Goal: Transaction & Acquisition: Purchase product/service

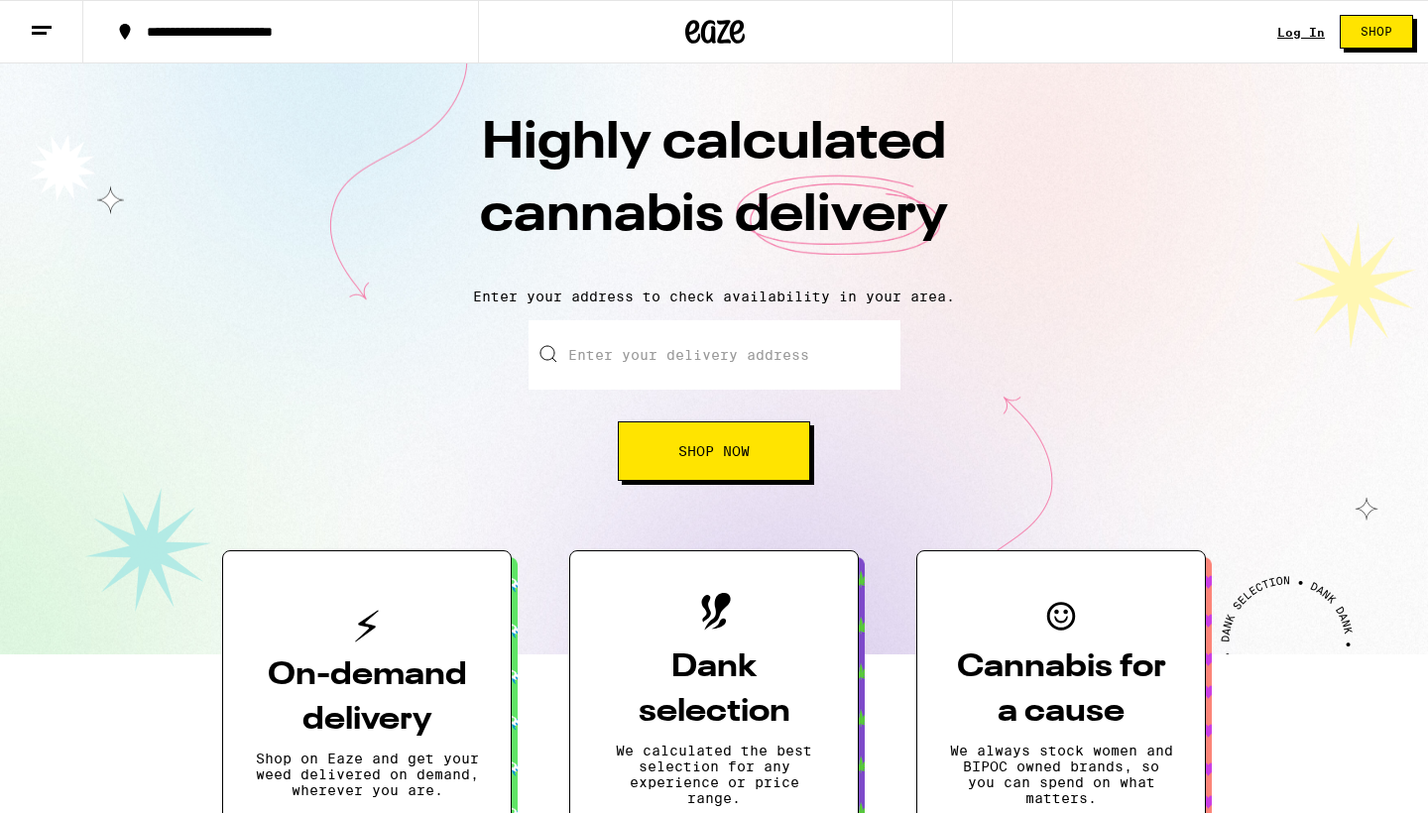
click at [1293, 29] on div "Log In" at bounding box center [1301, 32] width 48 height 13
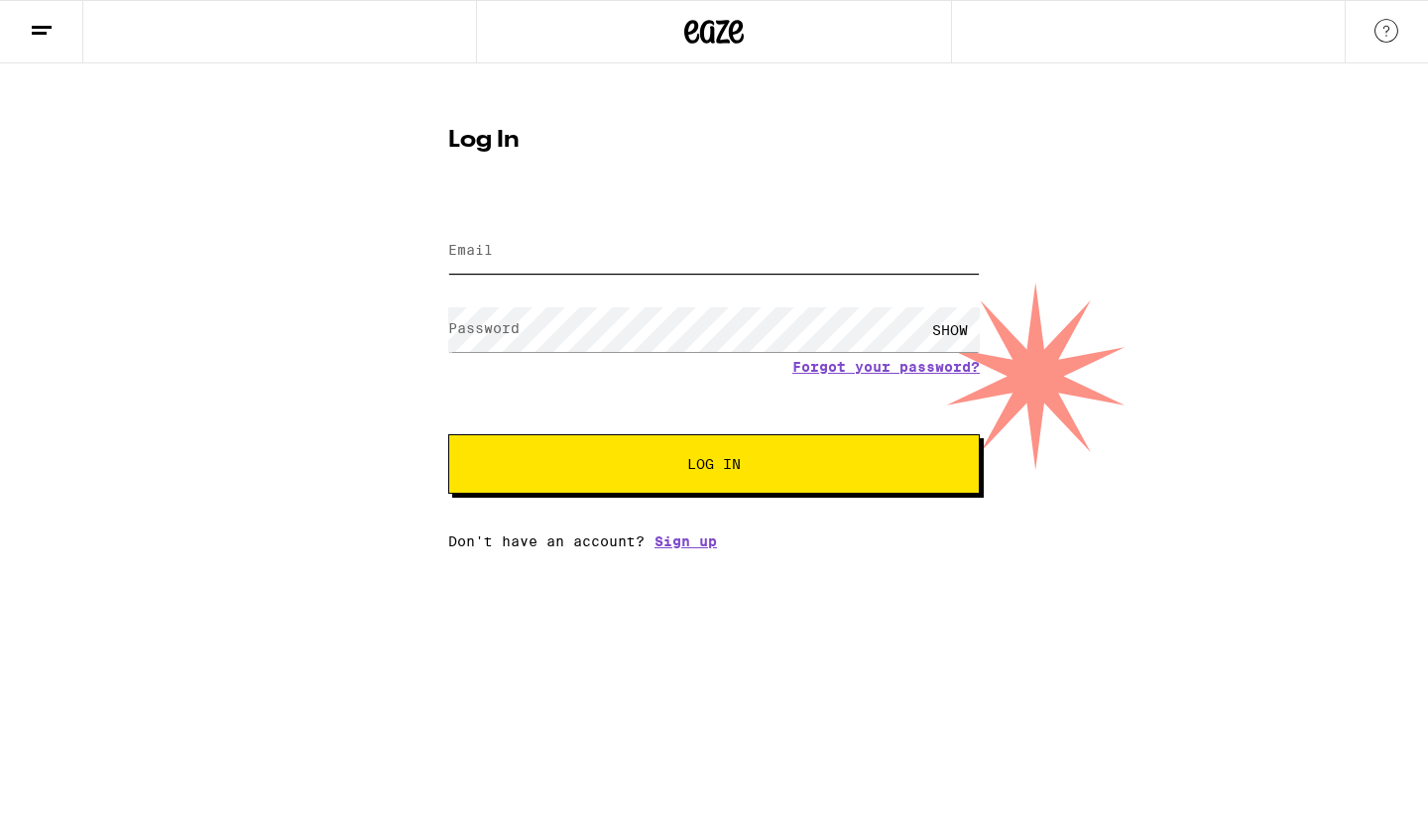
type input "ramirezdj0@gmail.com"
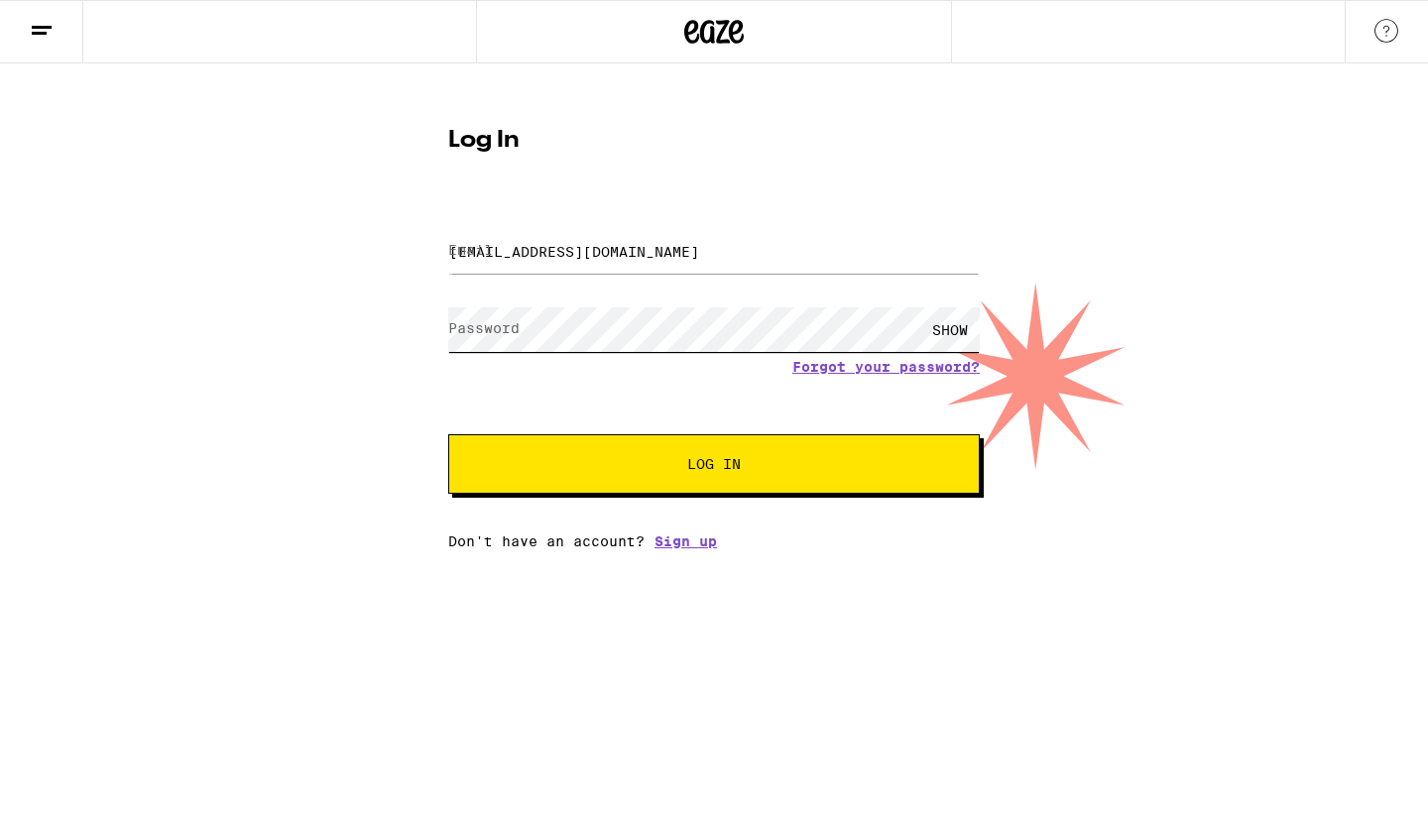
click at [714, 466] on button "Log In" at bounding box center [713, 463] width 531 height 59
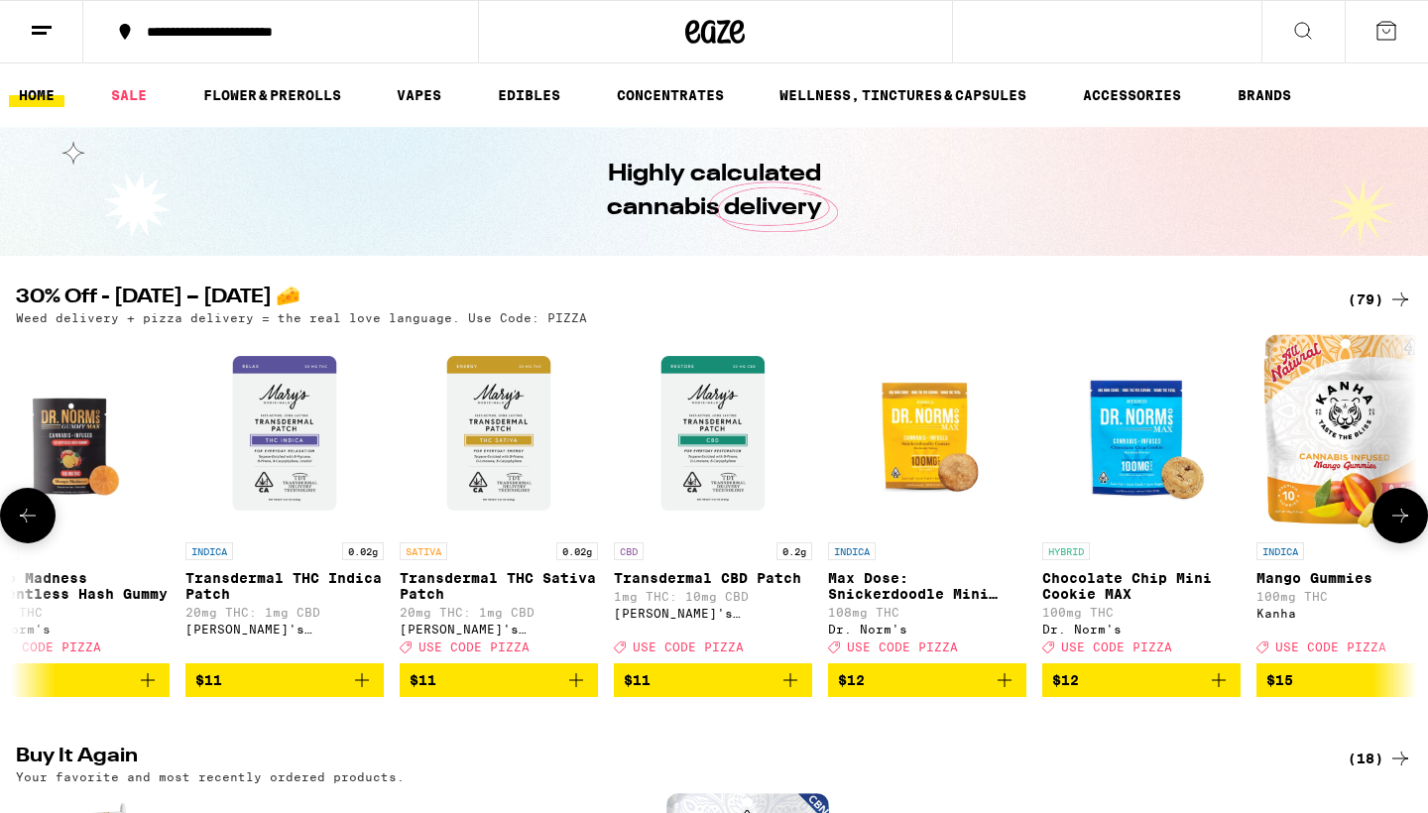
scroll to position [0, 1983]
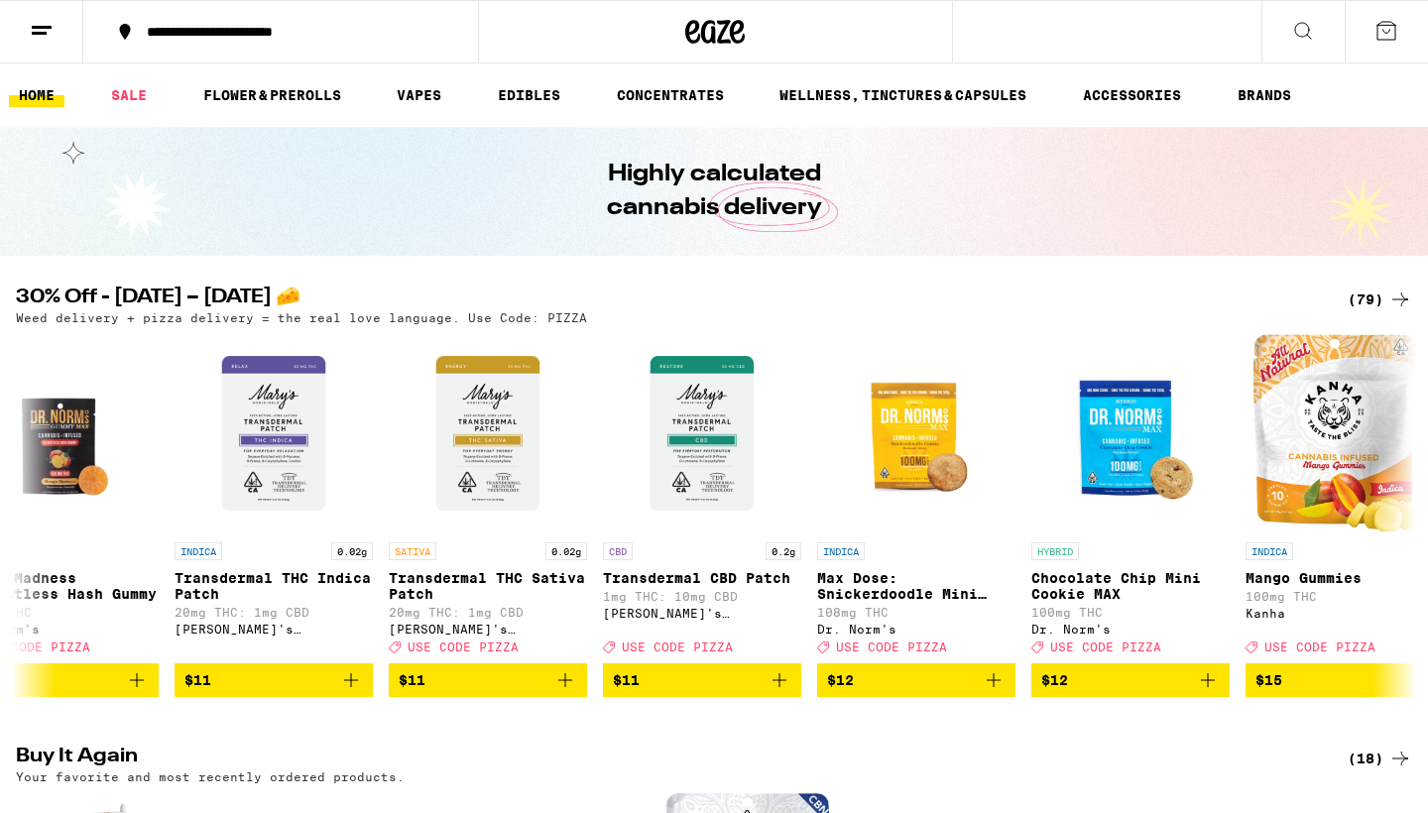
click at [38, 43] on button at bounding box center [41, 32] width 83 height 62
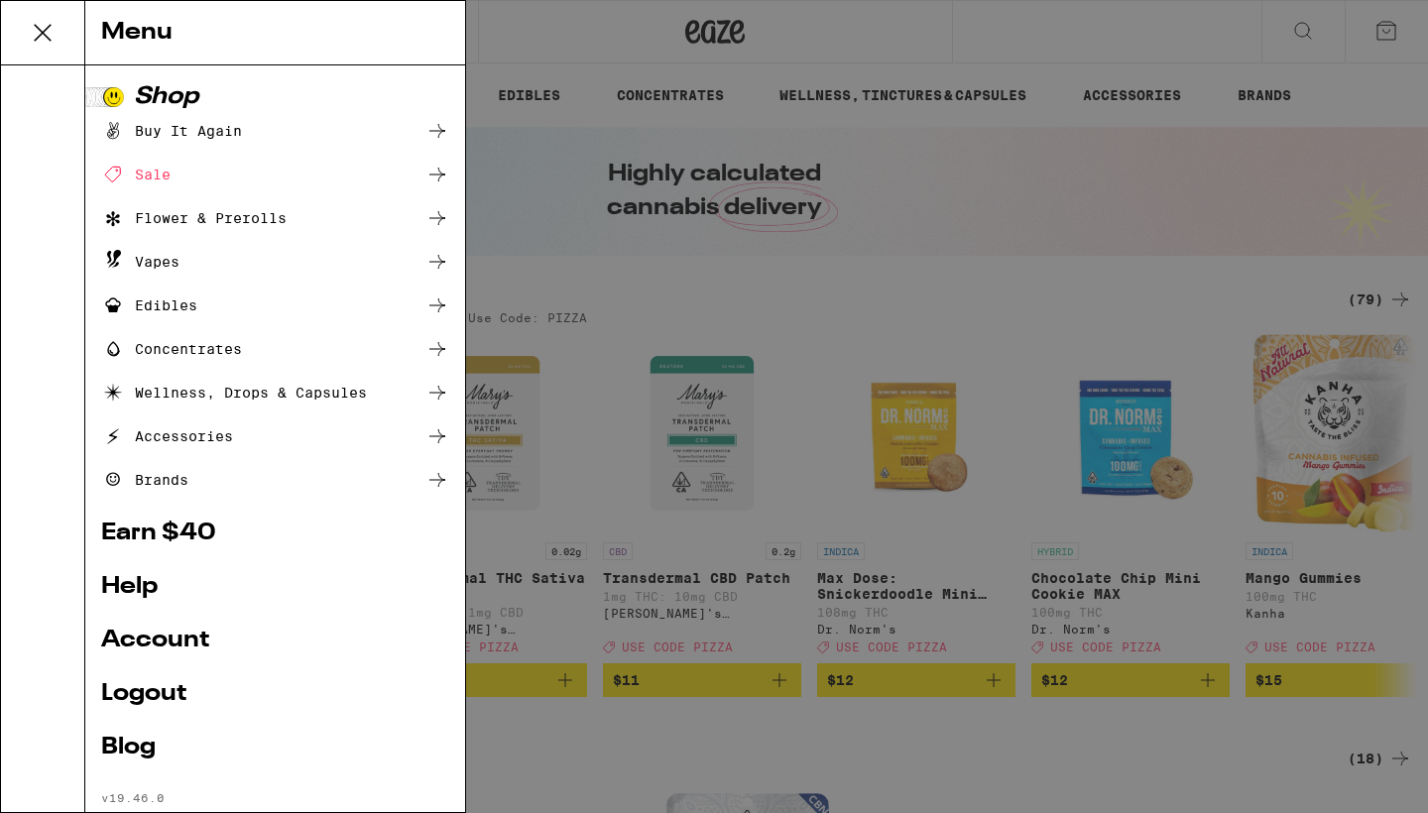
click at [535, 155] on div "Menu Shop Buy It Again Sale Flower & Prerolls Vapes Edibles Concentrates Wellne…" at bounding box center [714, 406] width 1428 height 813
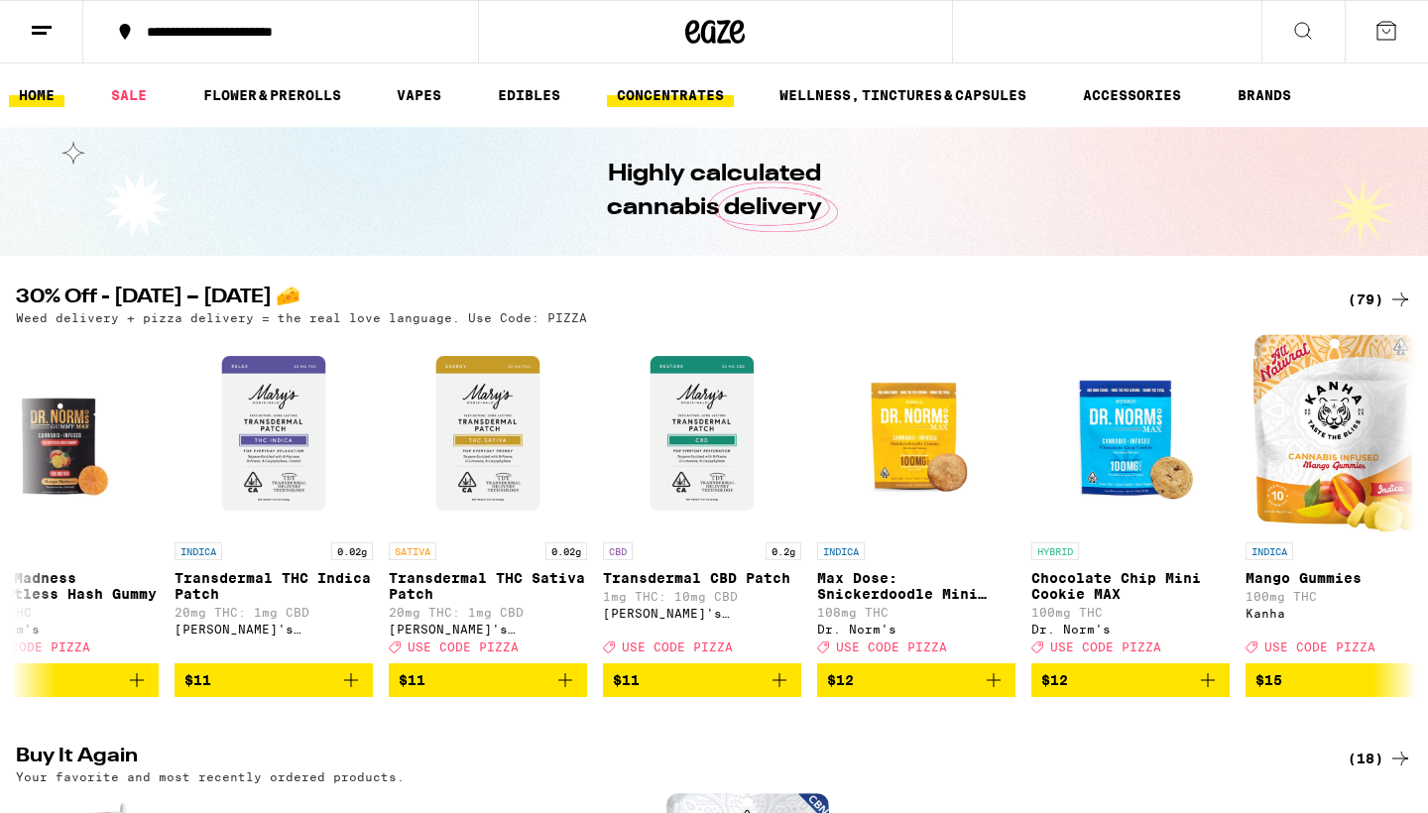
click at [669, 98] on link "CONCENTRATES" at bounding box center [670, 95] width 127 height 24
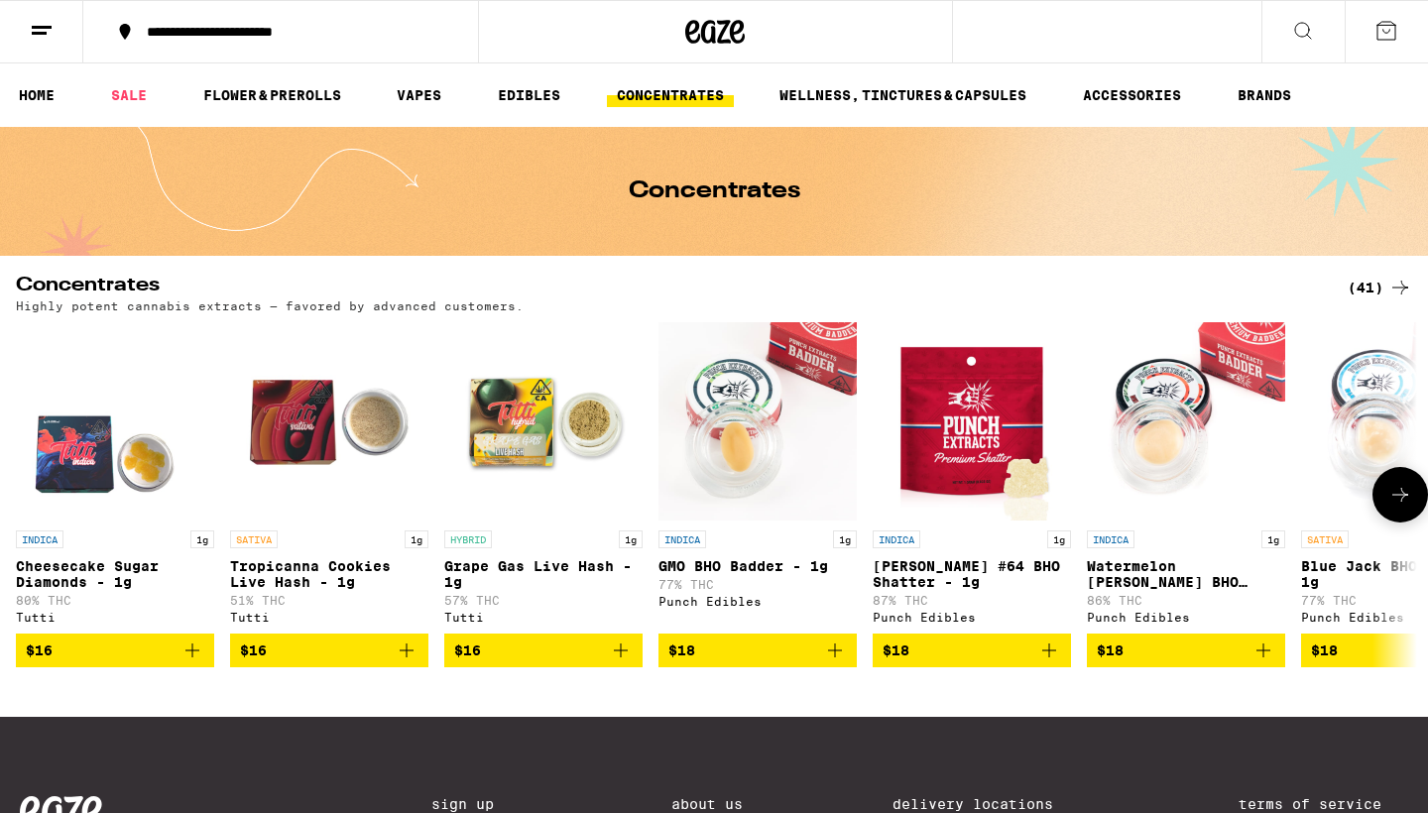
click at [202, 662] on icon "Add to bag" at bounding box center [192, 650] width 24 height 24
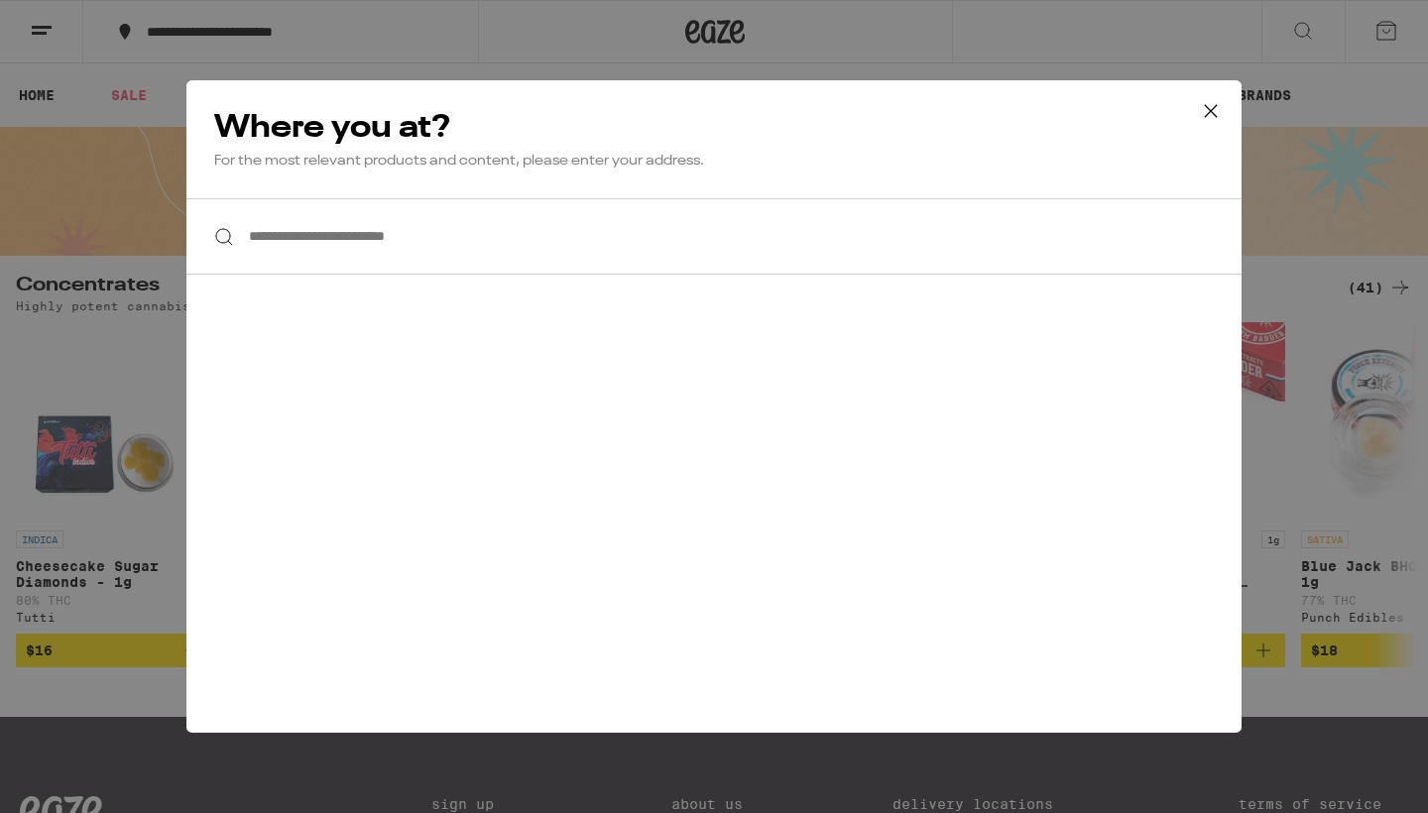
click at [380, 250] on input "**********" at bounding box center [713, 236] width 1055 height 76
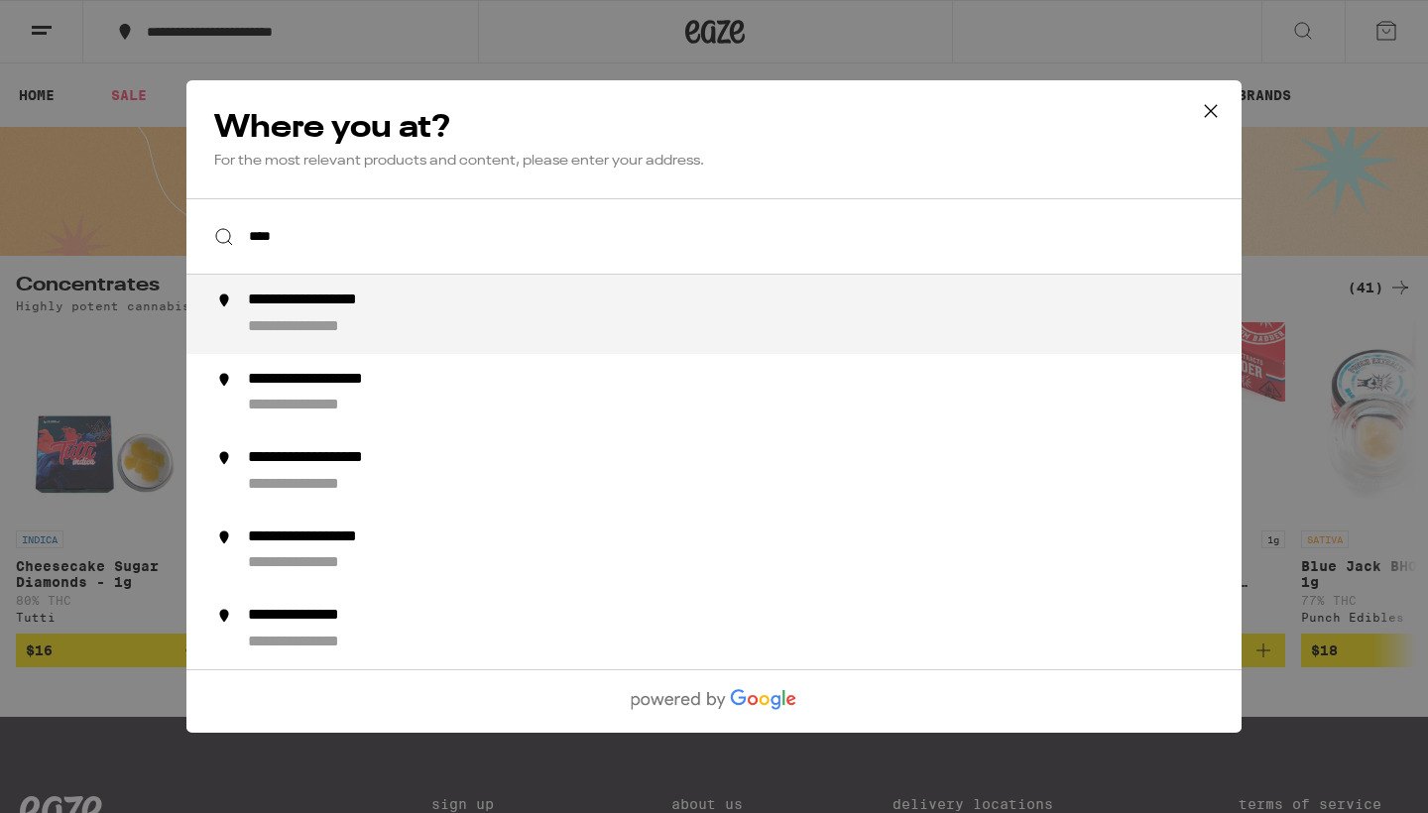
click at [344, 320] on div "**********" at bounding box center [325, 327] width 154 height 21
type input "**********"
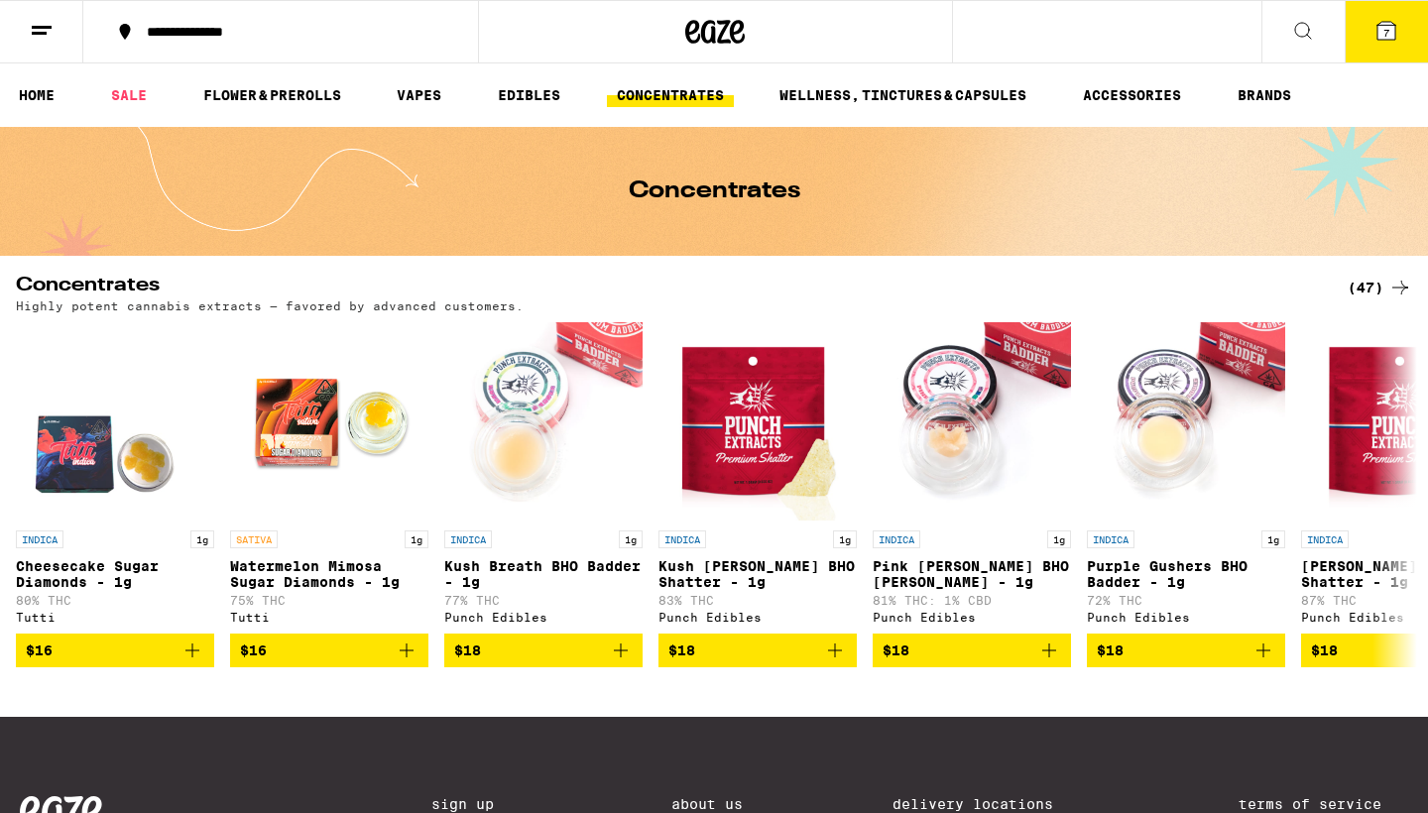
click at [1389, 32] on span "7" at bounding box center [1386, 33] width 6 height 12
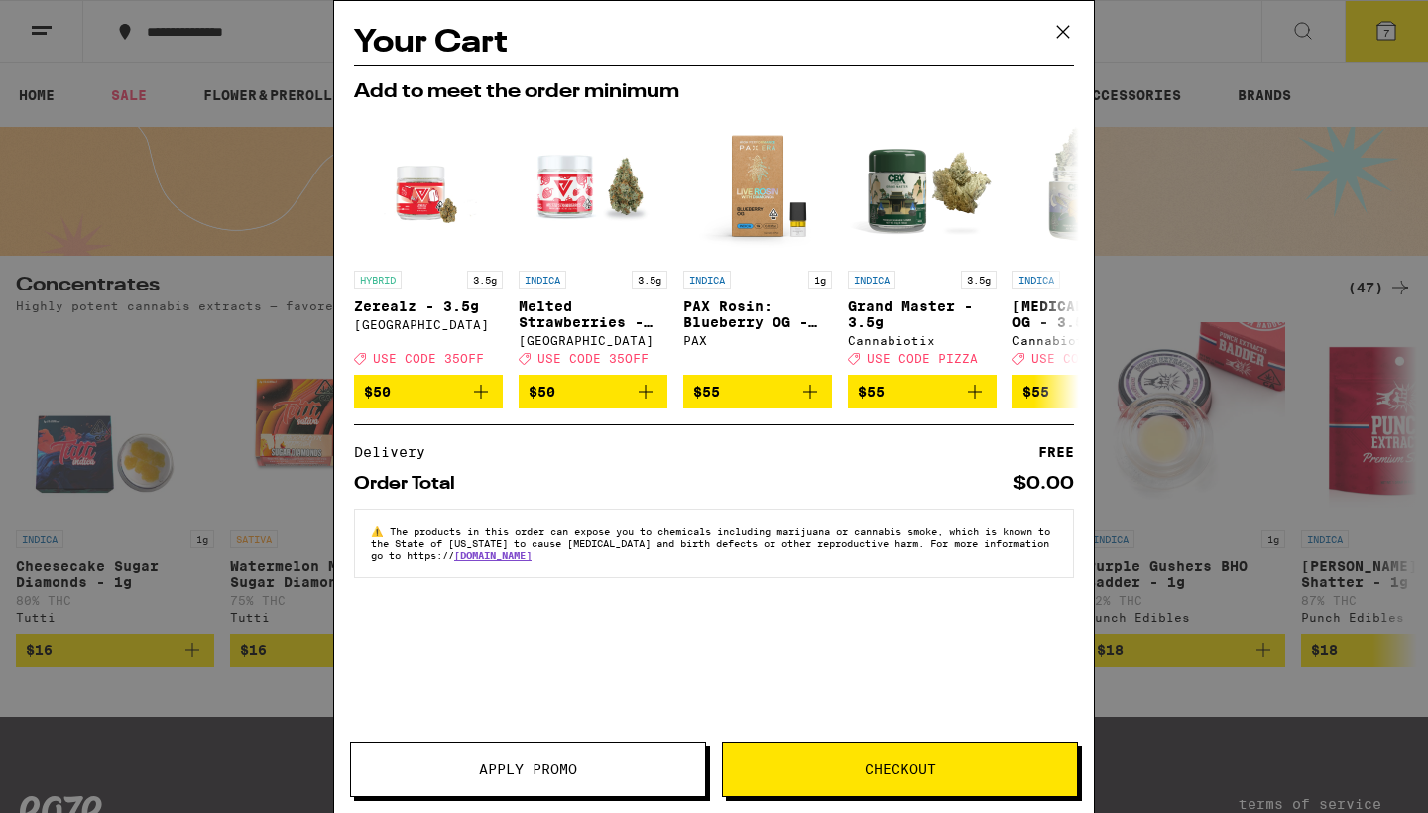
click at [1066, 30] on icon at bounding box center [1063, 32] width 30 height 30
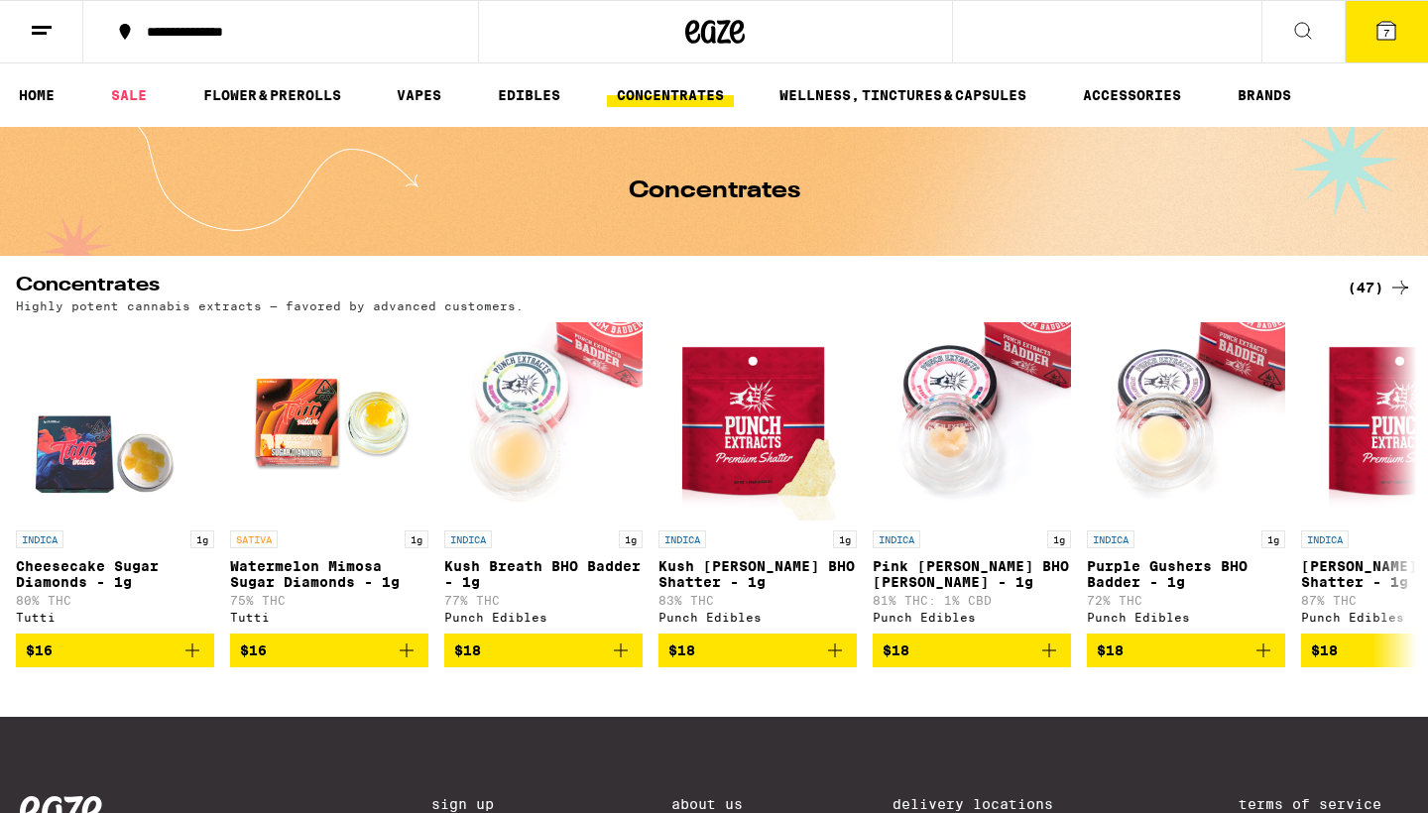
click at [1380, 32] on icon at bounding box center [1386, 31] width 18 height 18
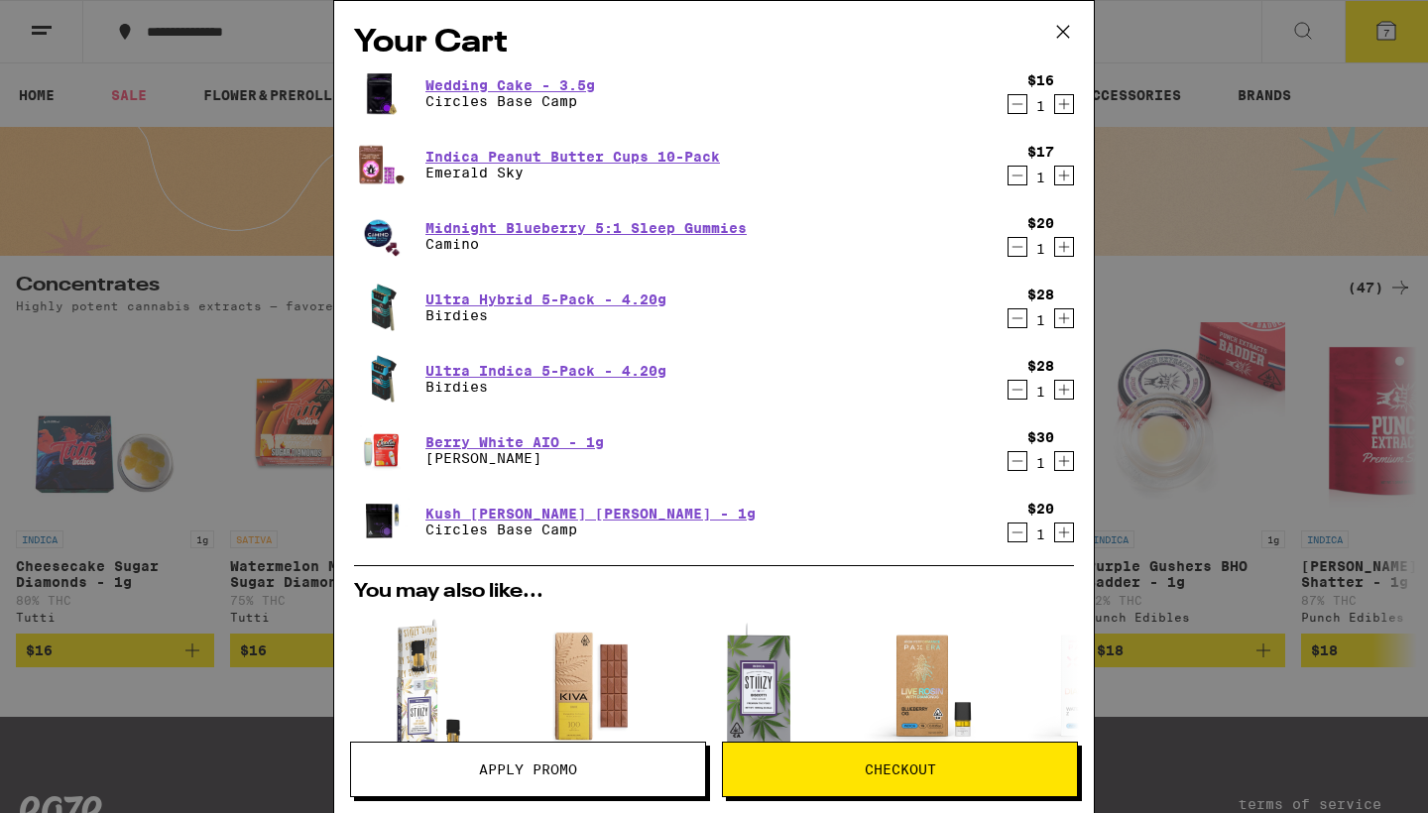
click at [1018, 110] on icon "Decrement" at bounding box center [1017, 104] width 18 height 24
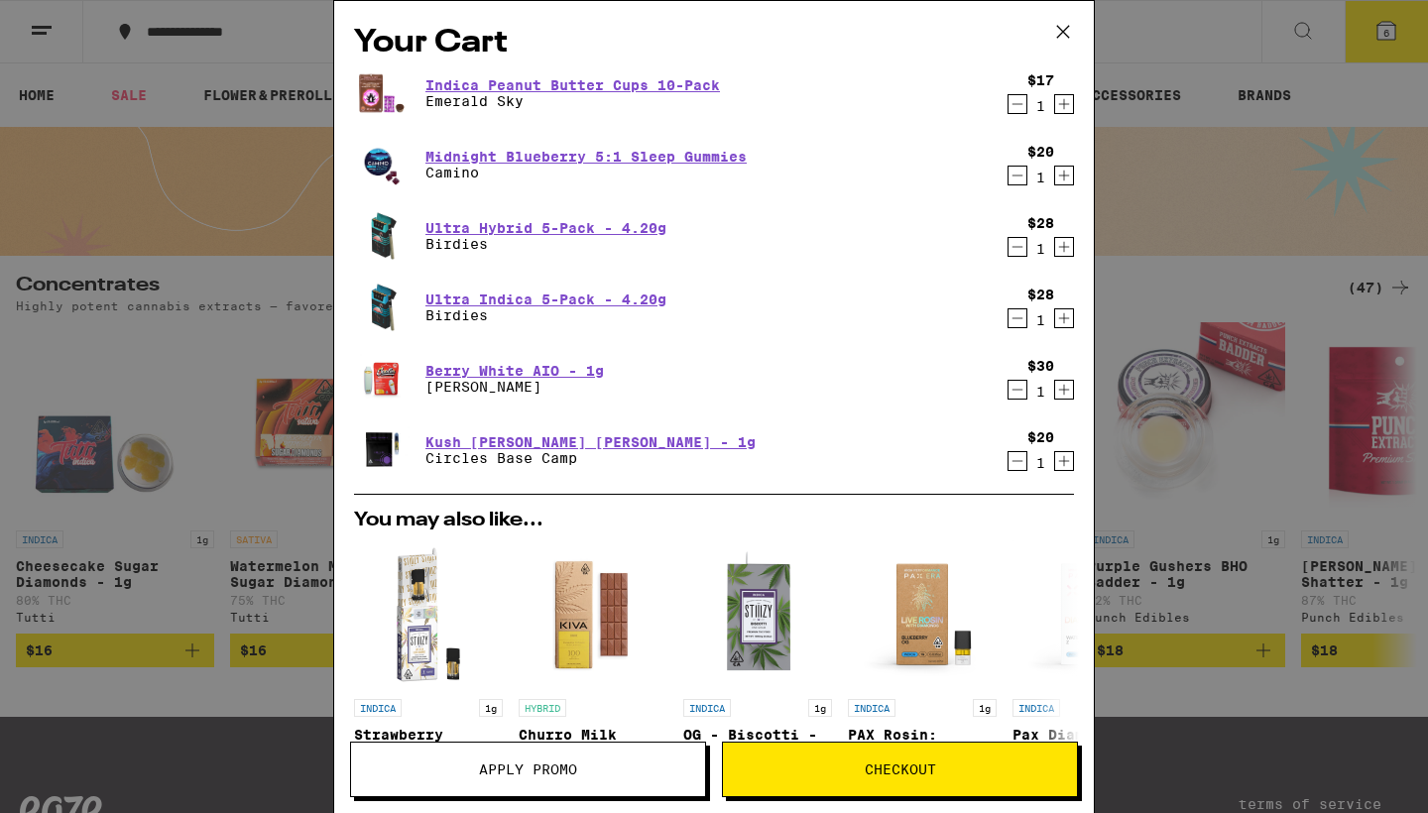
click at [1018, 110] on icon "Decrement" at bounding box center [1017, 104] width 18 height 24
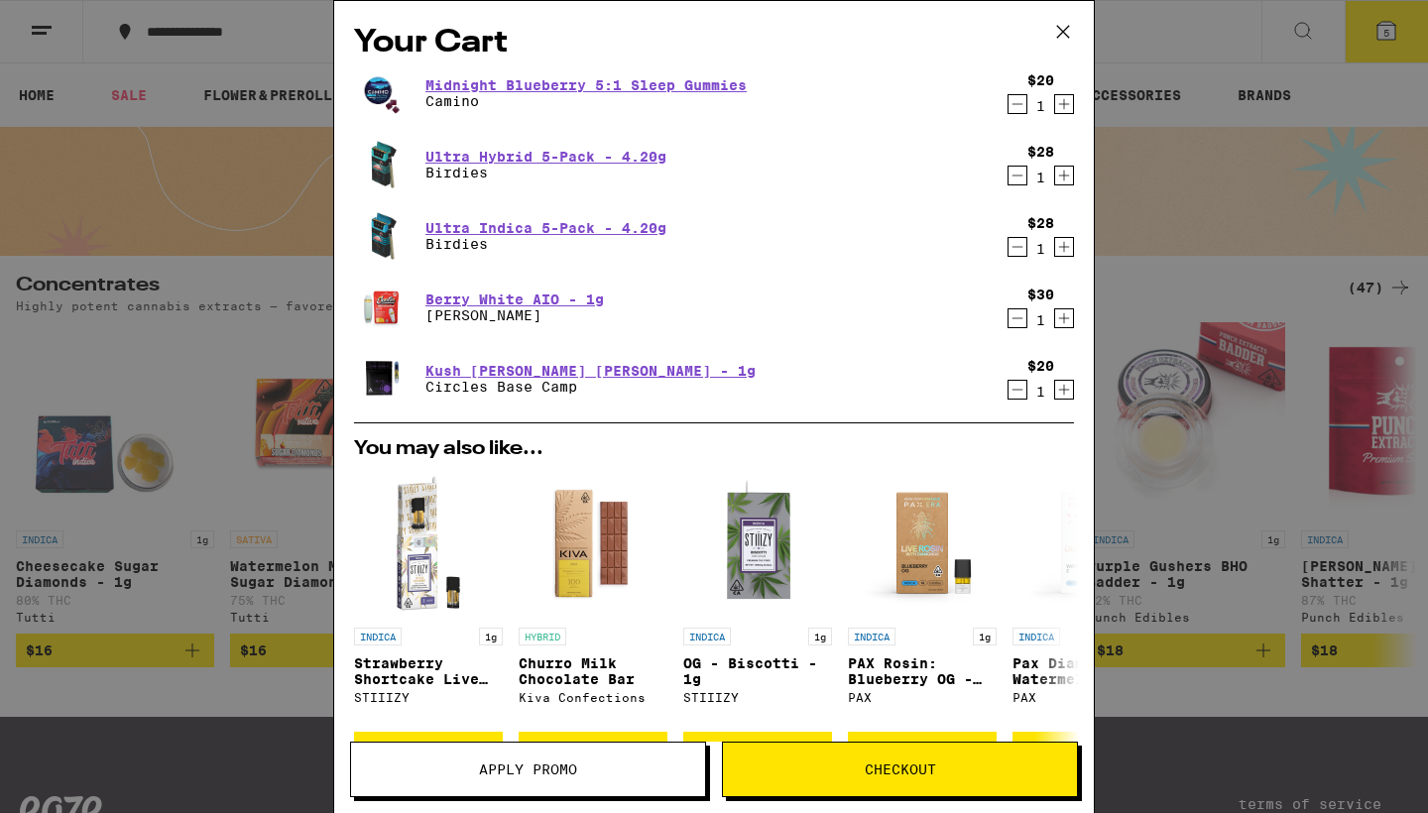
click at [1018, 110] on icon "Decrement" at bounding box center [1017, 104] width 18 height 24
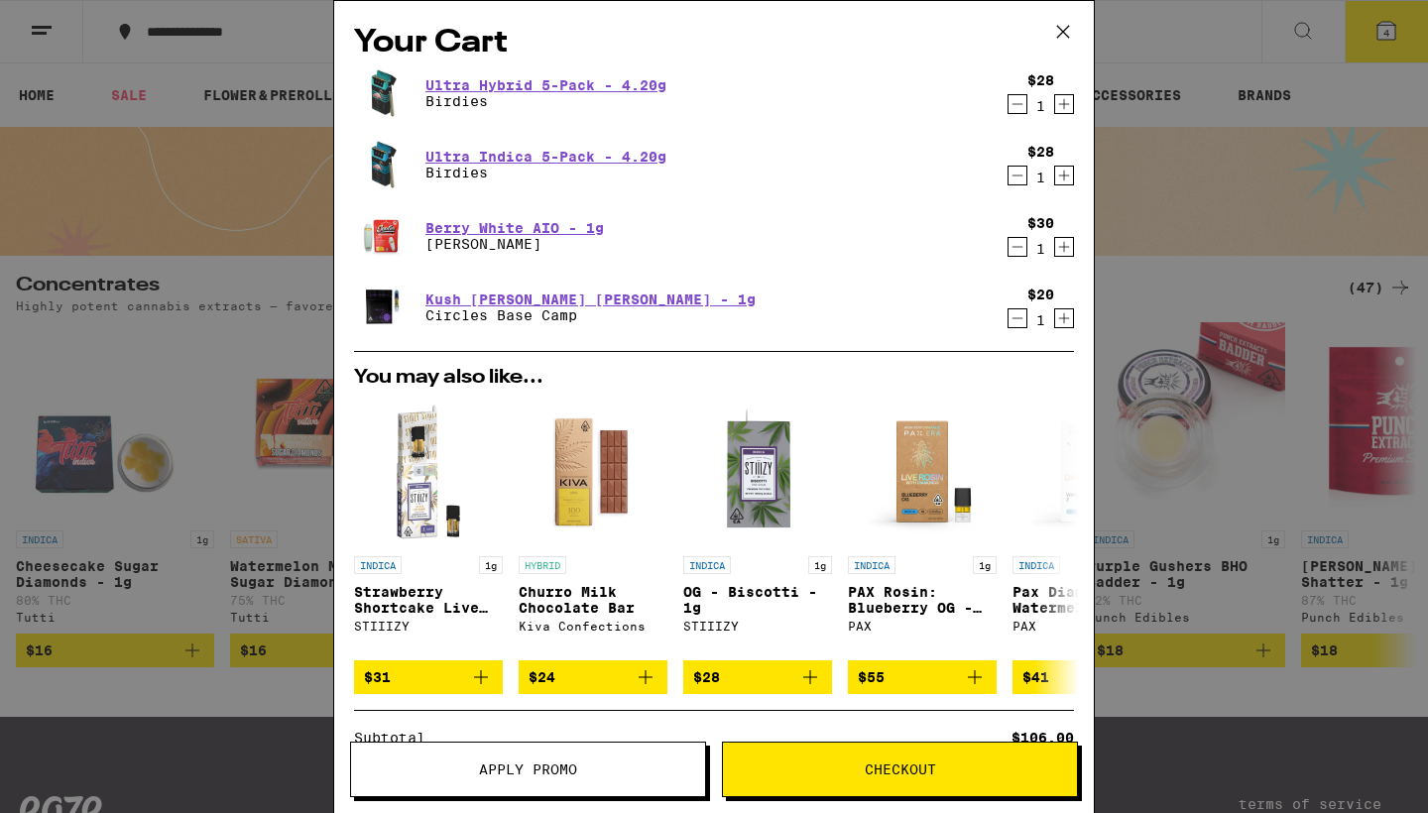
click at [1022, 322] on icon "Decrement" at bounding box center [1017, 318] width 18 height 24
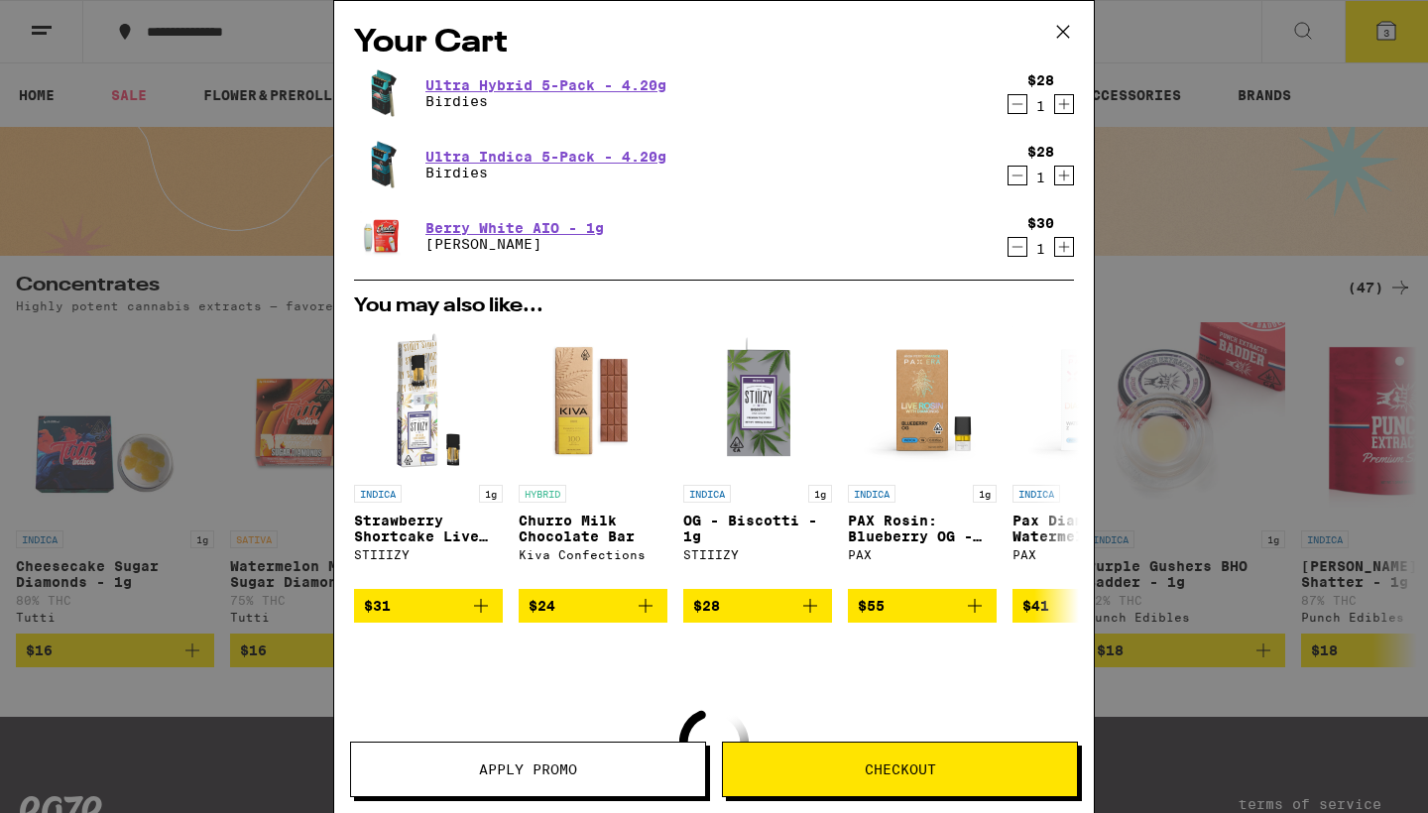
click at [1013, 248] on icon "Decrement" at bounding box center [1017, 247] width 18 height 24
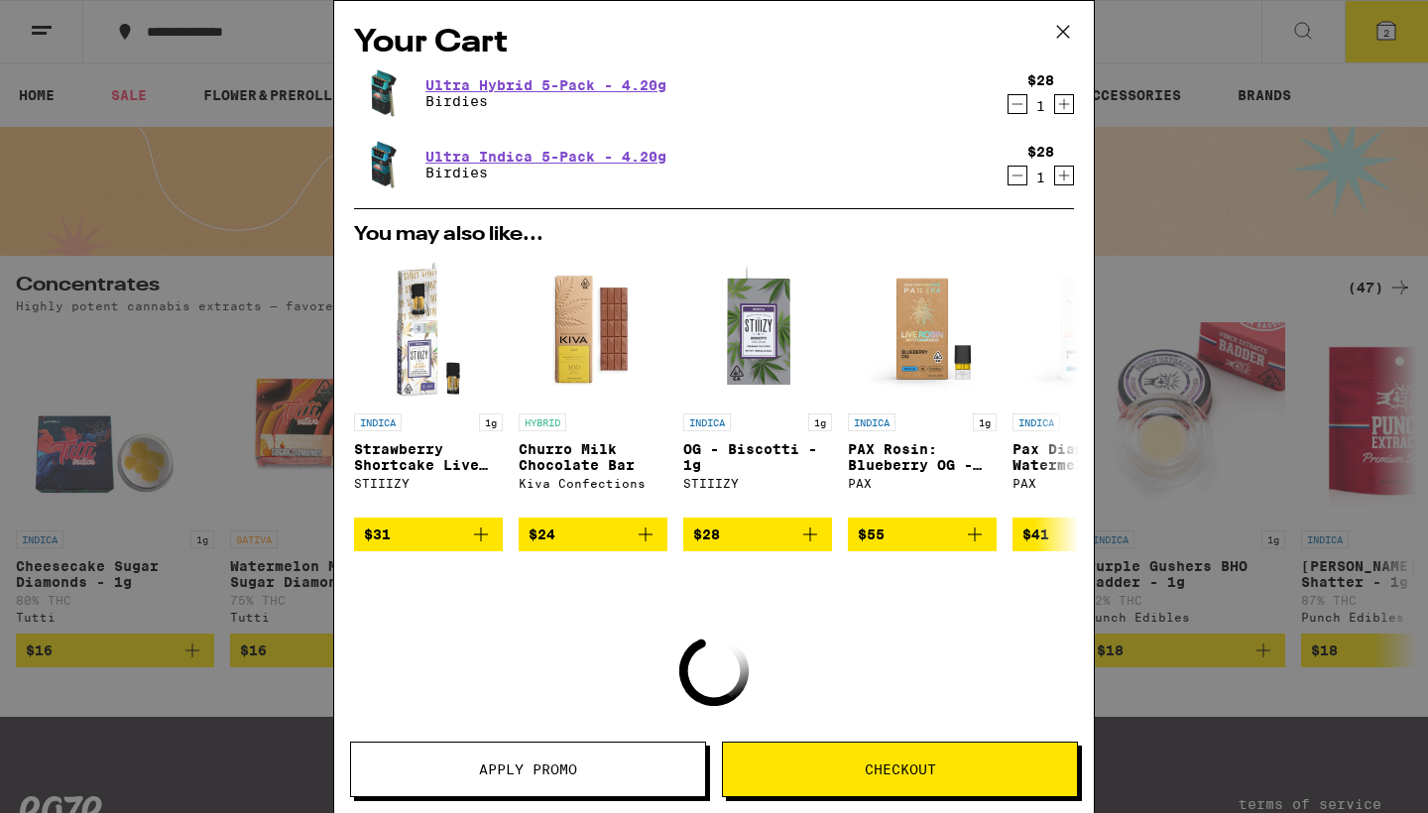
click at [1013, 181] on icon "Decrement" at bounding box center [1017, 176] width 18 height 24
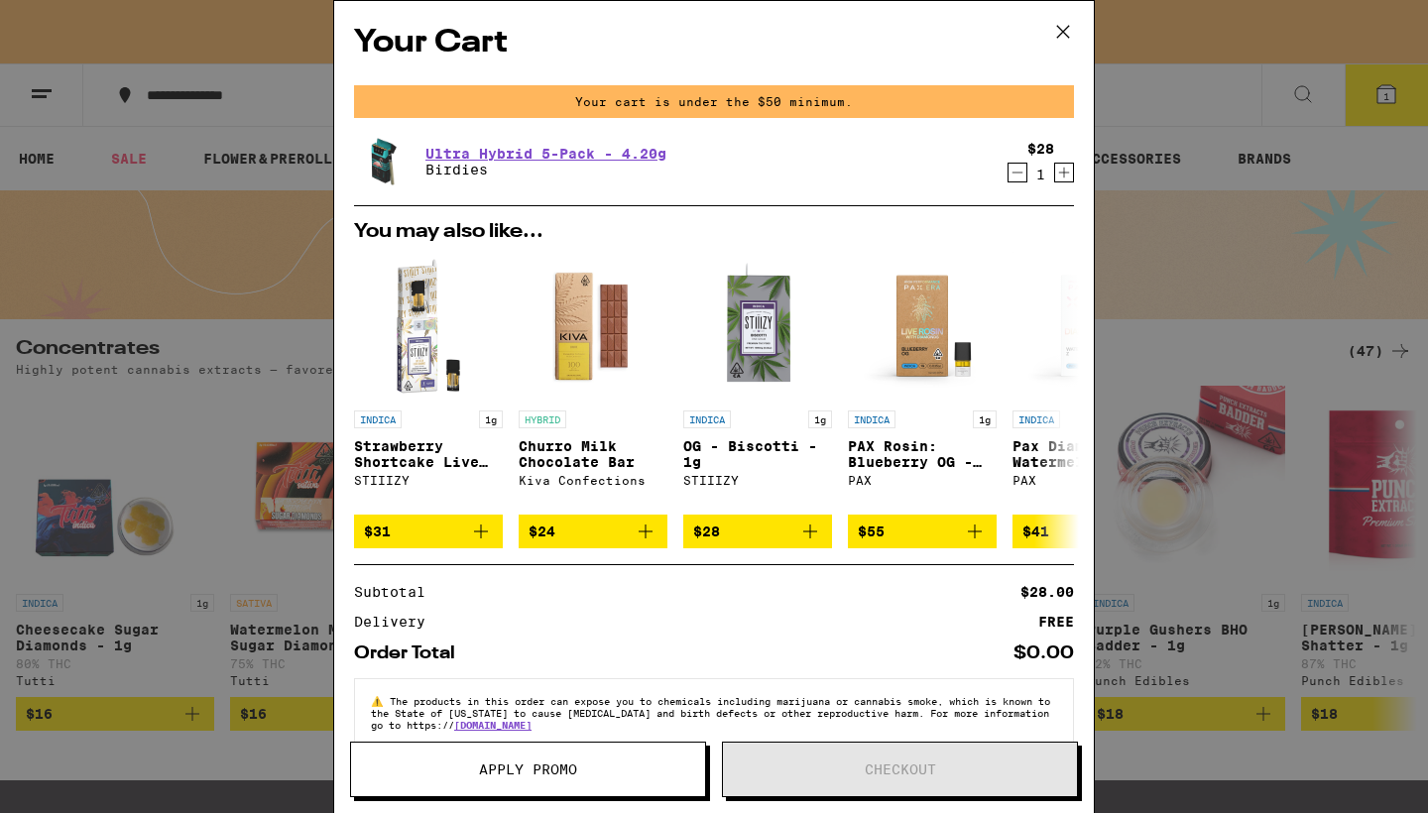
click at [1021, 173] on icon "Decrement" at bounding box center [1017, 173] width 18 height 24
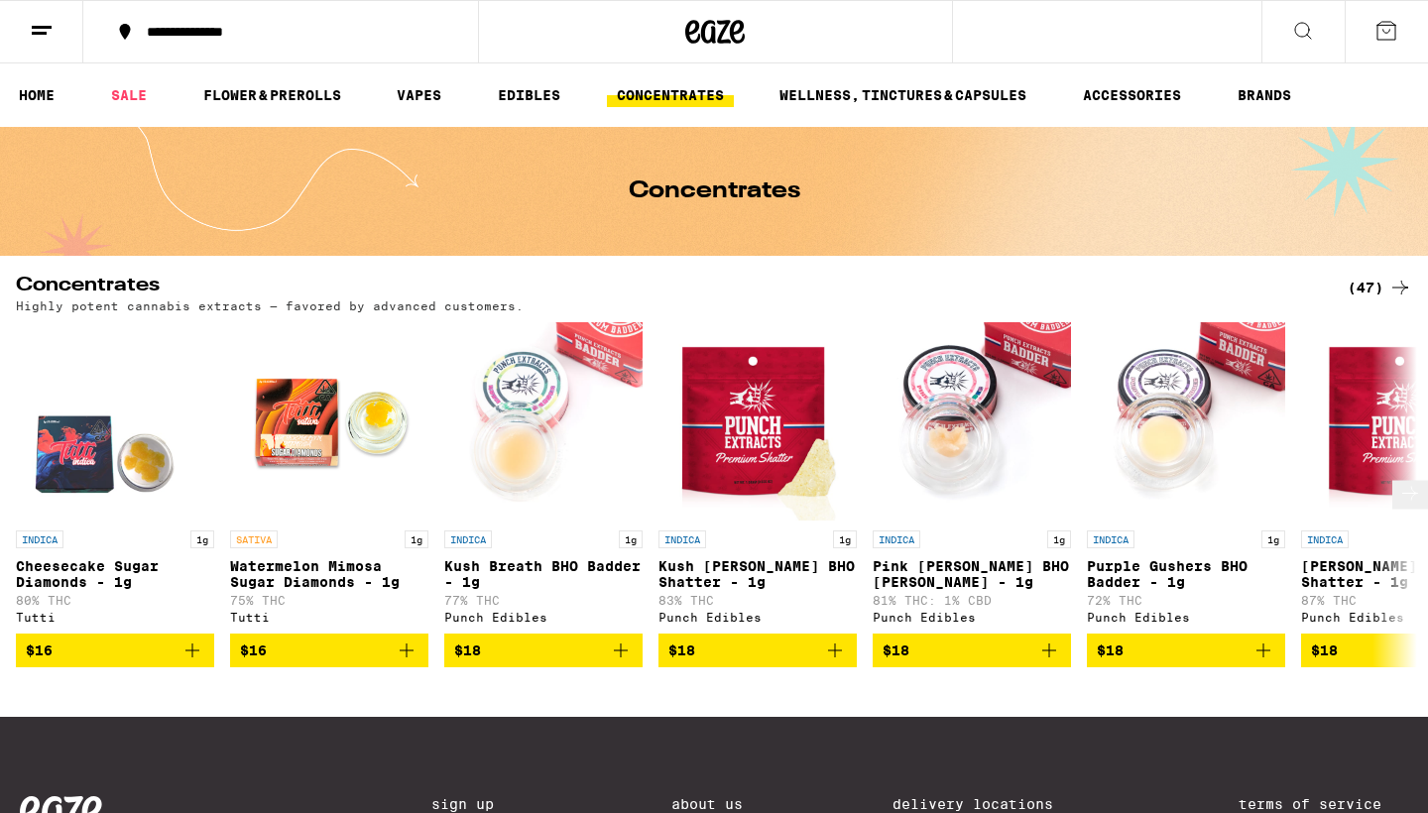
click at [195, 657] on icon "Add to bag" at bounding box center [192, 650] width 14 height 14
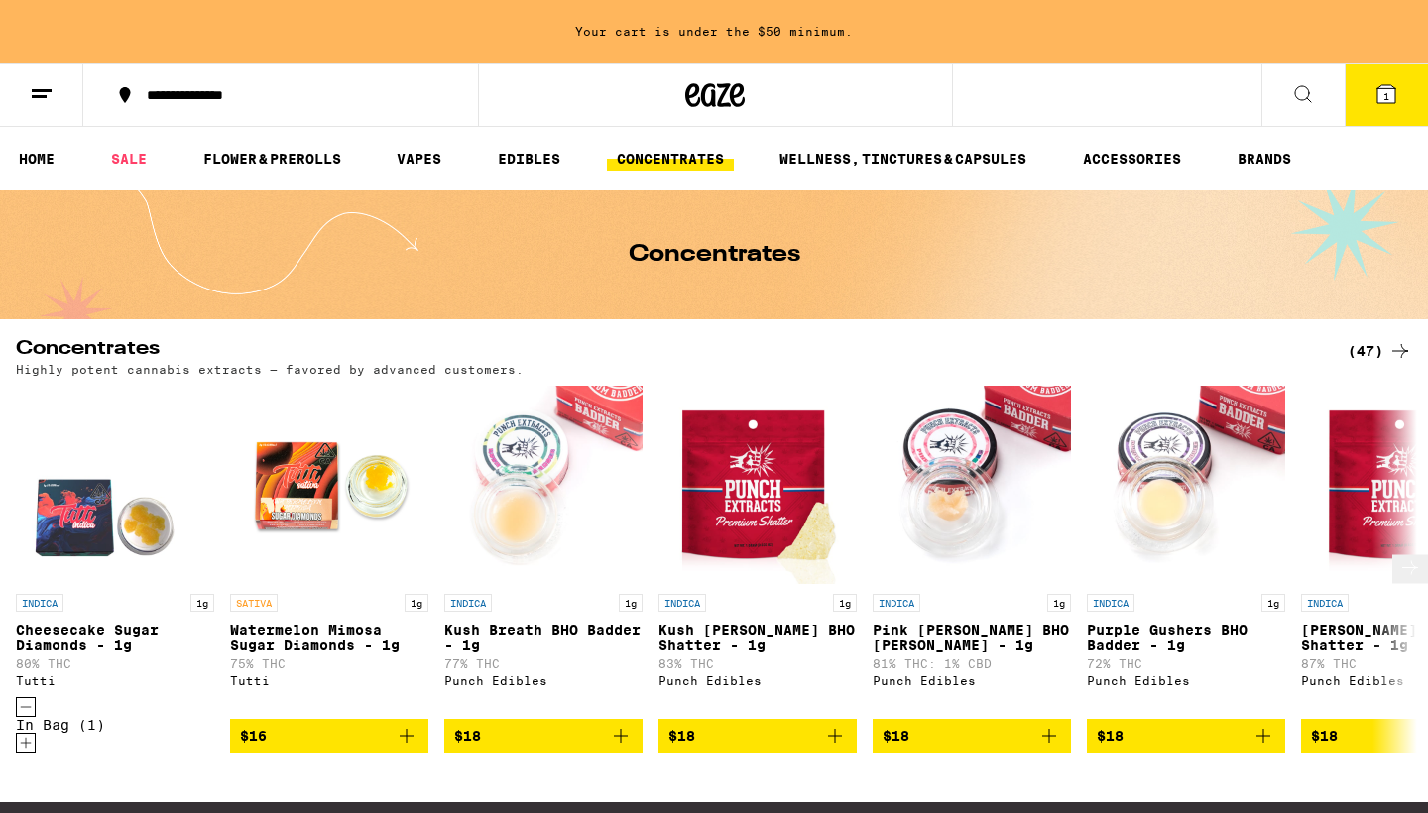
click at [625, 725] on icon "Add to bag" at bounding box center [621, 736] width 24 height 24
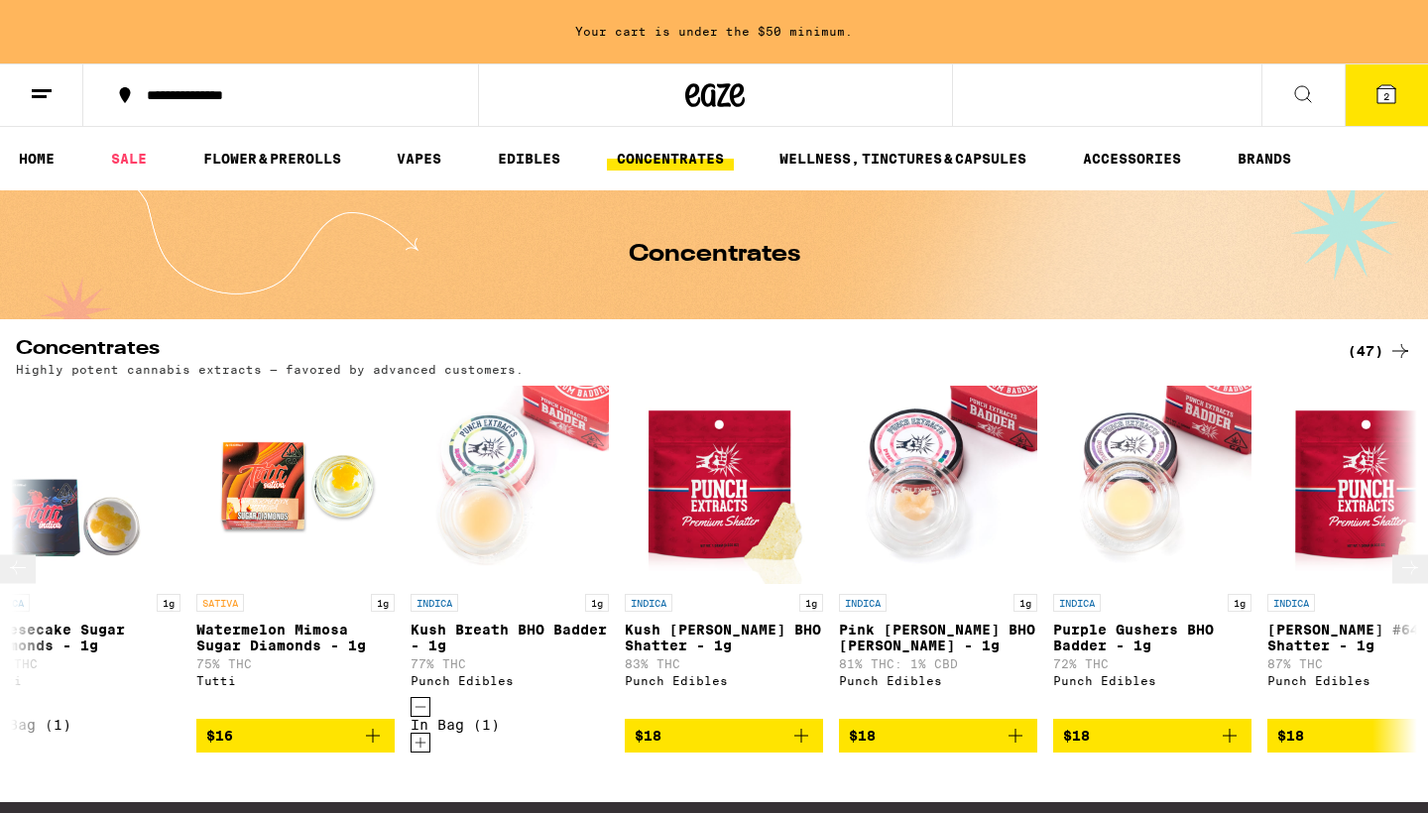
scroll to position [0, 37]
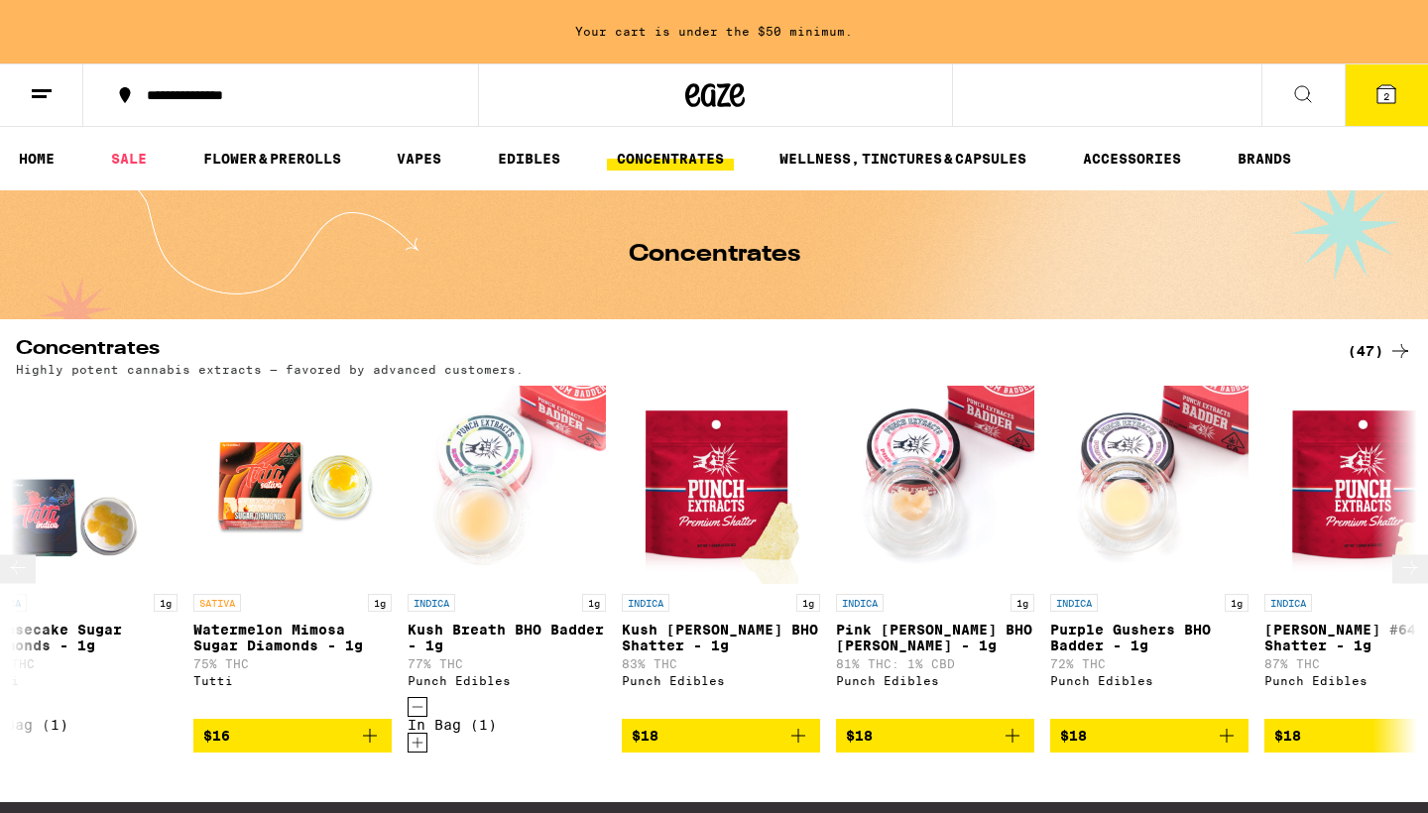
click at [423, 719] on icon "Decrement" at bounding box center [417, 707] width 18 height 24
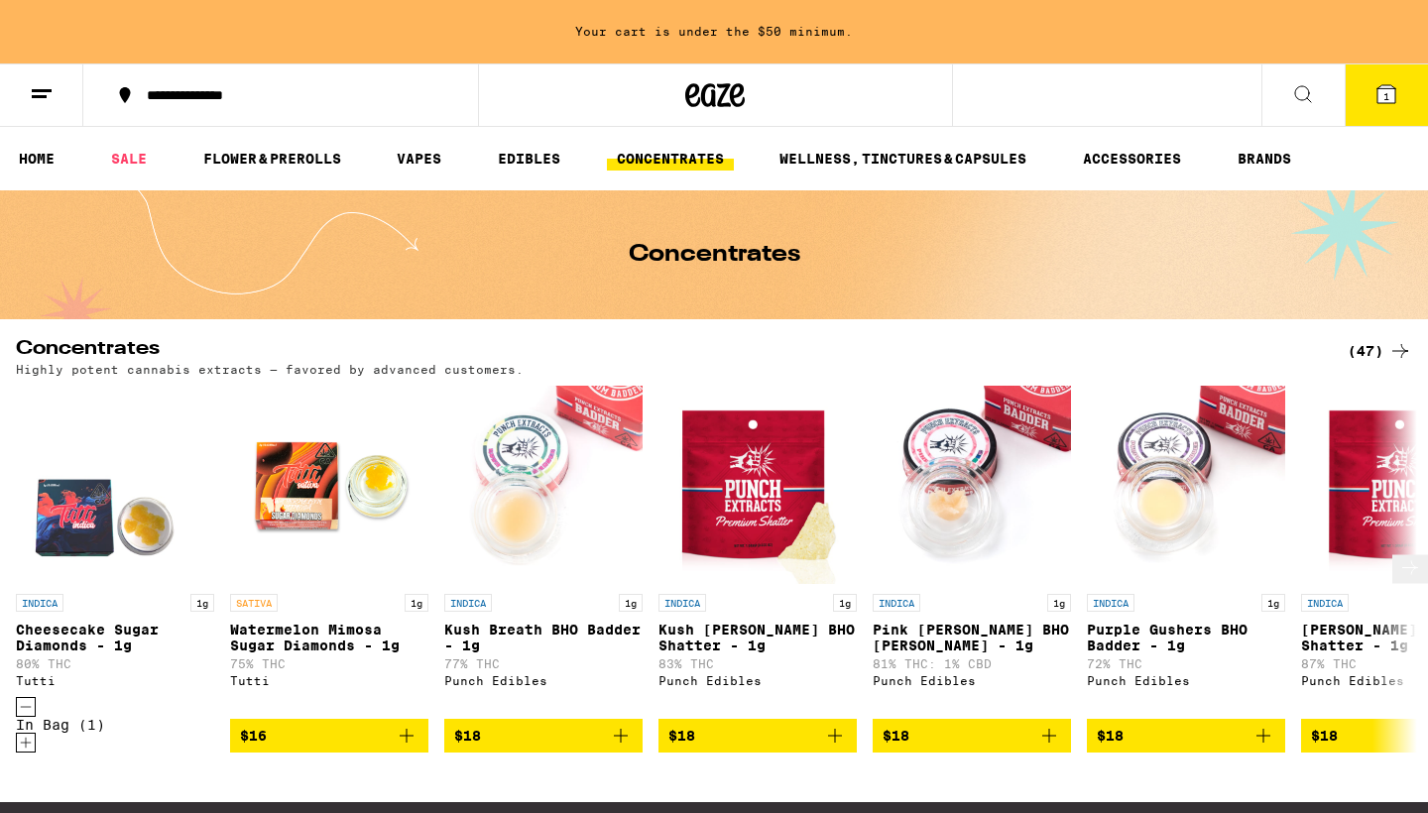
scroll to position [0, 0]
click at [30, 719] on icon "Decrement" at bounding box center [26, 707] width 18 height 24
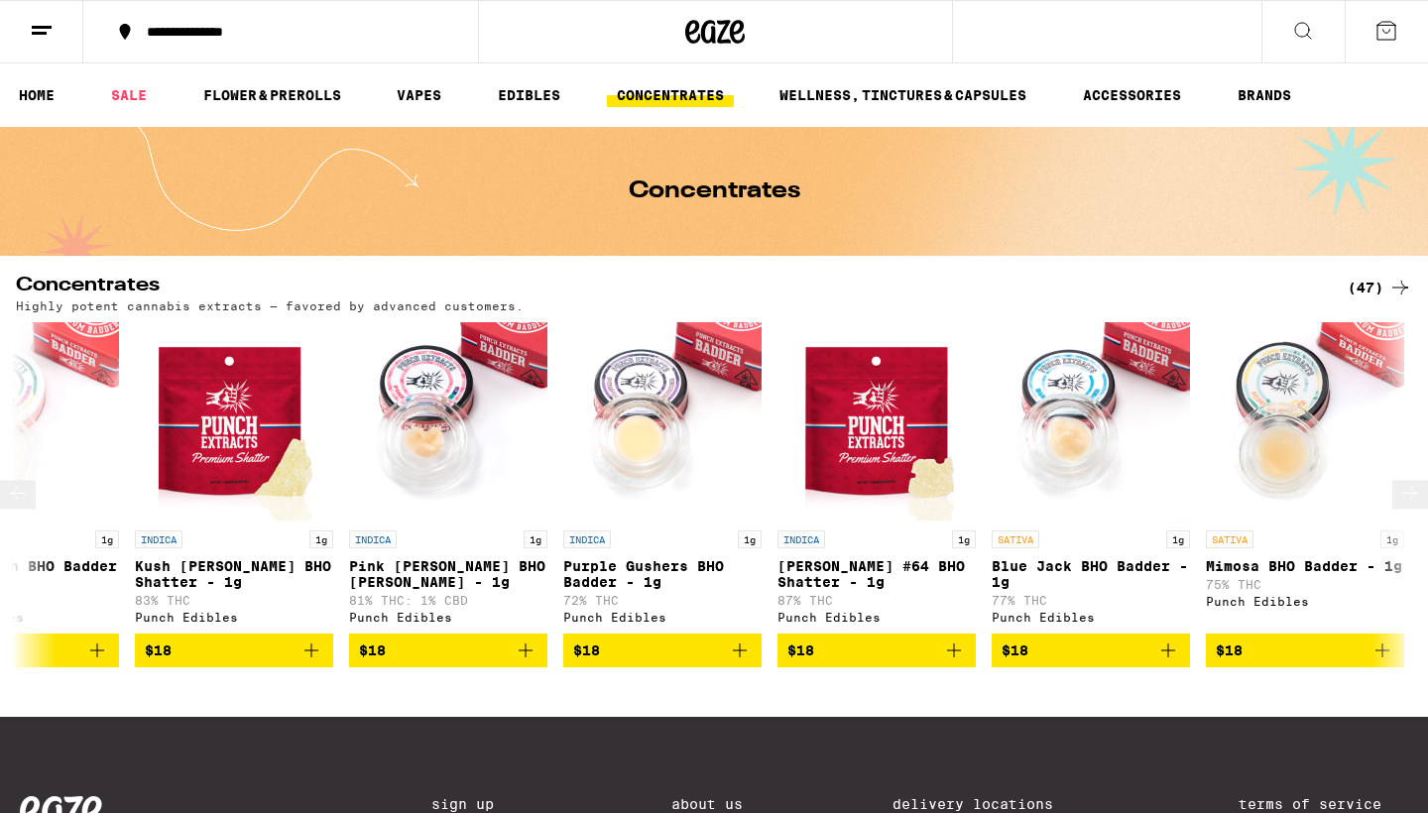
scroll to position [0, 522]
click at [528, 662] on icon "Add to bag" at bounding box center [527, 650] width 24 height 24
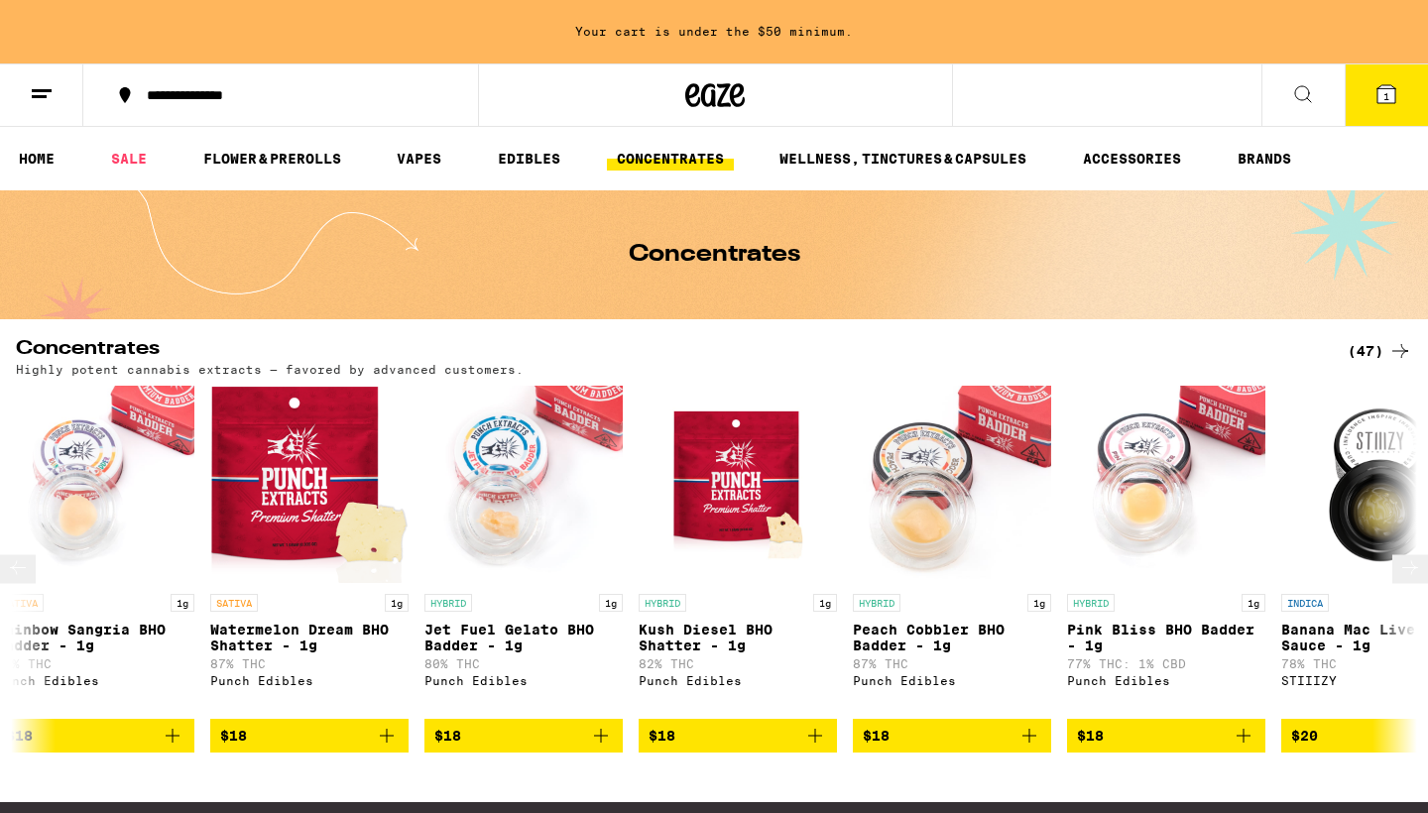
scroll to position [0, 1948]
click at [1028, 730] on icon "Add to bag" at bounding box center [1028, 736] width 14 height 14
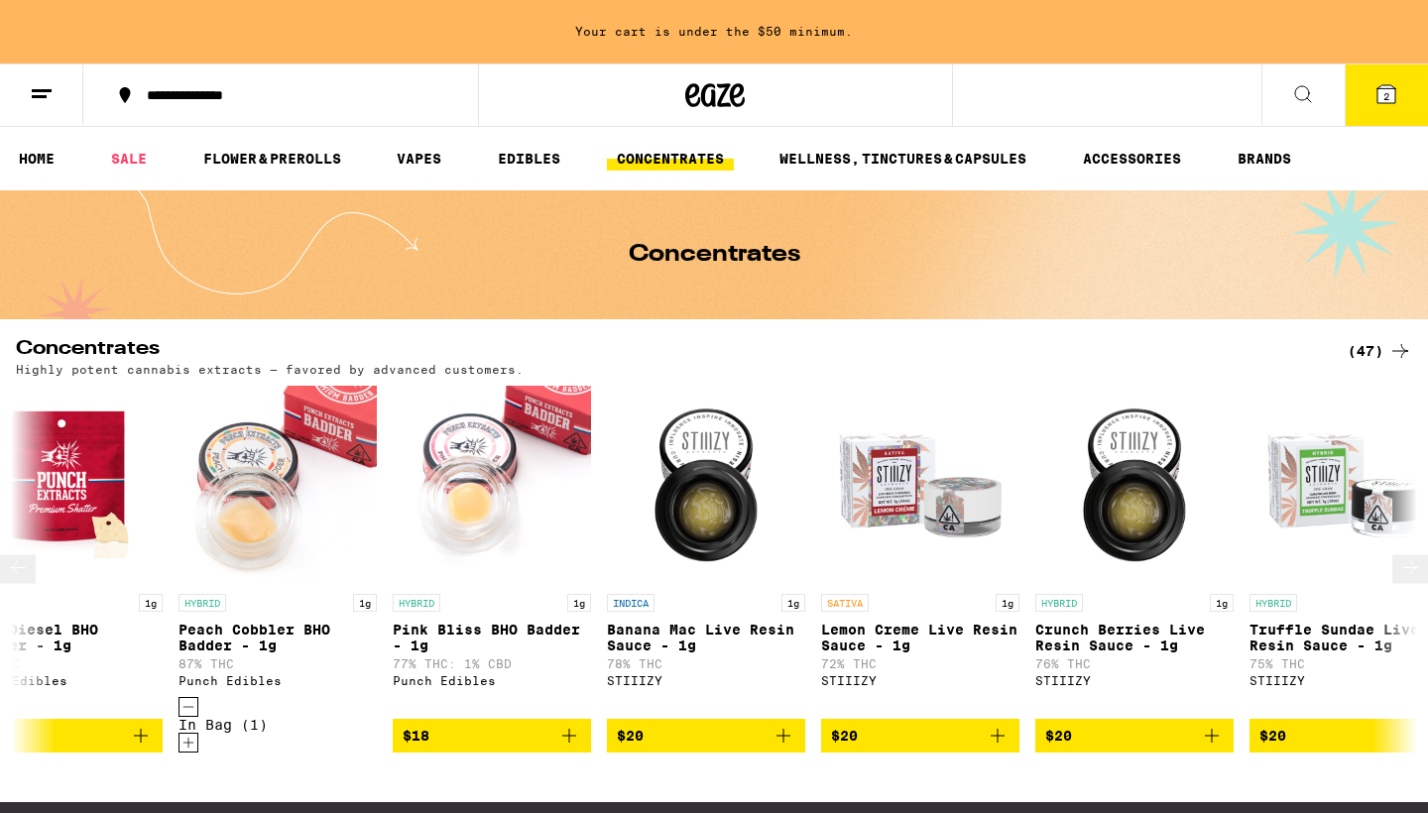
scroll to position [0, 2624]
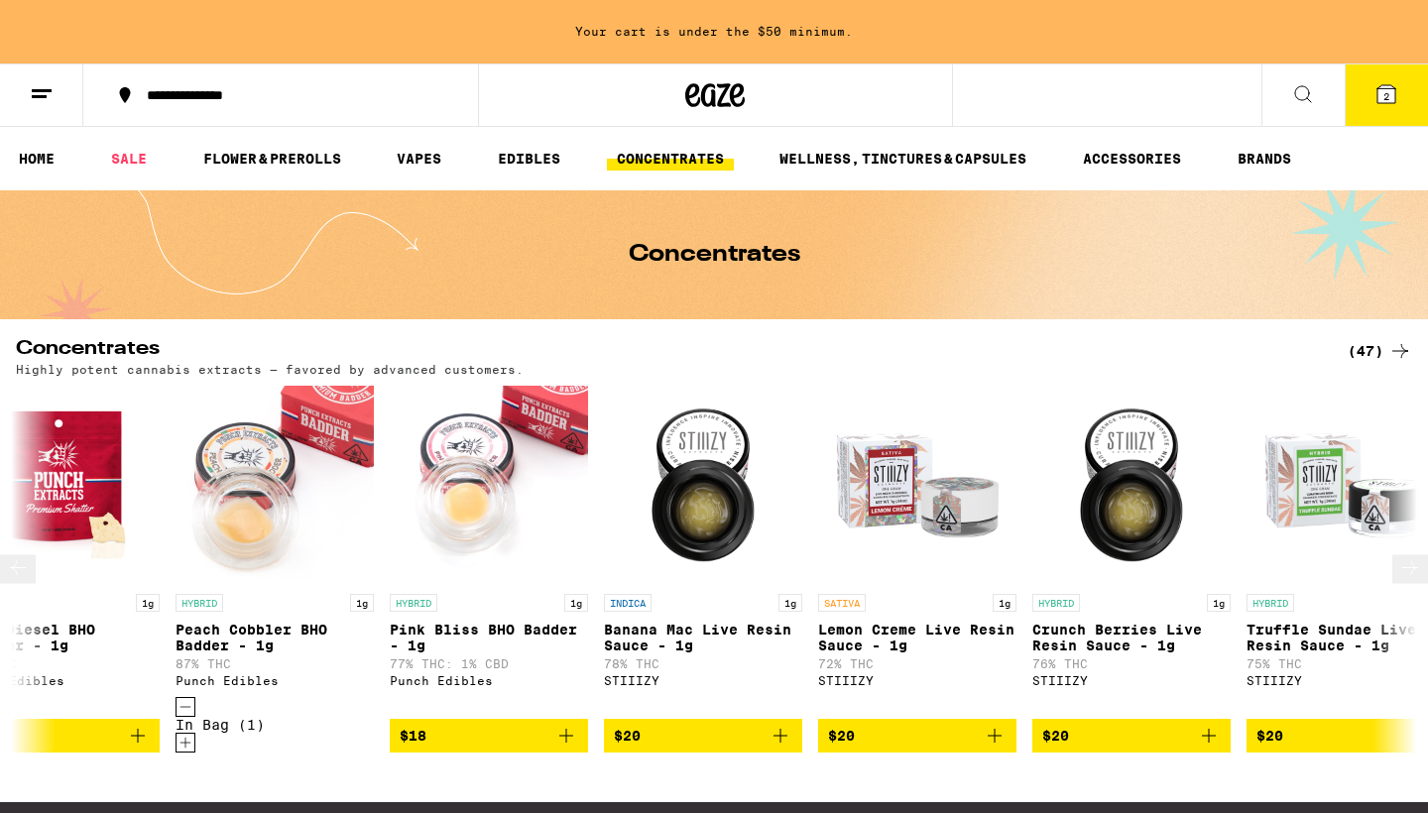
click at [783, 748] on icon "Add to bag" at bounding box center [780, 736] width 24 height 24
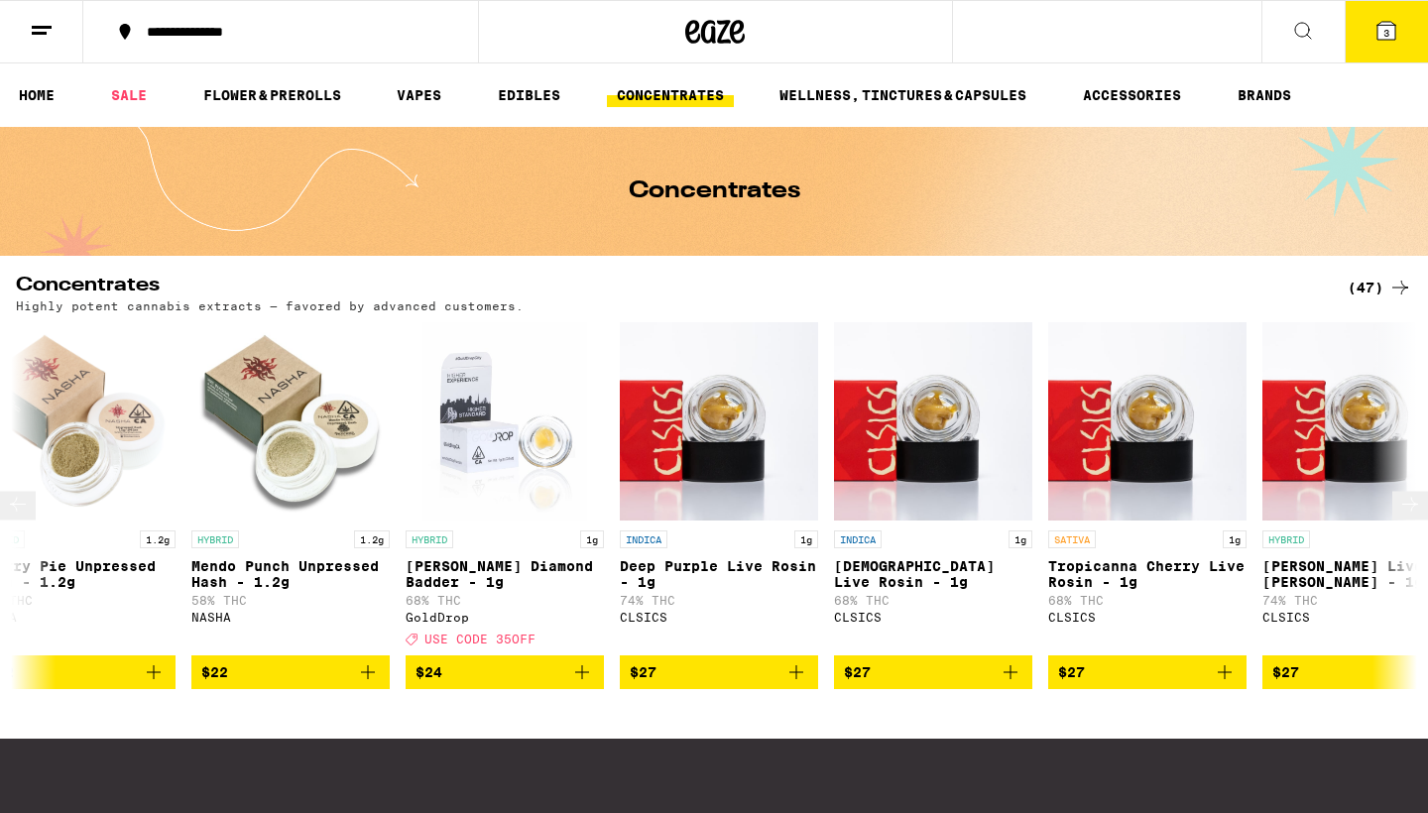
scroll to position [0, 5608]
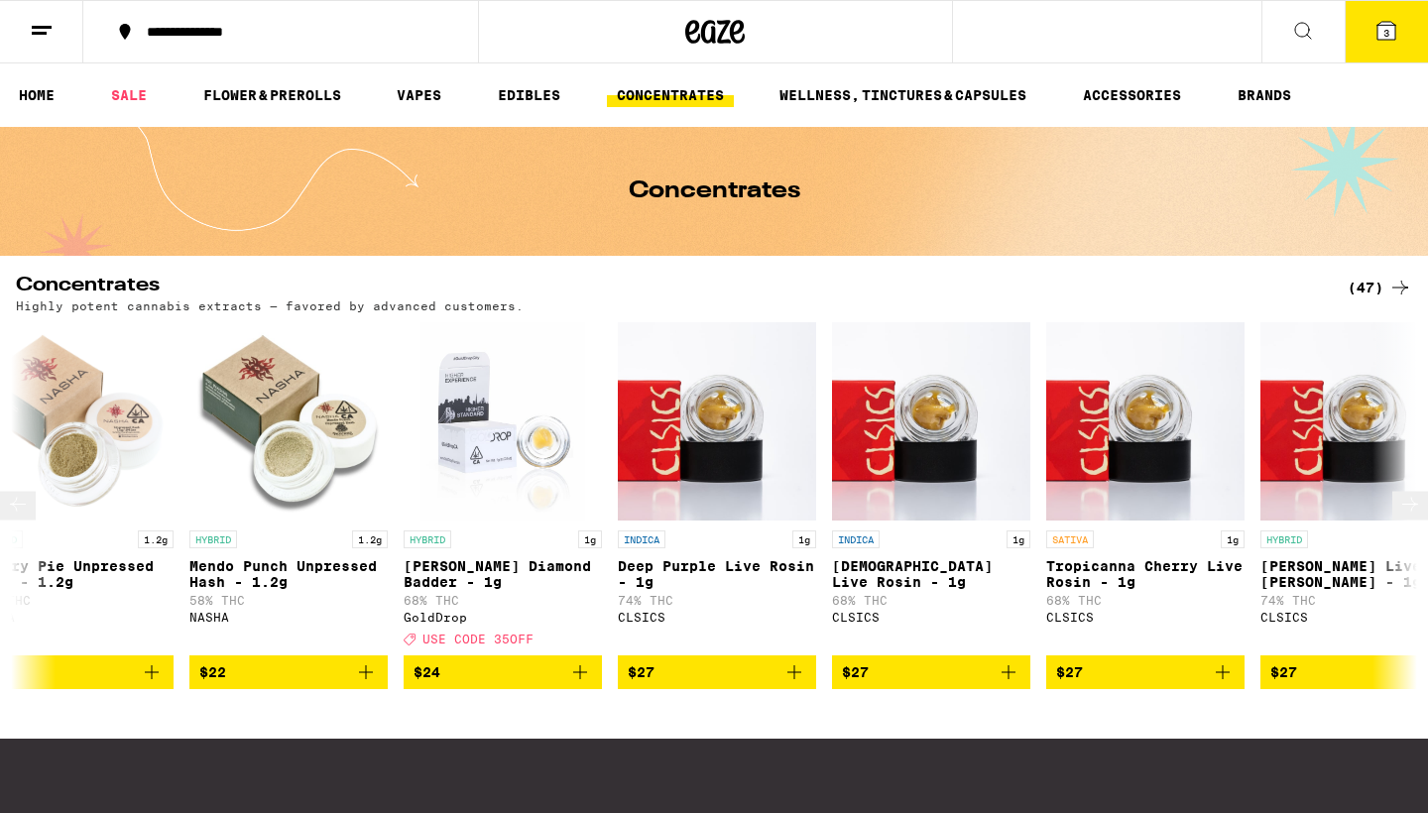
click at [792, 682] on icon "Add to bag" at bounding box center [794, 672] width 24 height 24
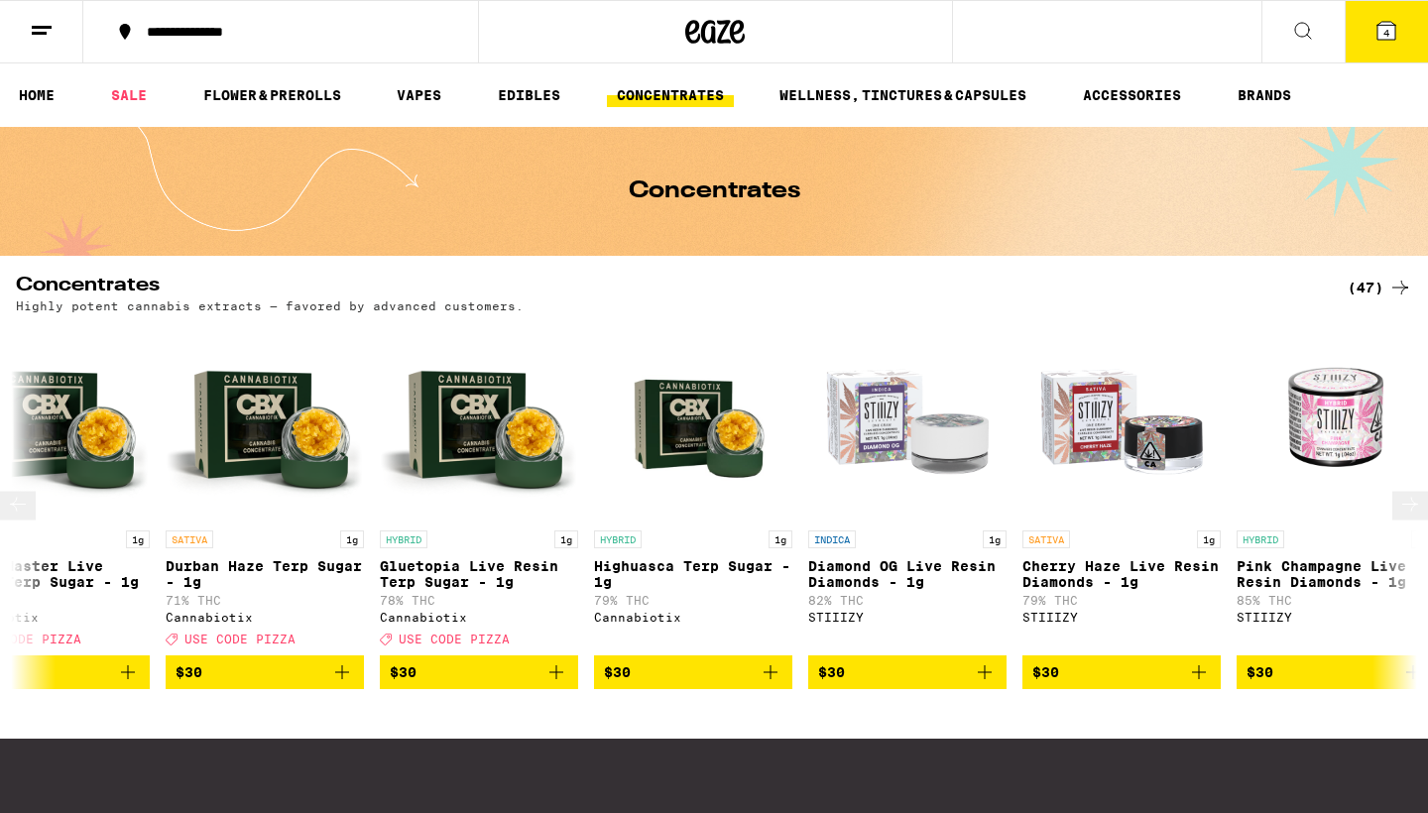
scroll to position [0, 7346]
click at [988, 683] on icon "Add to bag" at bounding box center [984, 672] width 24 height 24
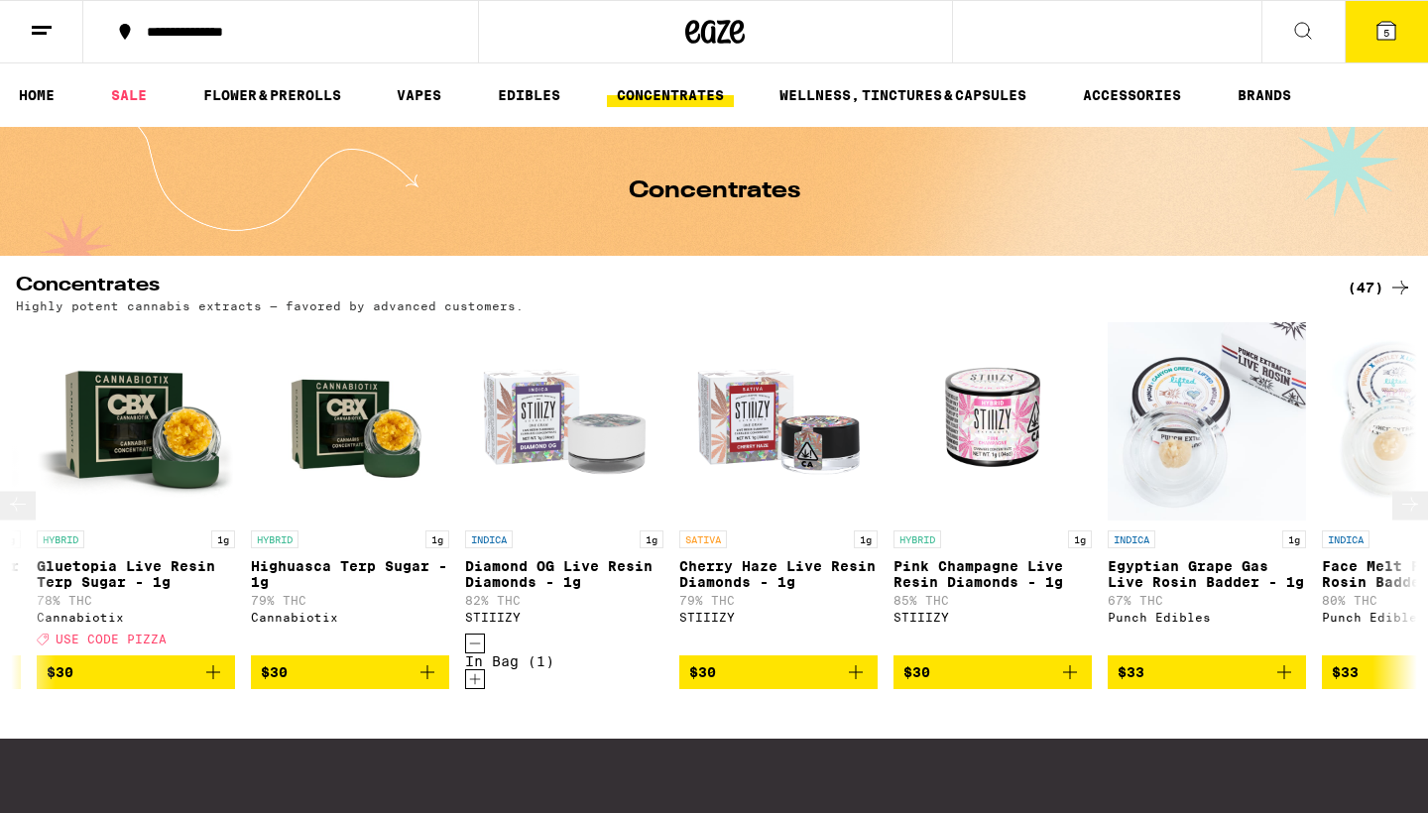
scroll to position [0, 7694]
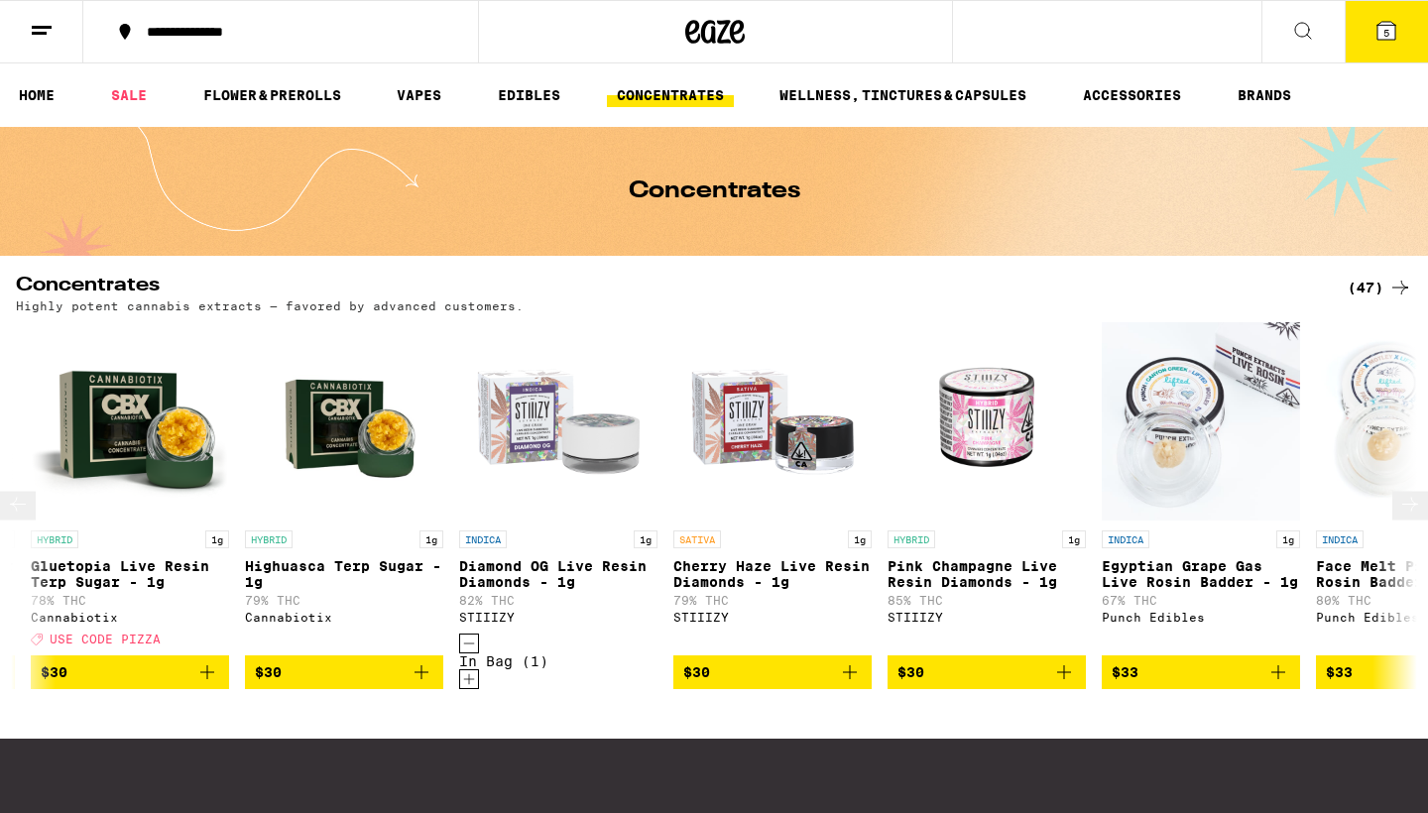
click at [1065, 679] on icon "Add to bag" at bounding box center [1064, 672] width 14 height 14
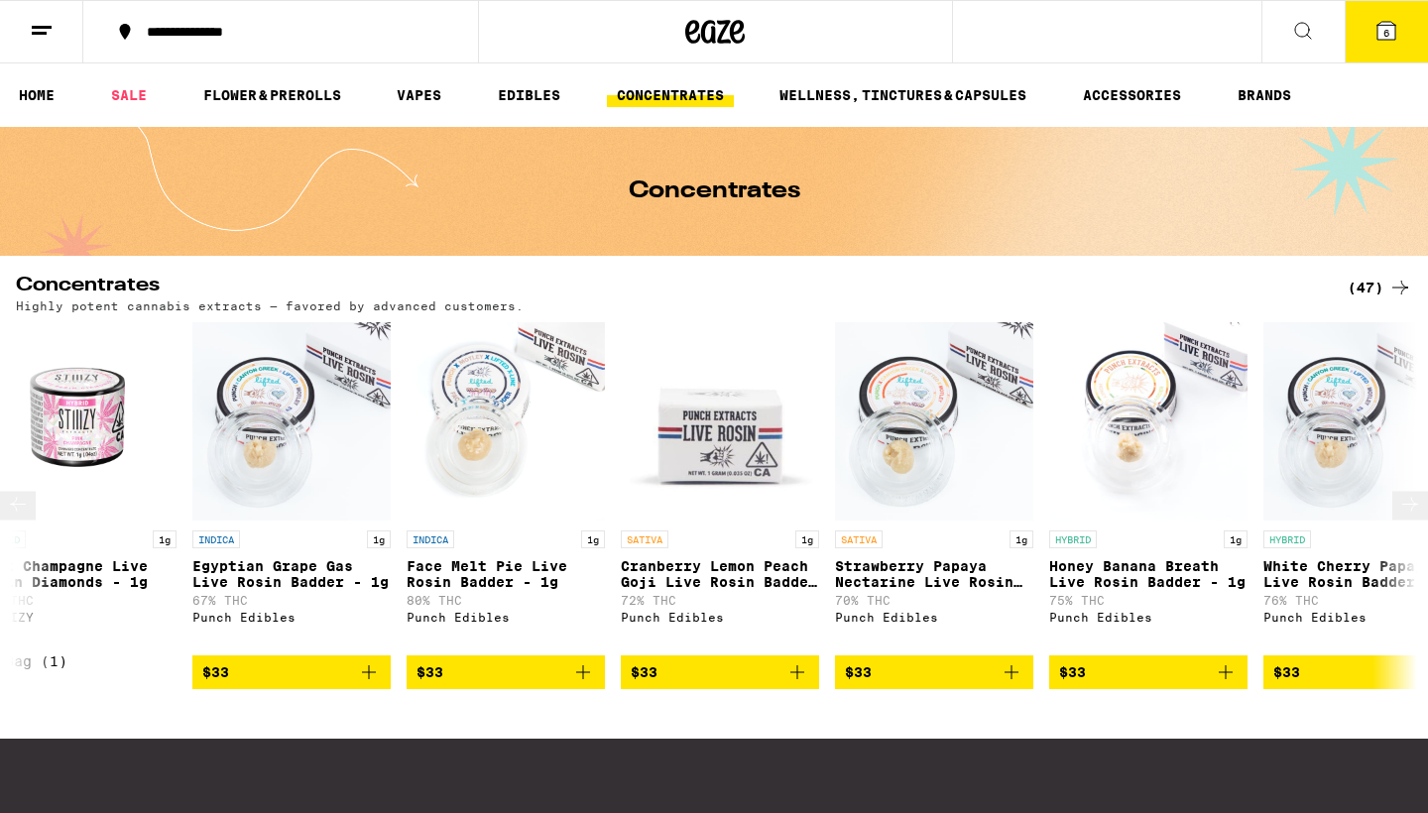
scroll to position [0, 8606]
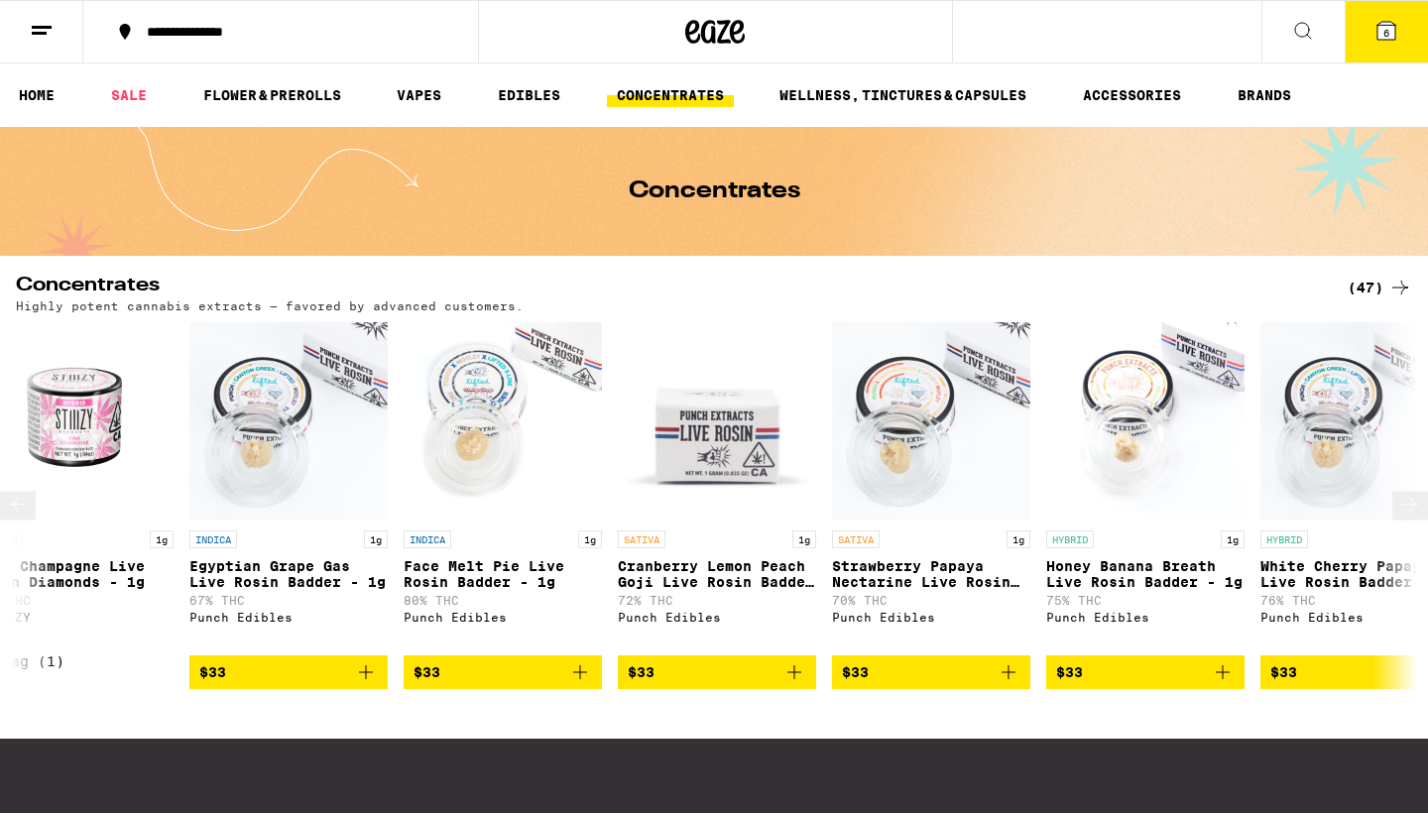
click at [586, 684] on icon "Add to bag" at bounding box center [580, 672] width 24 height 24
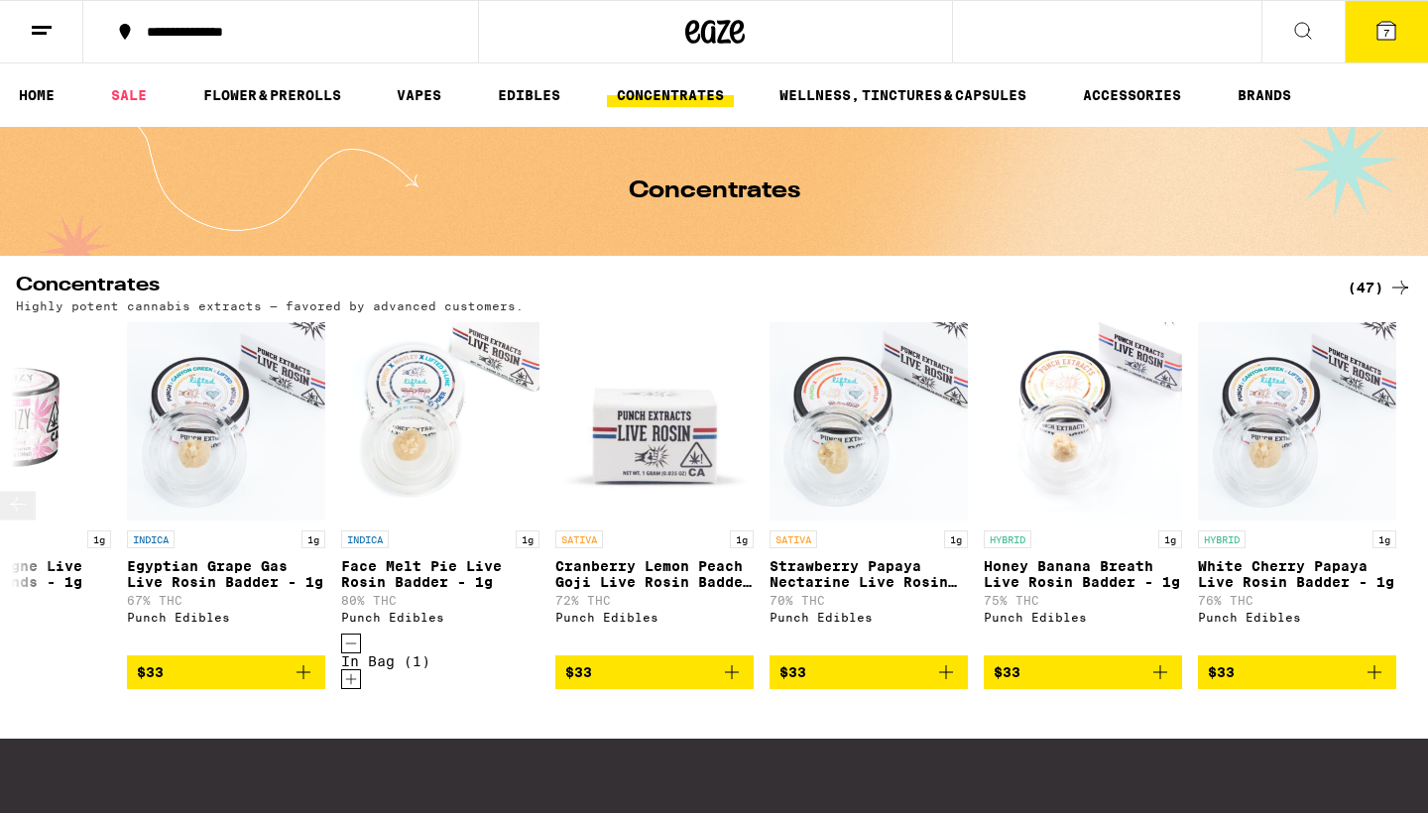
scroll to position [0, 0]
click at [422, 96] on link "VAPES" at bounding box center [419, 95] width 64 height 24
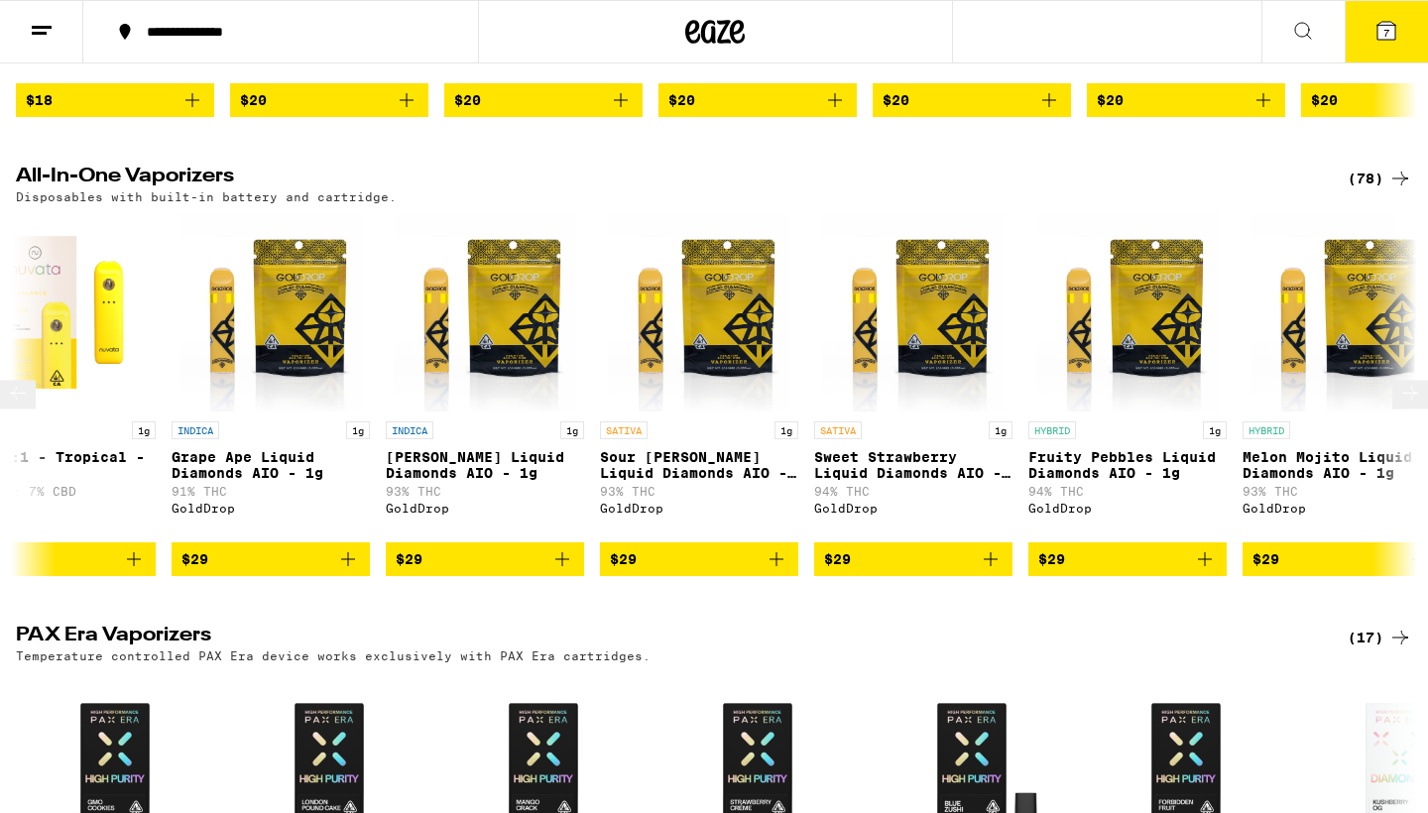
scroll to position [0, 2202]
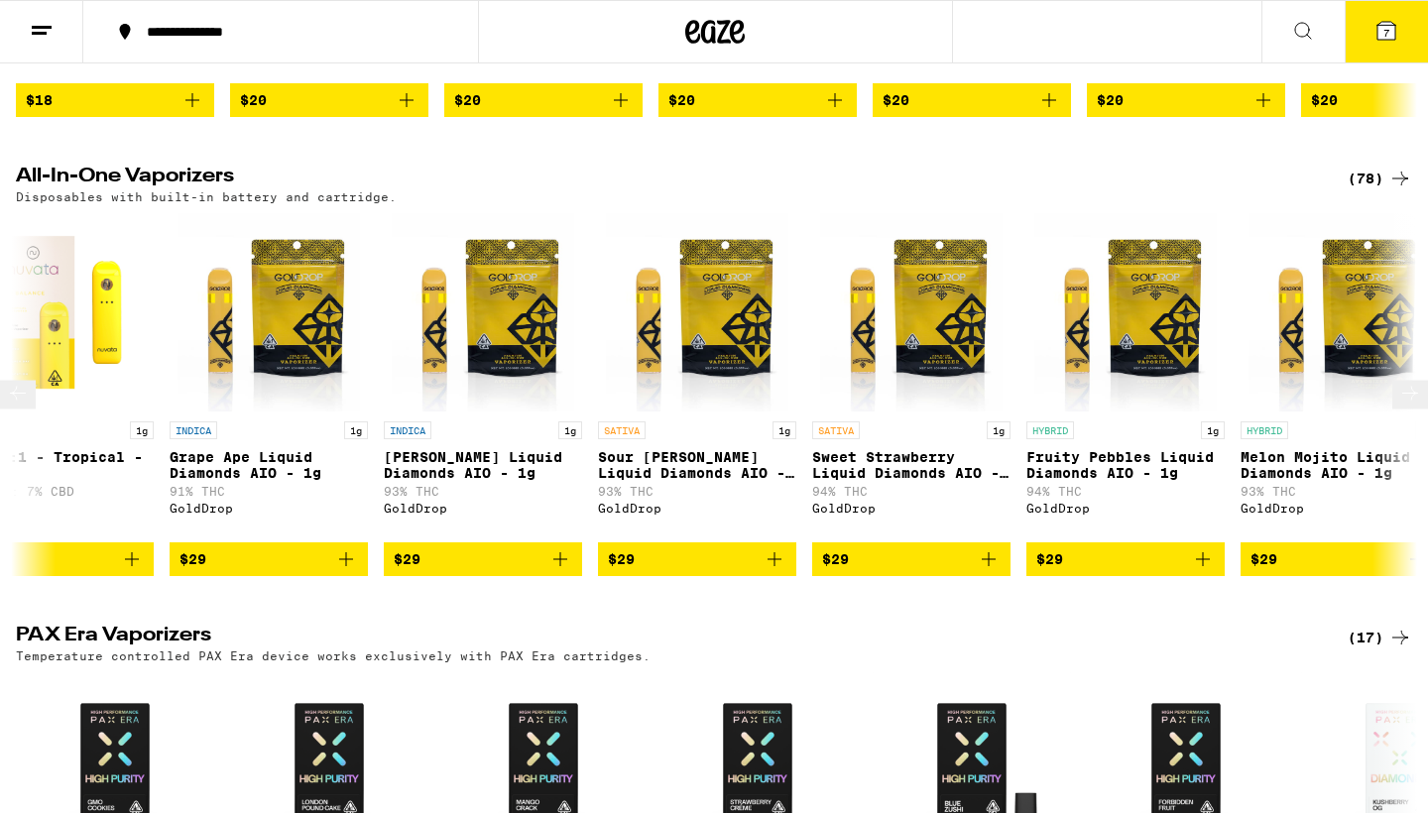
click at [356, 571] on icon "Add to bag" at bounding box center [346, 559] width 24 height 24
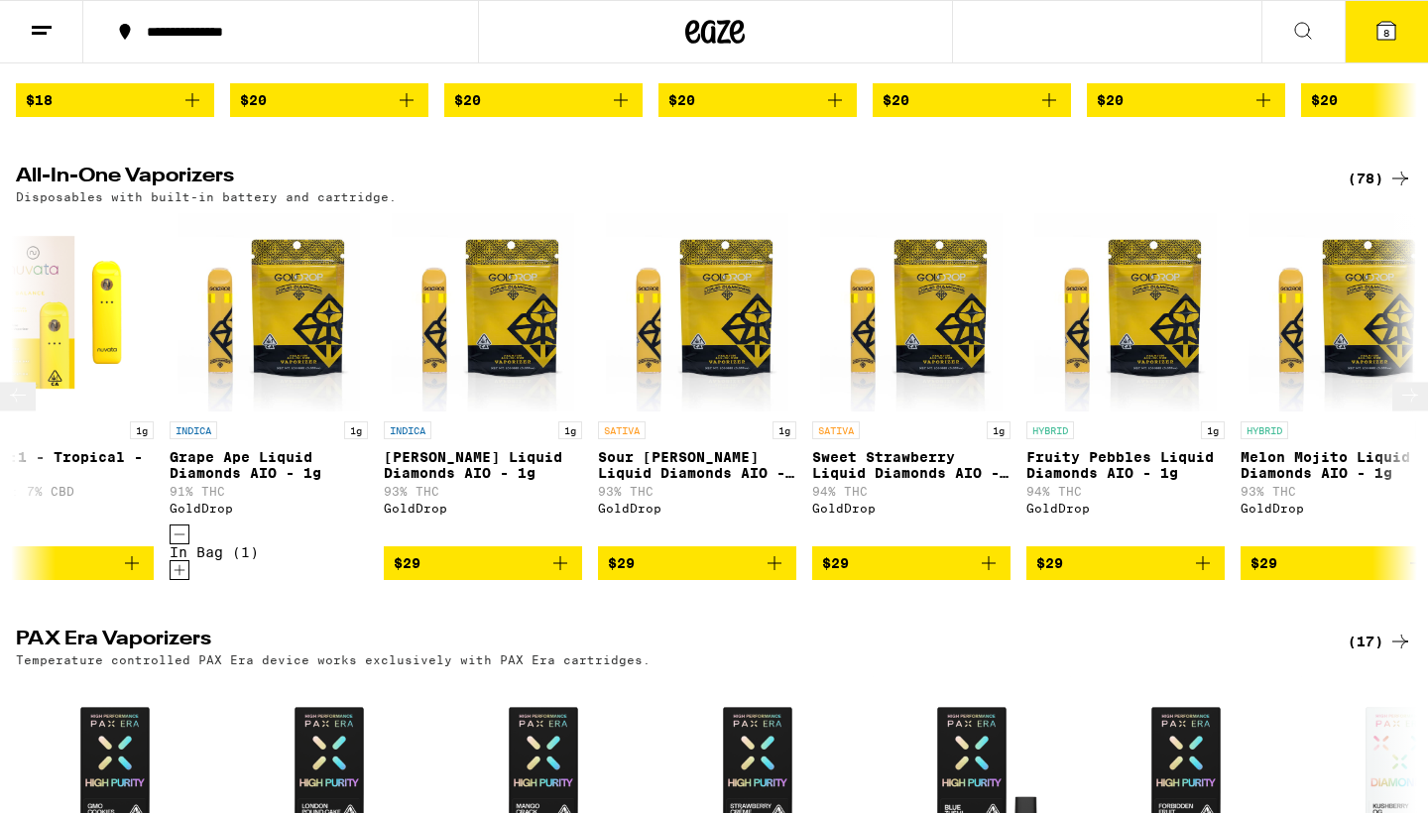
click at [570, 575] on icon "Add to bag" at bounding box center [560, 563] width 24 height 24
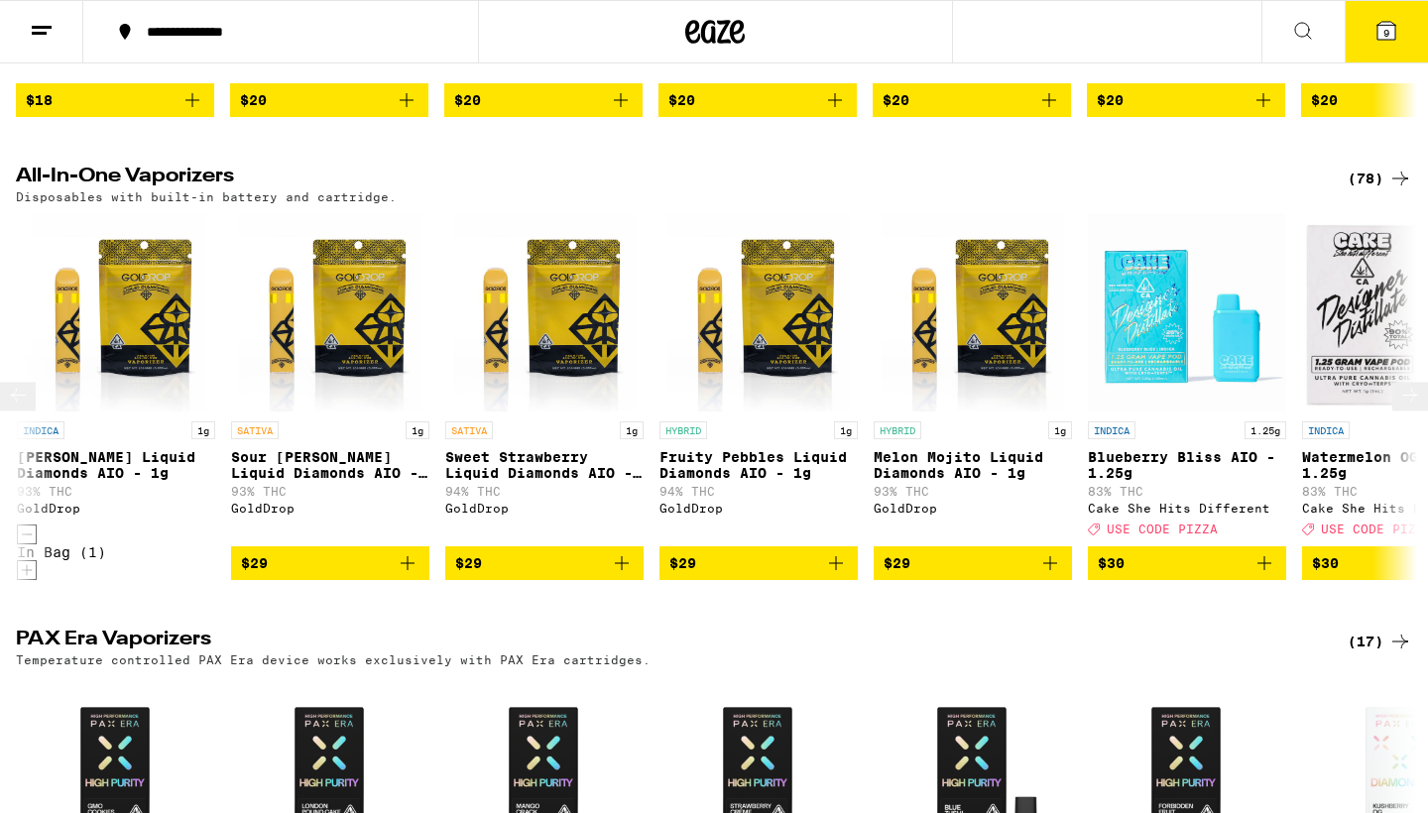
scroll to position [0, 2567]
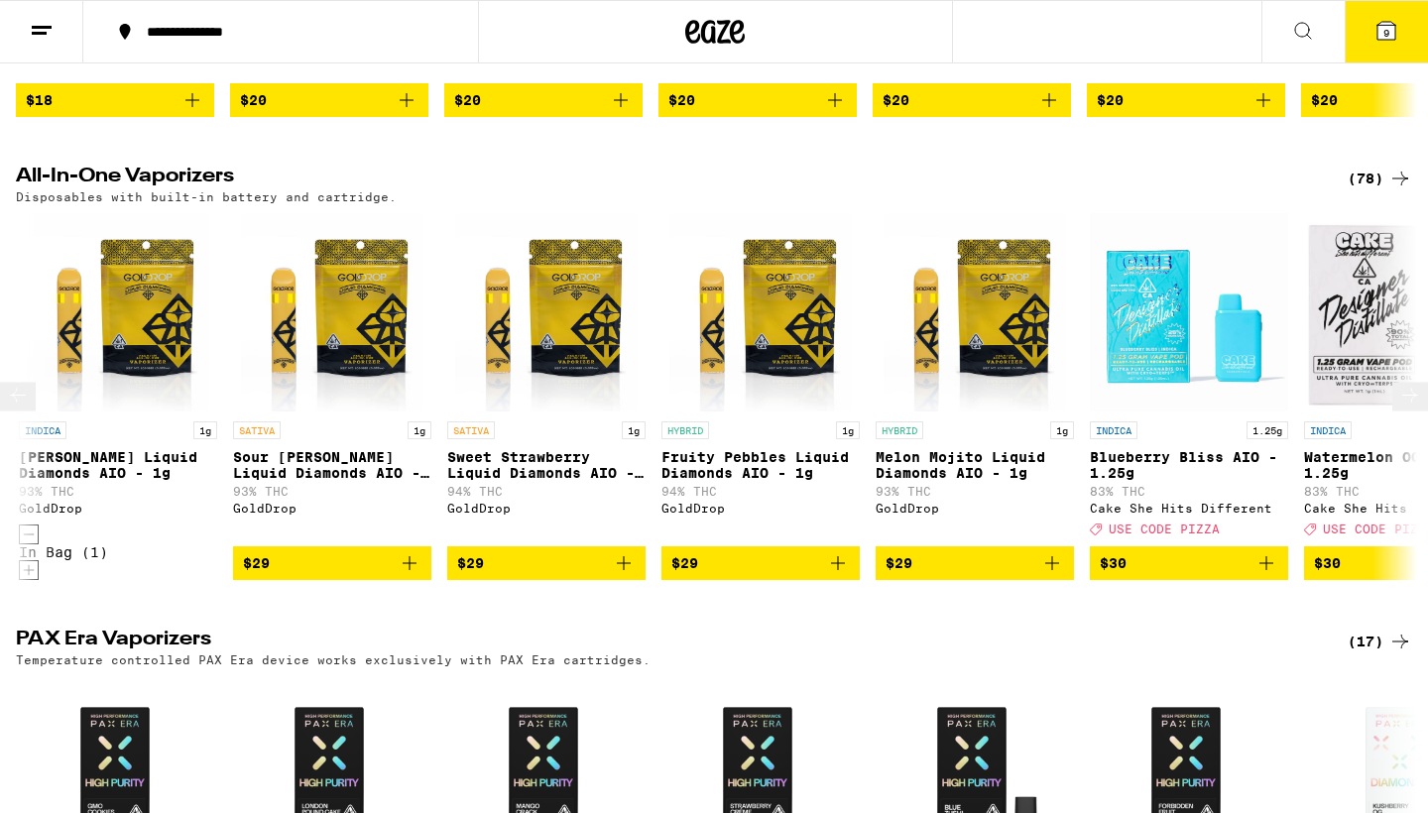
click at [840, 575] on icon "Add to bag" at bounding box center [838, 563] width 24 height 24
click at [1055, 570] on icon "Add to bag" at bounding box center [1052, 563] width 14 height 14
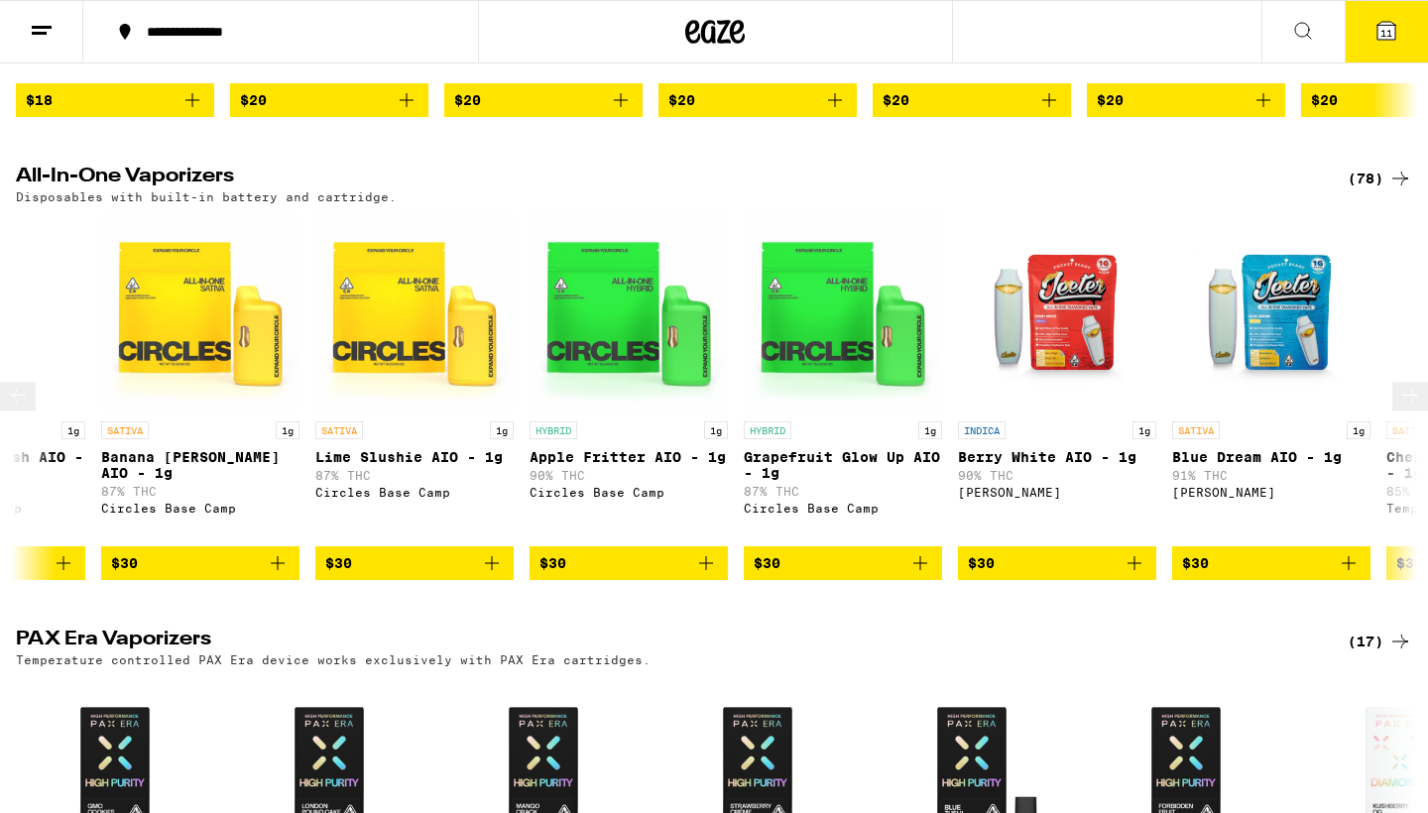
scroll to position [0, 5274]
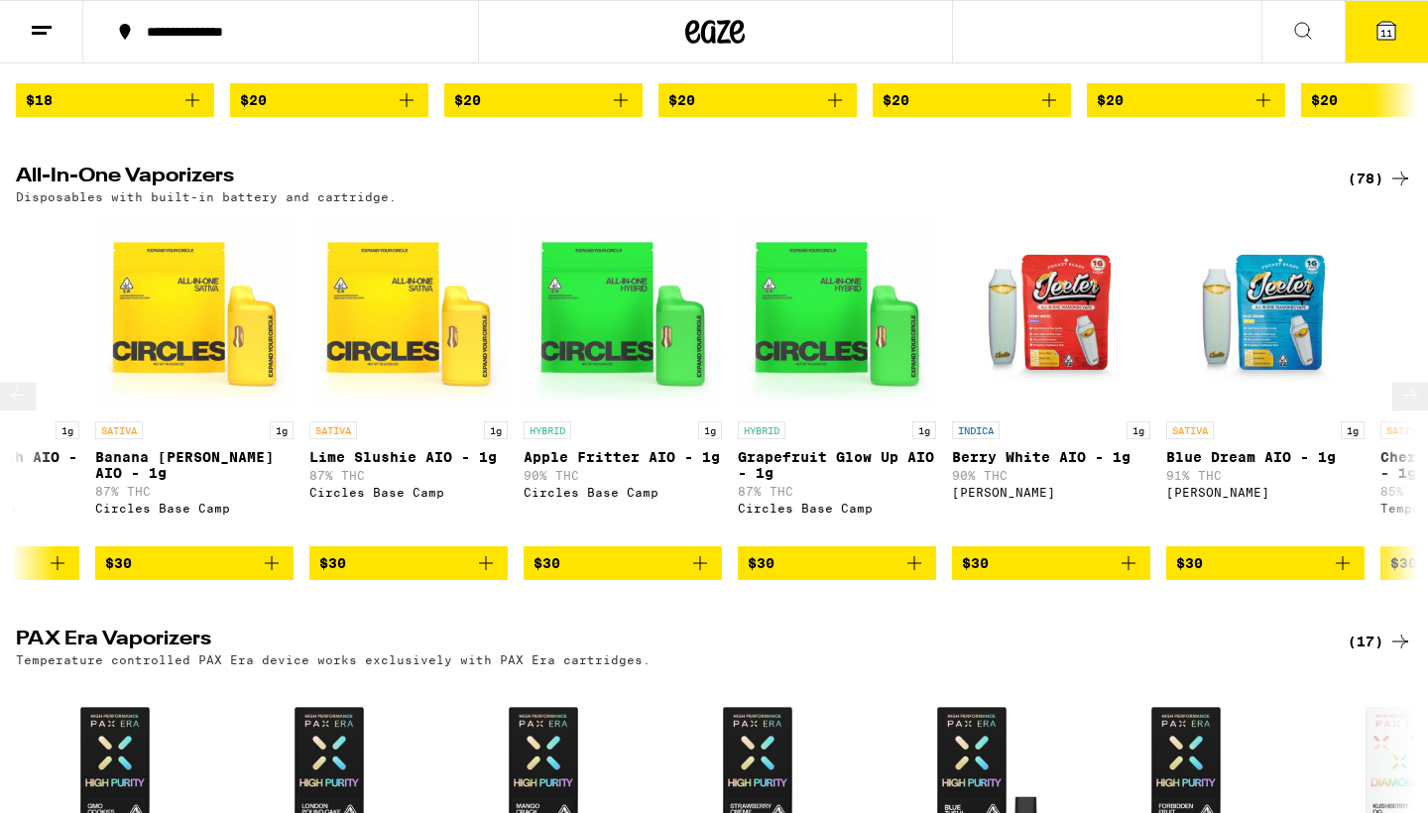
click at [1131, 575] on icon "Add to bag" at bounding box center [1128, 563] width 24 height 24
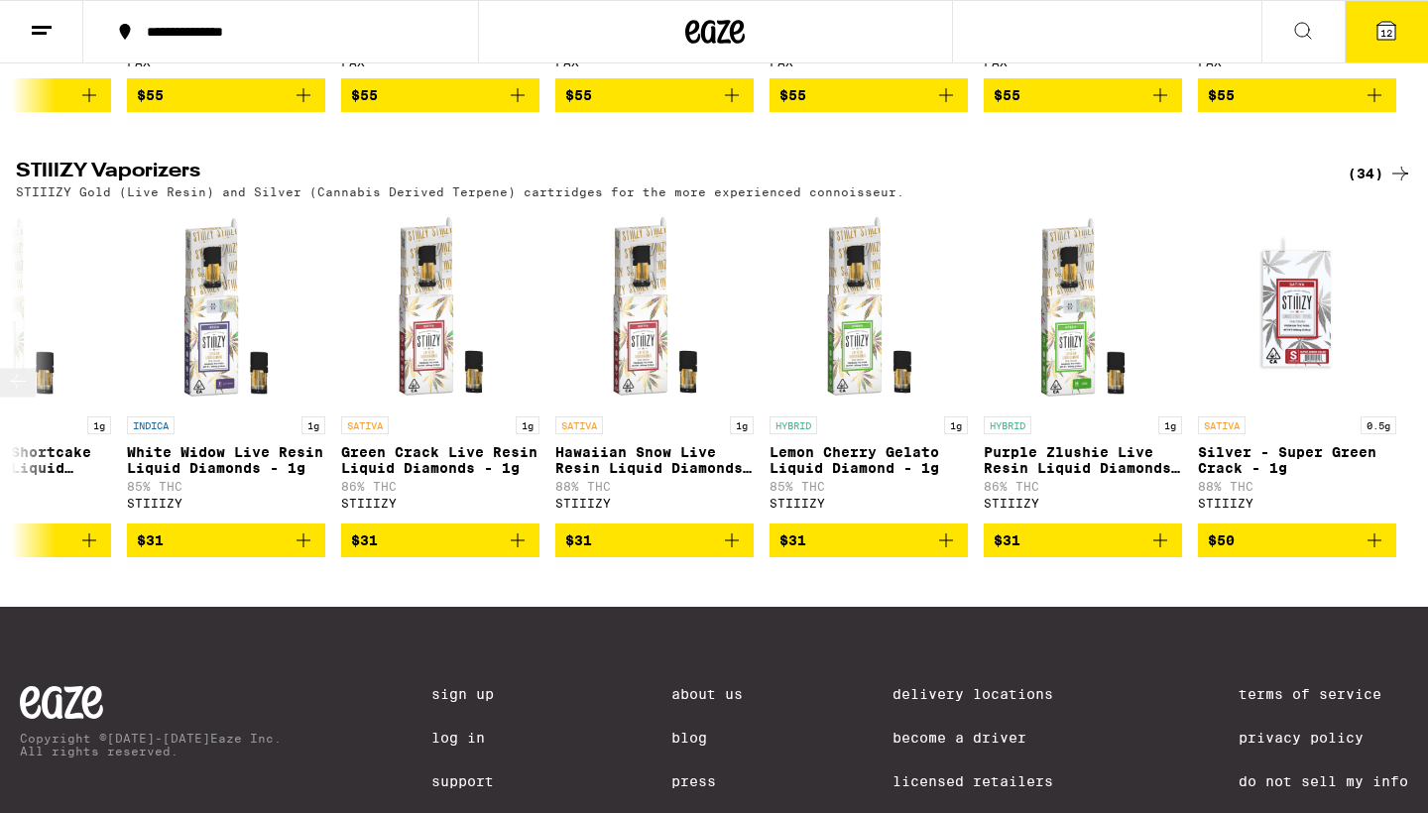
scroll to position [2377, 0]
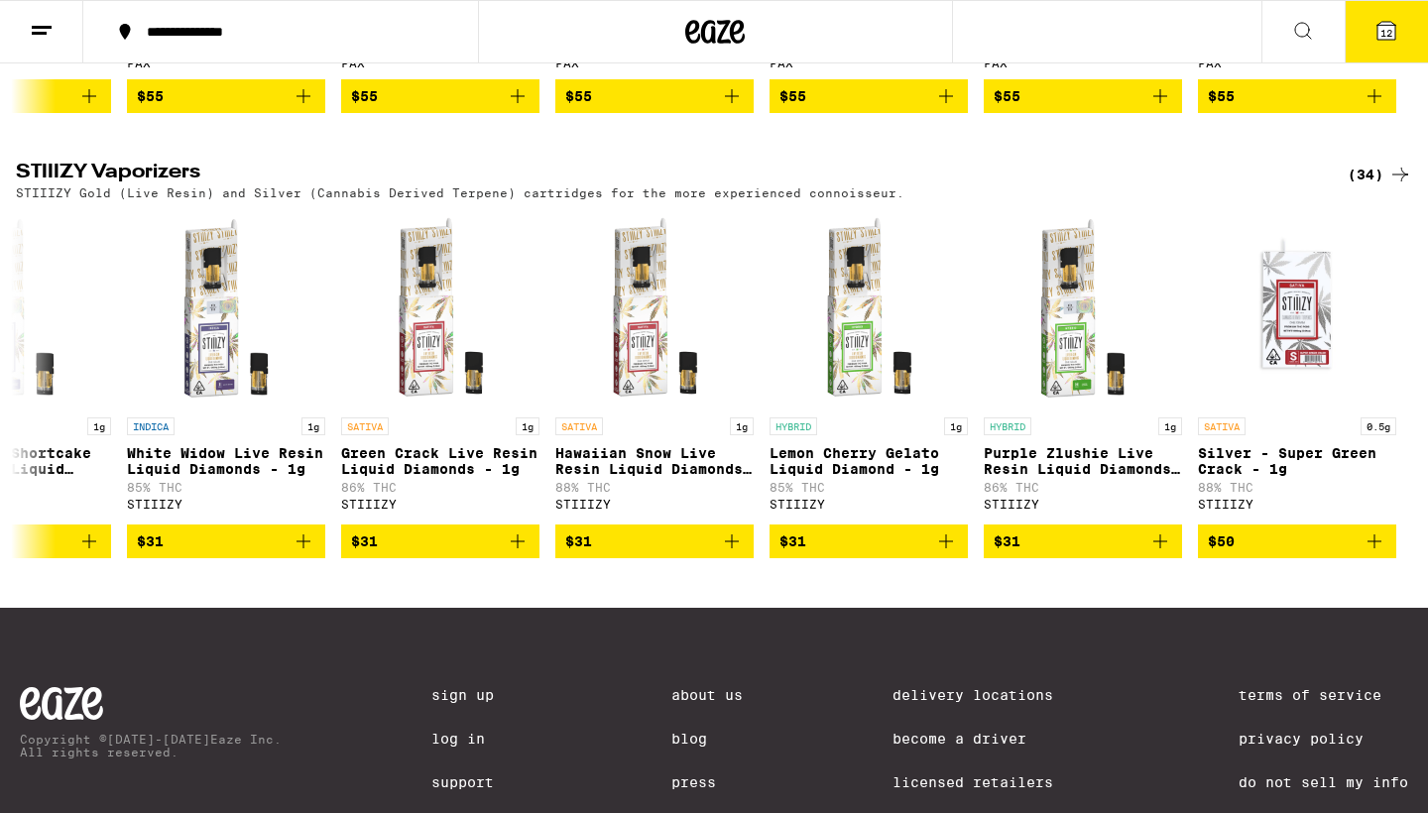
click at [1370, 186] on div "(34)" at bounding box center [1379, 175] width 64 height 24
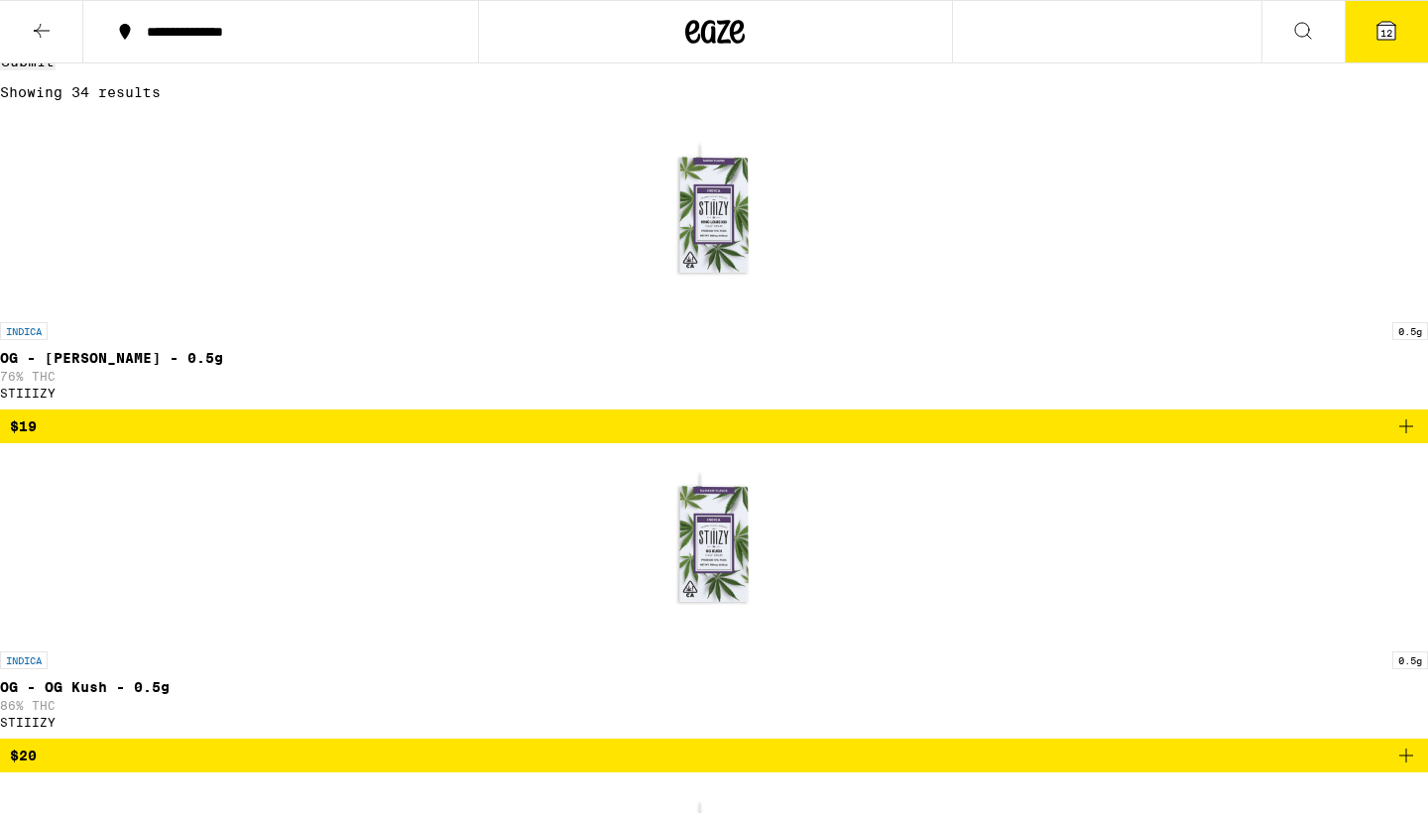
scroll to position [288, 0]
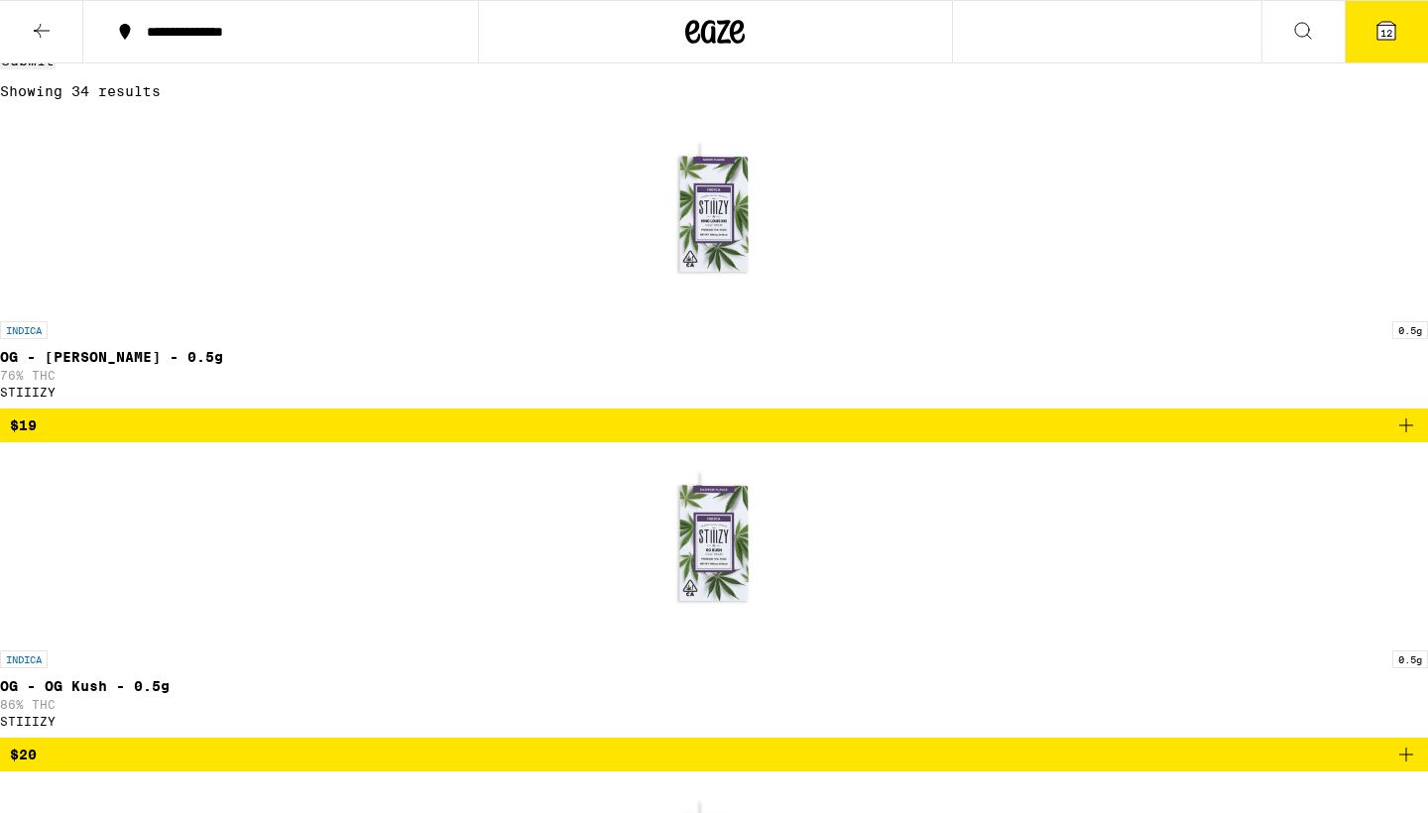
click at [1394, 743] on icon "Add to bag" at bounding box center [1406, 755] width 24 height 24
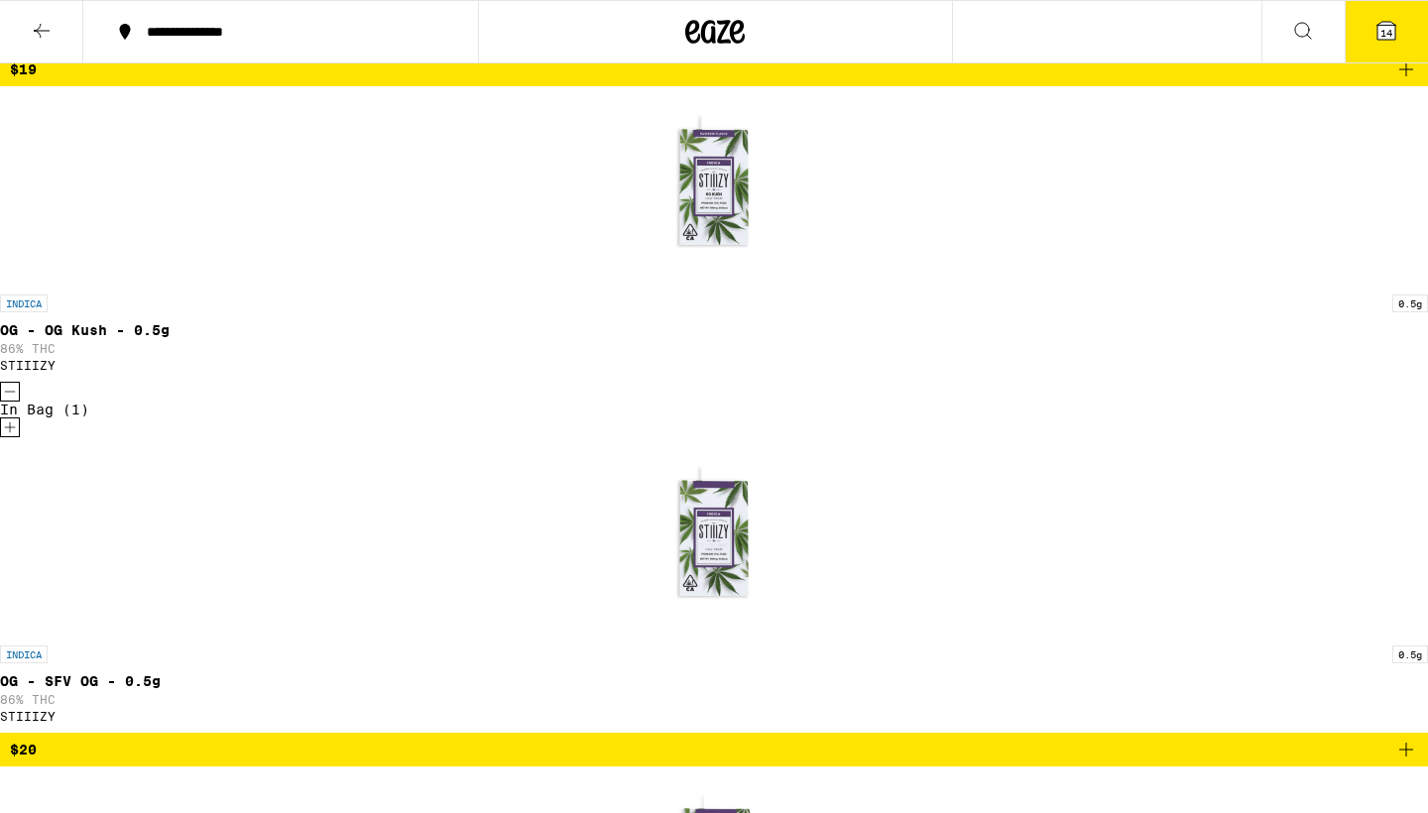
scroll to position [646, 0]
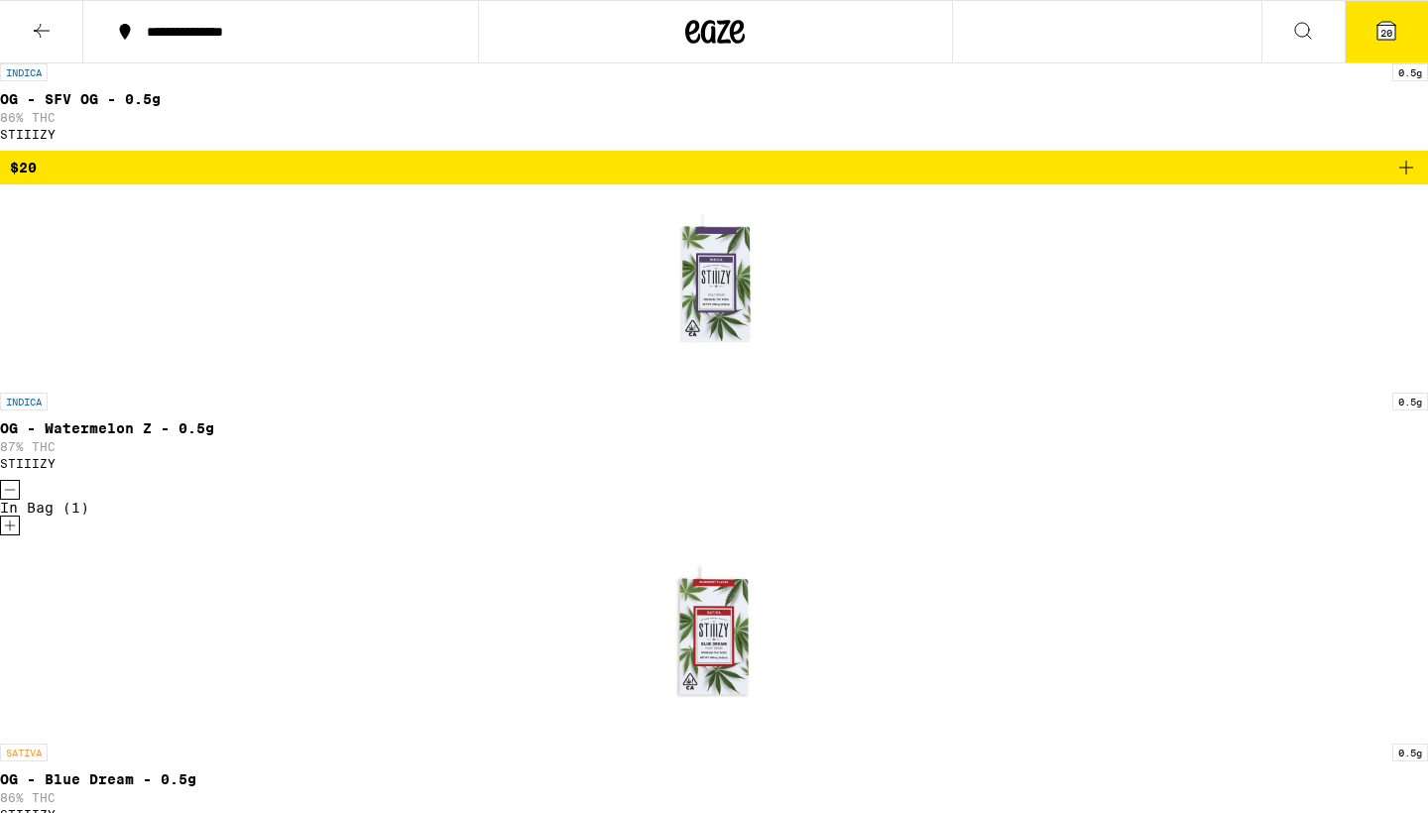
scroll to position [1229, 0]
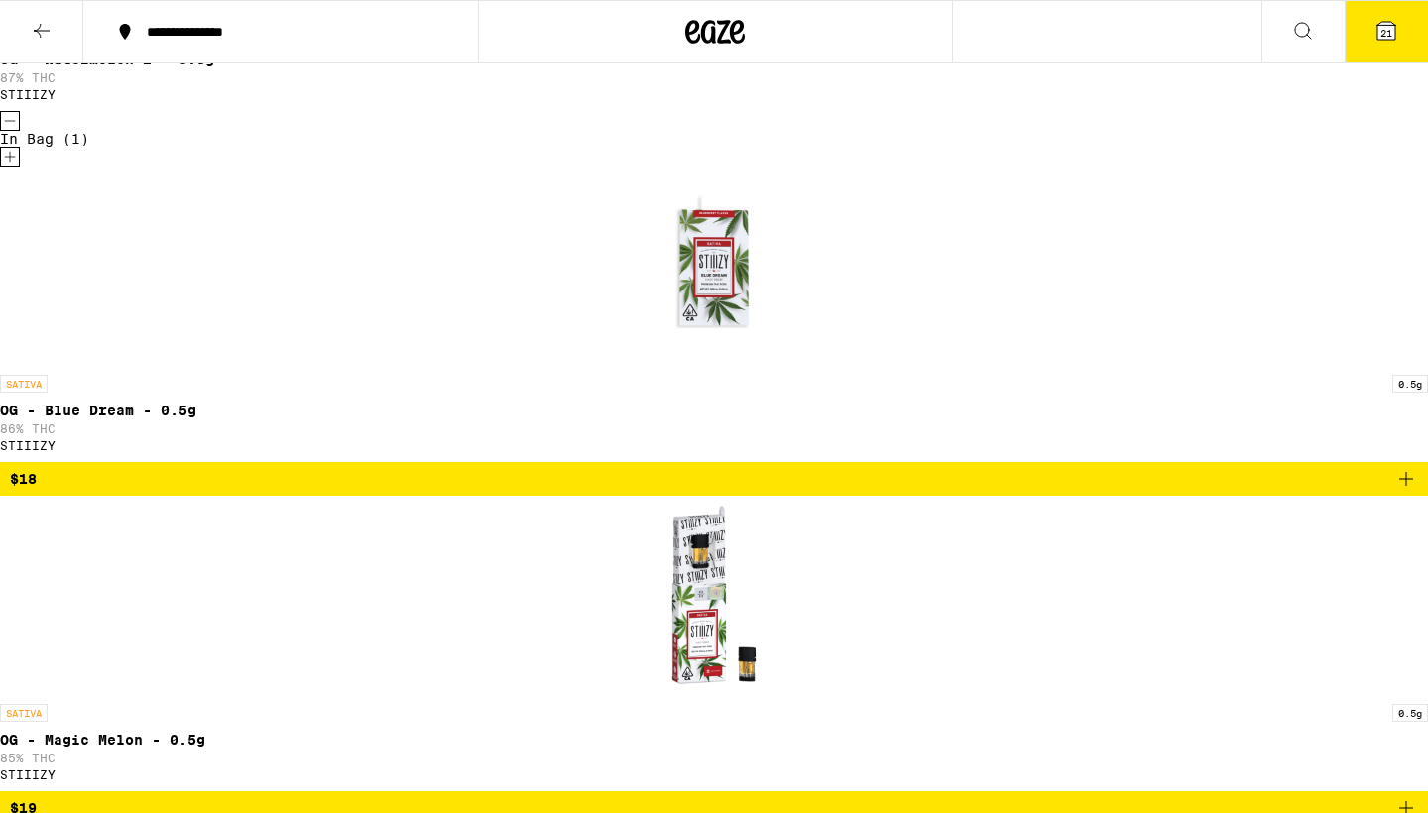
scroll to position [1596, 0]
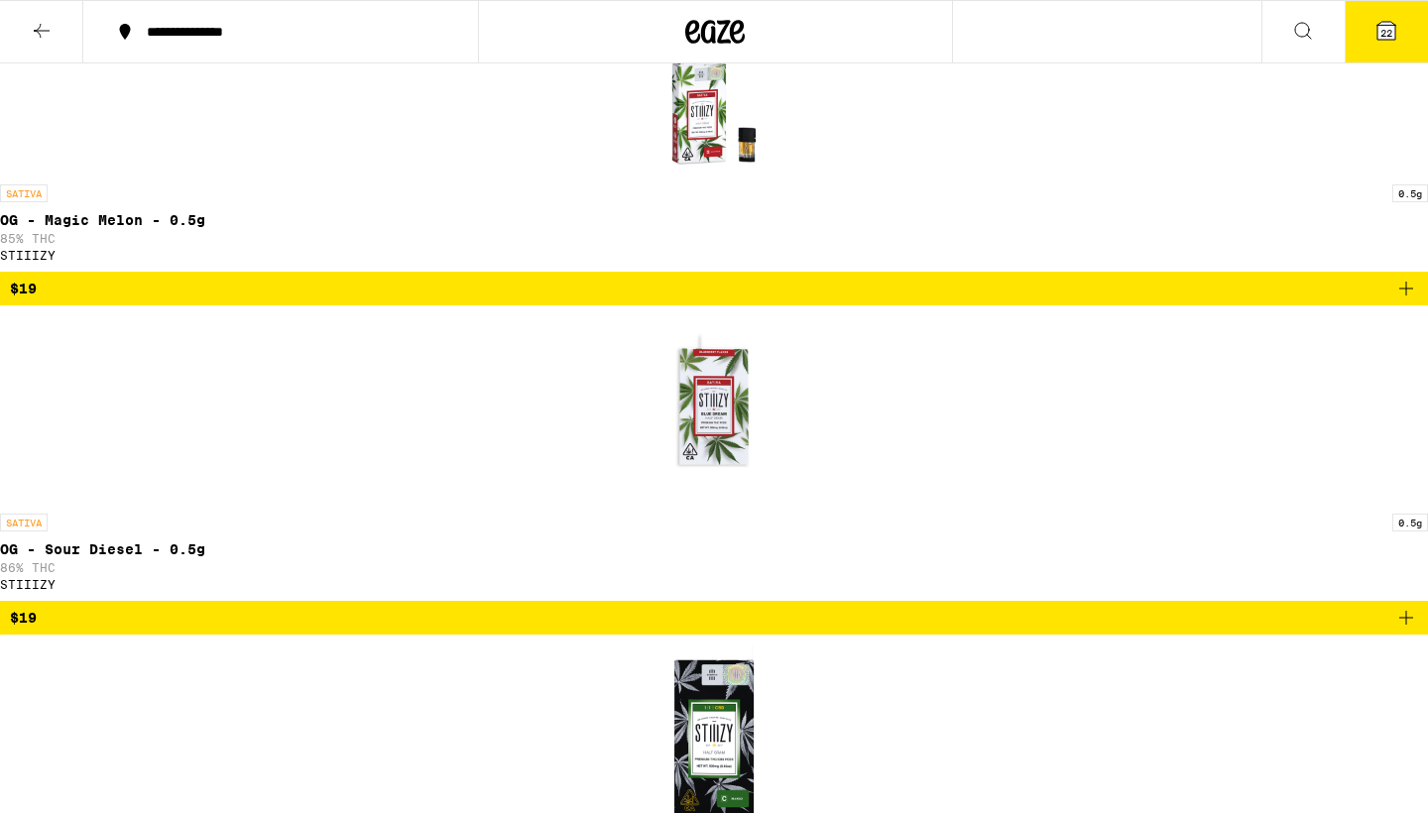
scroll to position [2118, 0]
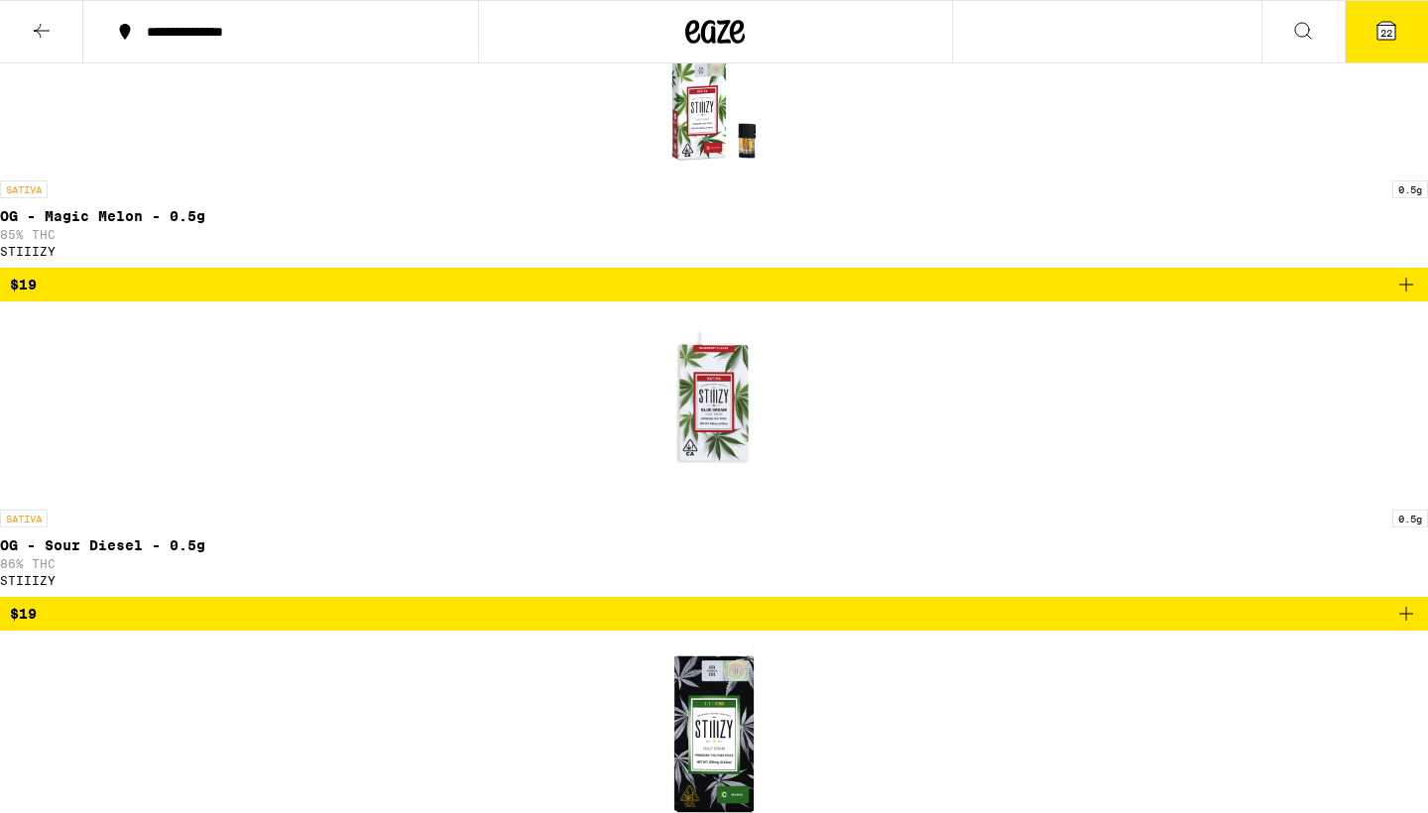
click at [1396, 27] on icon at bounding box center [1386, 31] width 24 height 24
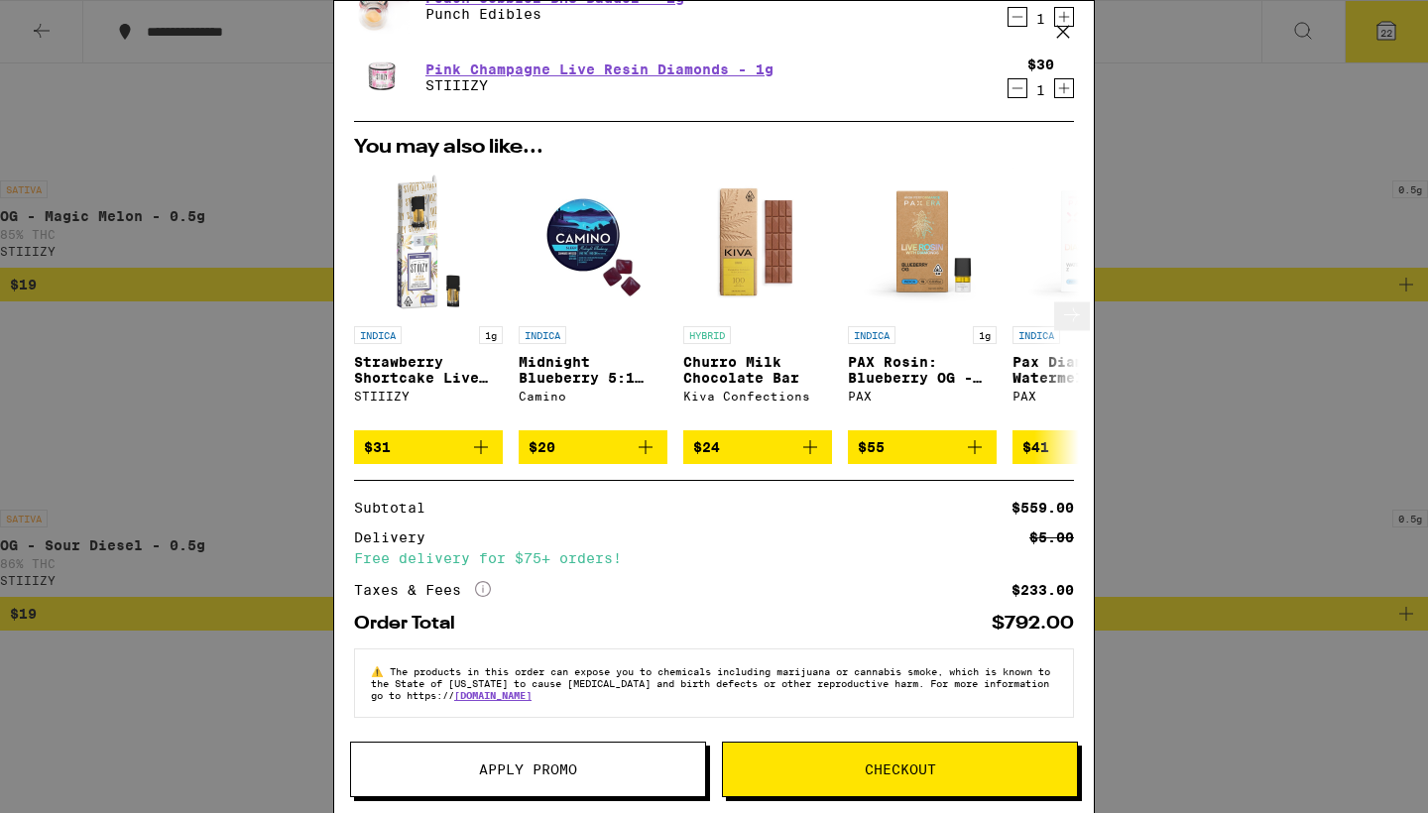
scroll to position [1530, 0]
click at [1268, 510] on div "Your Cart OG - OG Kush - 1g STIIIZY $28 1 OG - Pineapple Express - 1g STIIIZY $…" at bounding box center [714, 406] width 1428 height 813
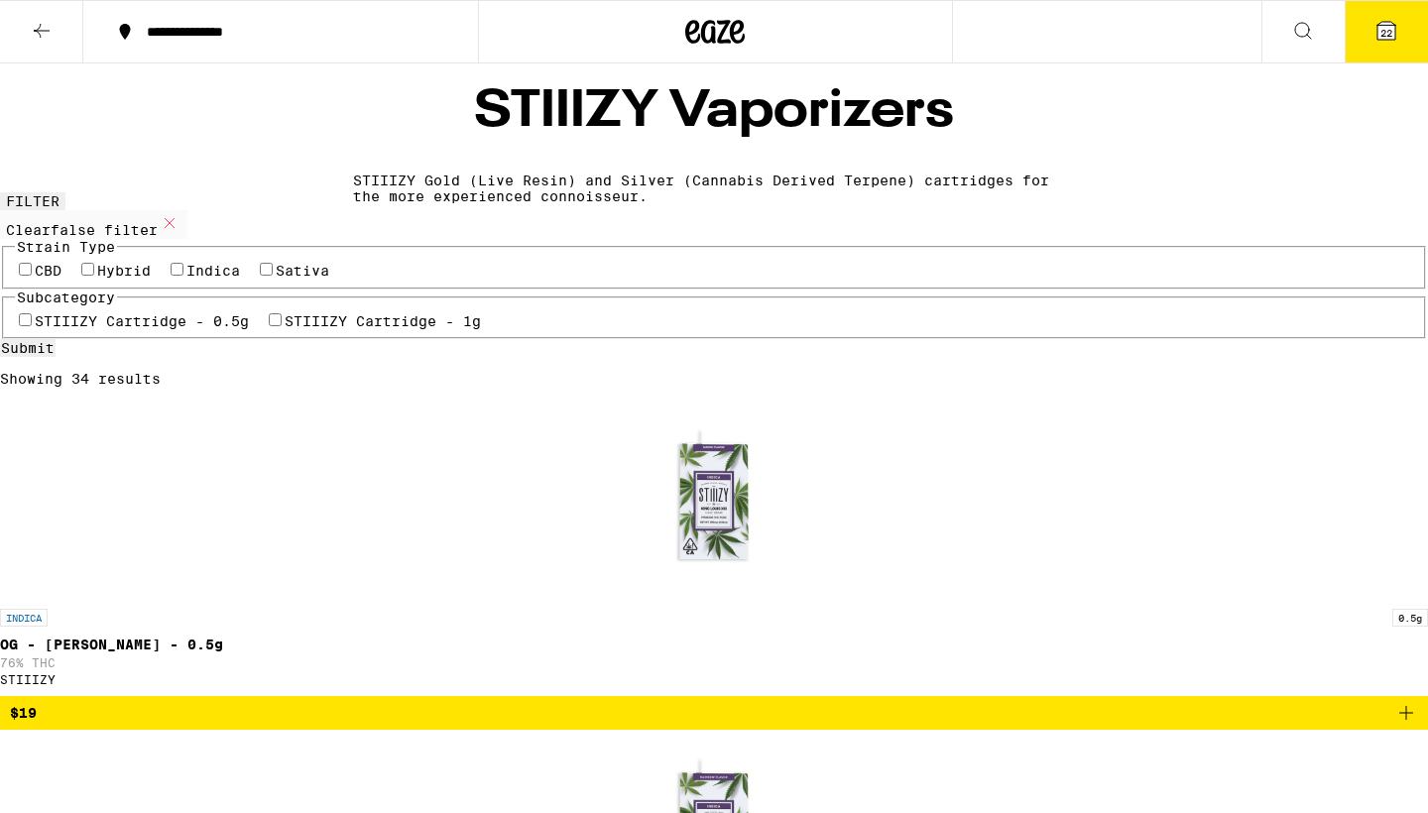
click at [60, 47] on button at bounding box center [41, 32] width 83 height 62
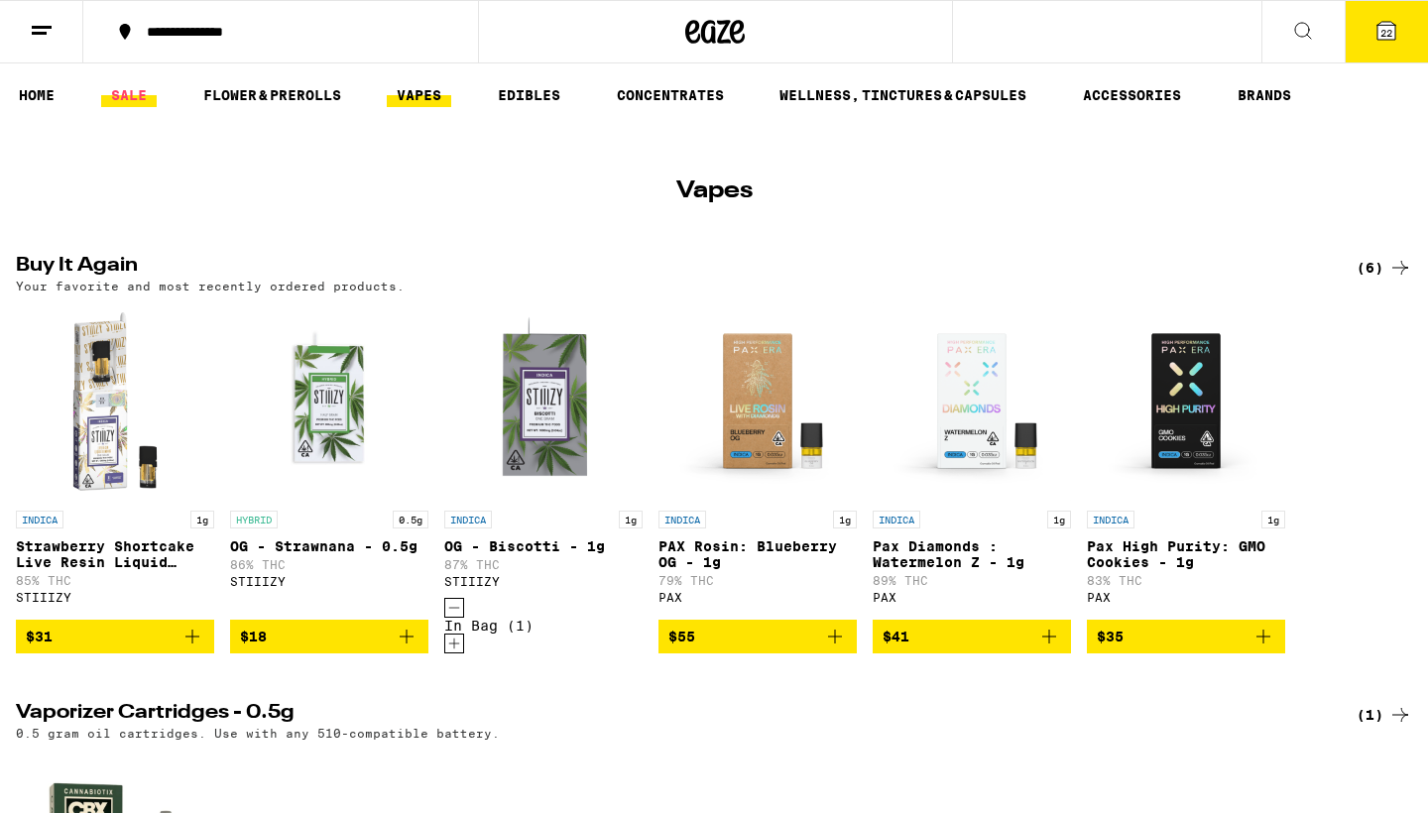
click at [127, 98] on link "SALE" at bounding box center [129, 95] width 56 height 24
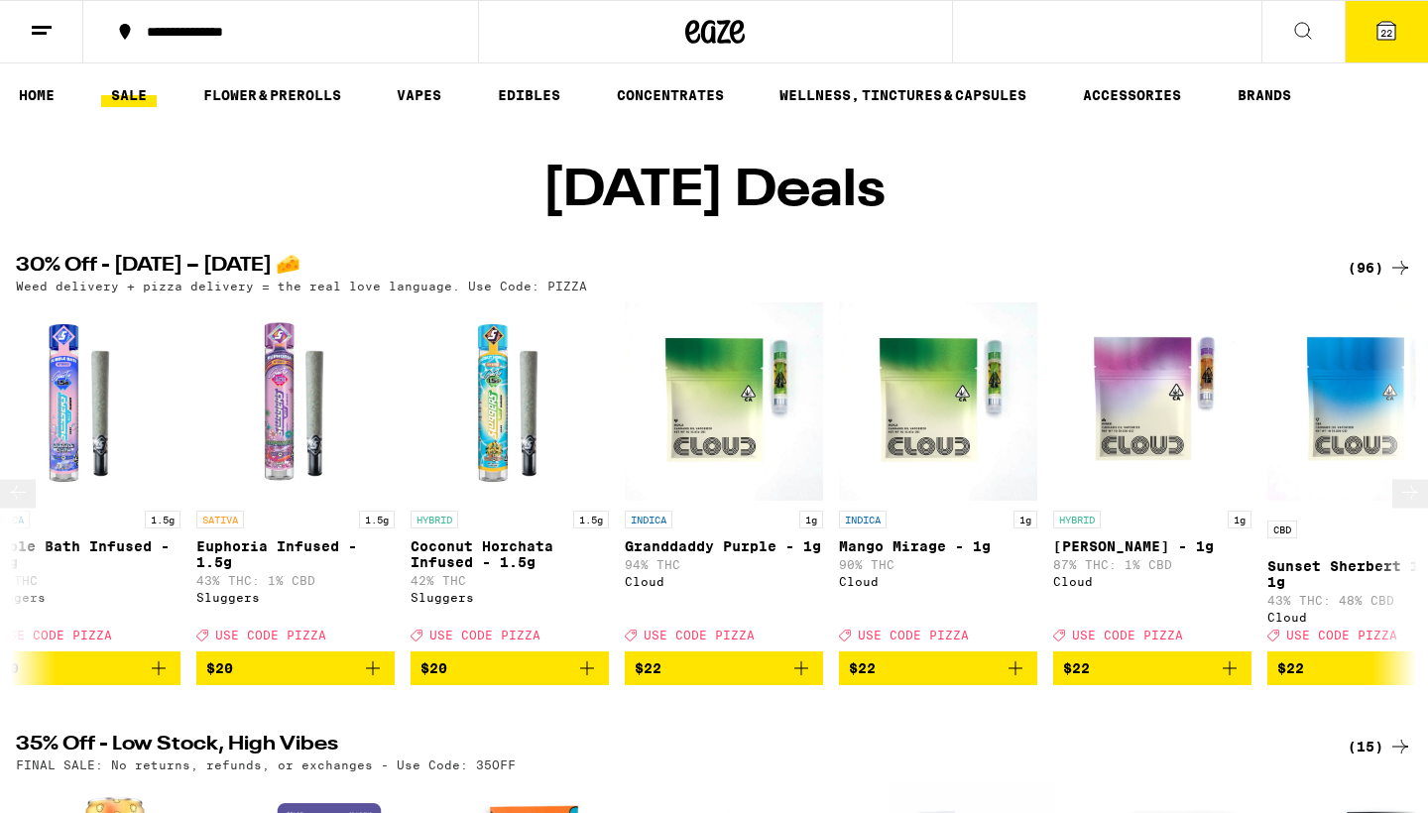
scroll to position [0, 9673]
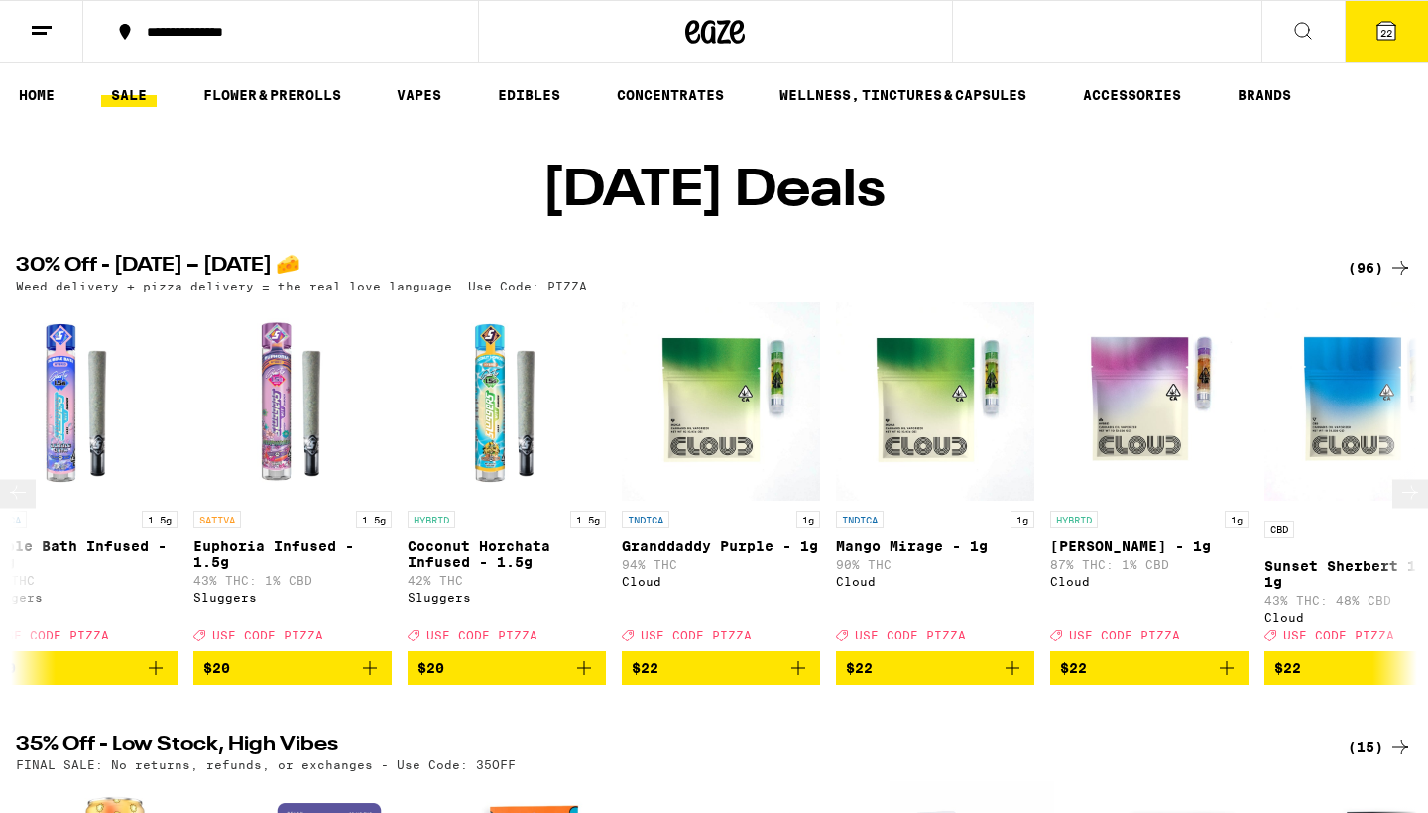
click at [921, 554] on p "Mango Mirage - 1g" at bounding box center [935, 546] width 198 height 16
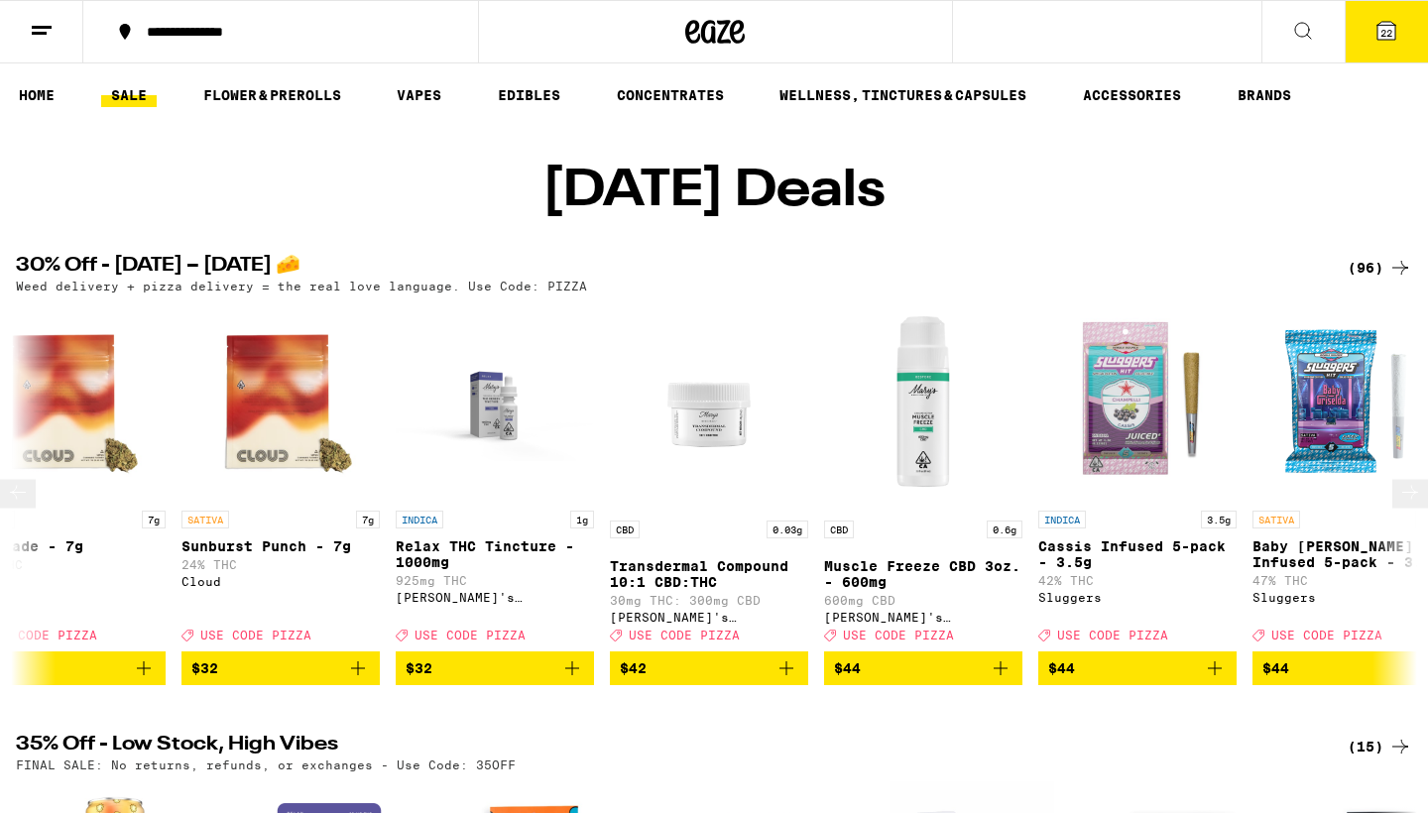
scroll to position [0, 15468]
click at [683, 572] on p "Transdermal Compound 10:1 CBD:THC" at bounding box center [708, 574] width 198 height 32
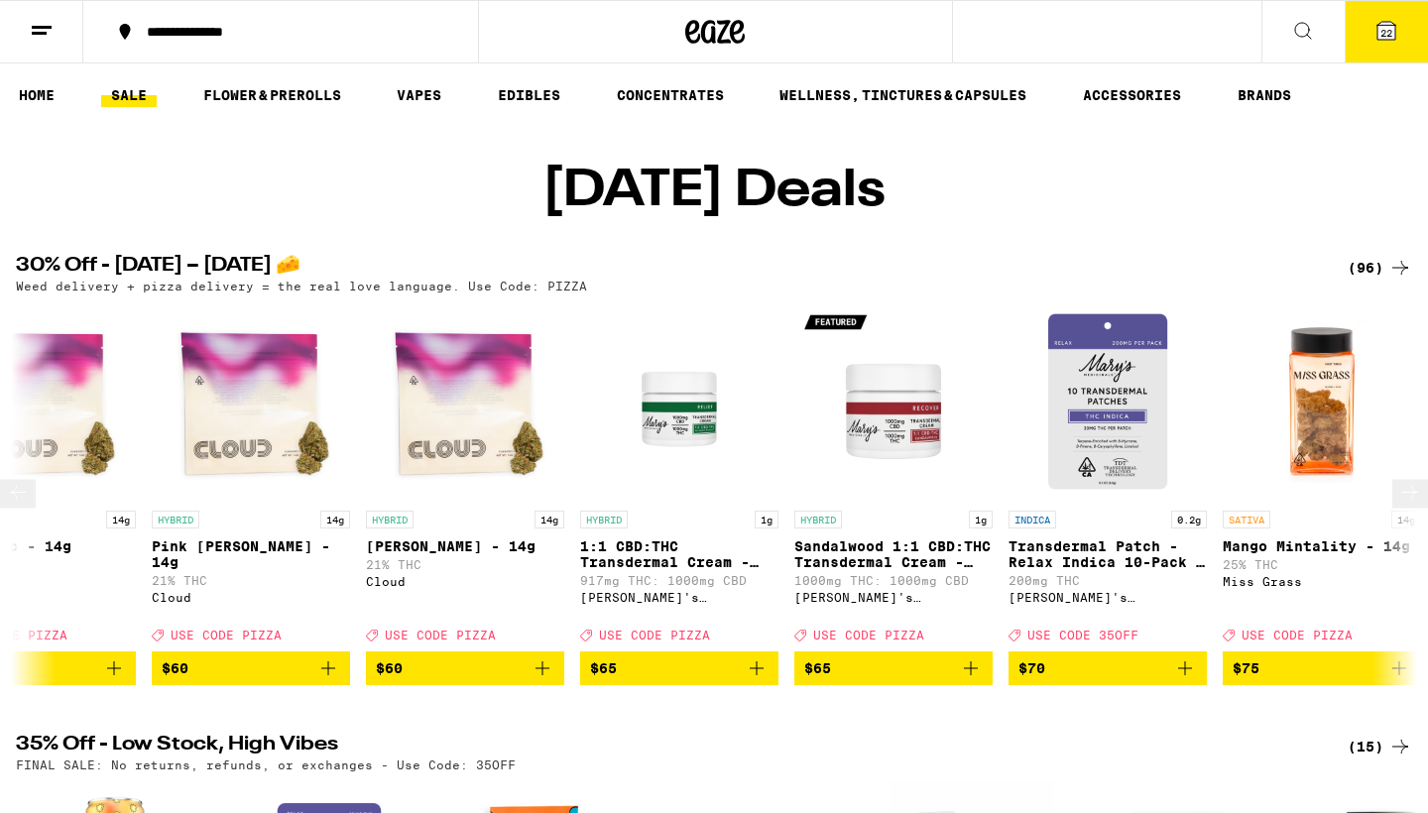
scroll to position [0, 19140]
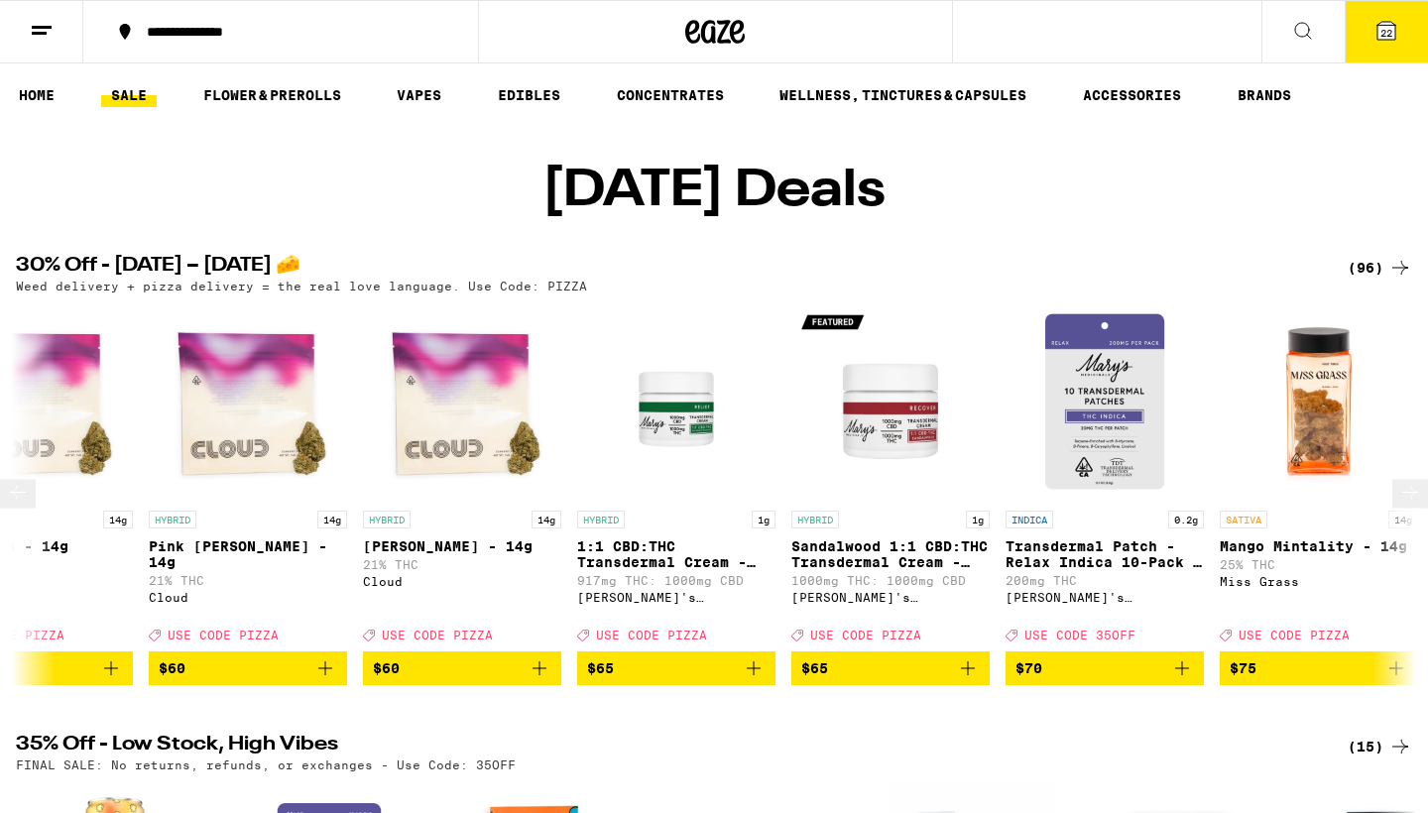
click at [1104, 570] on p "Transdermal Patch - Relax Indica 10-Pack - 200mg" at bounding box center [1104, 554] width 198 height 32
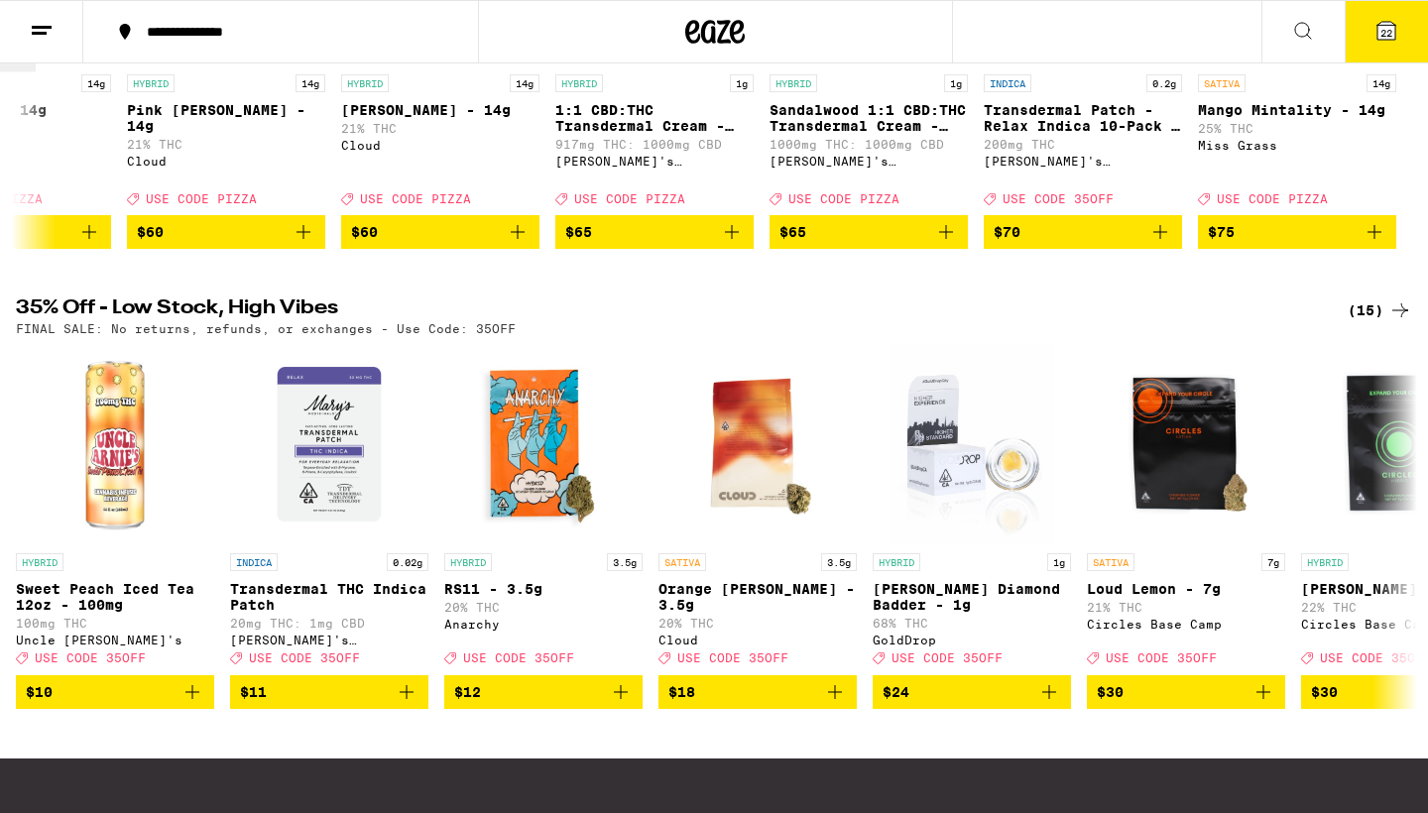
scroll to position [437, 0]
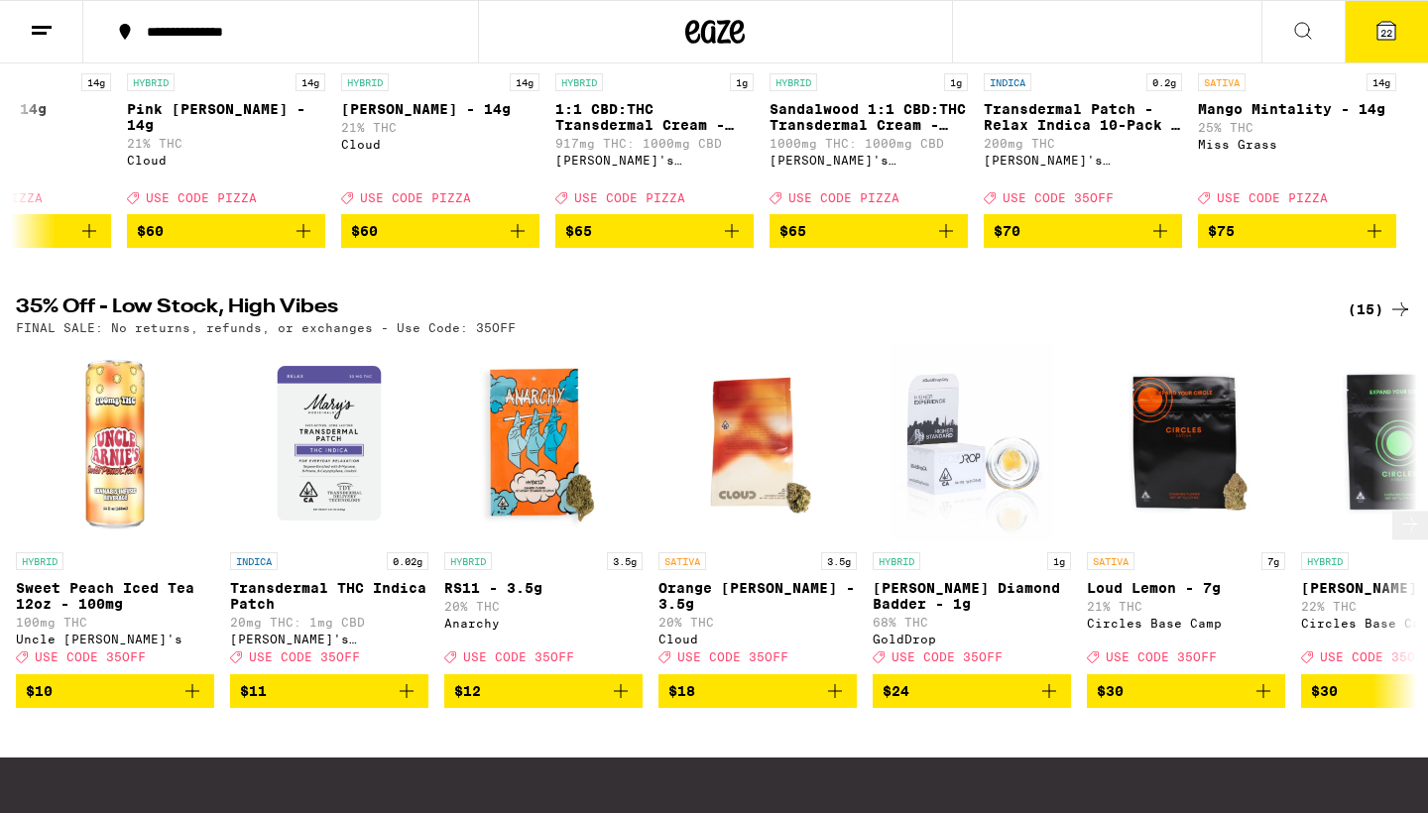
click at [322, 612] on p "Transdermal THC Indica Patch" at bounding box center [329, 596] width 198 height 32
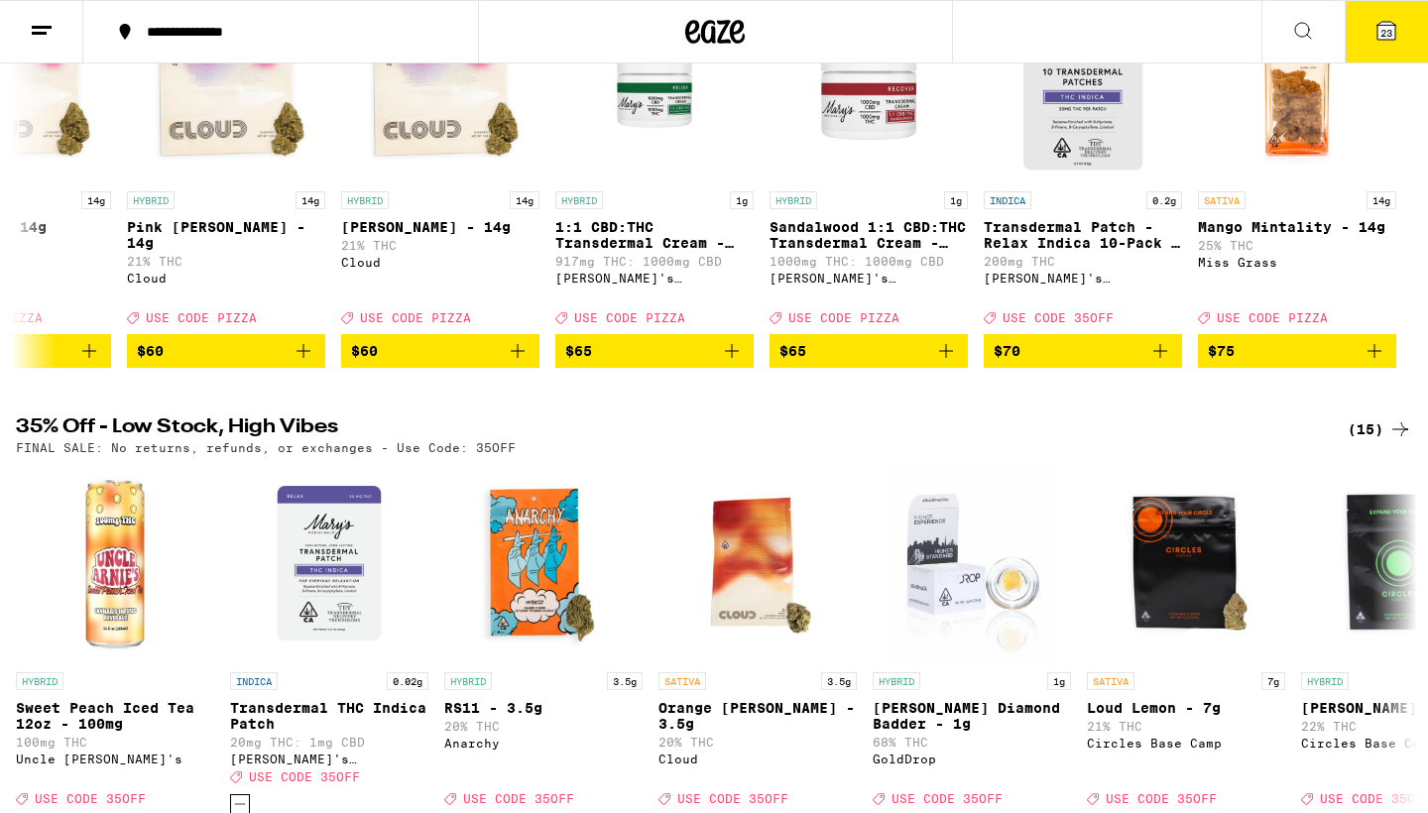
scroll to position [323, 0]
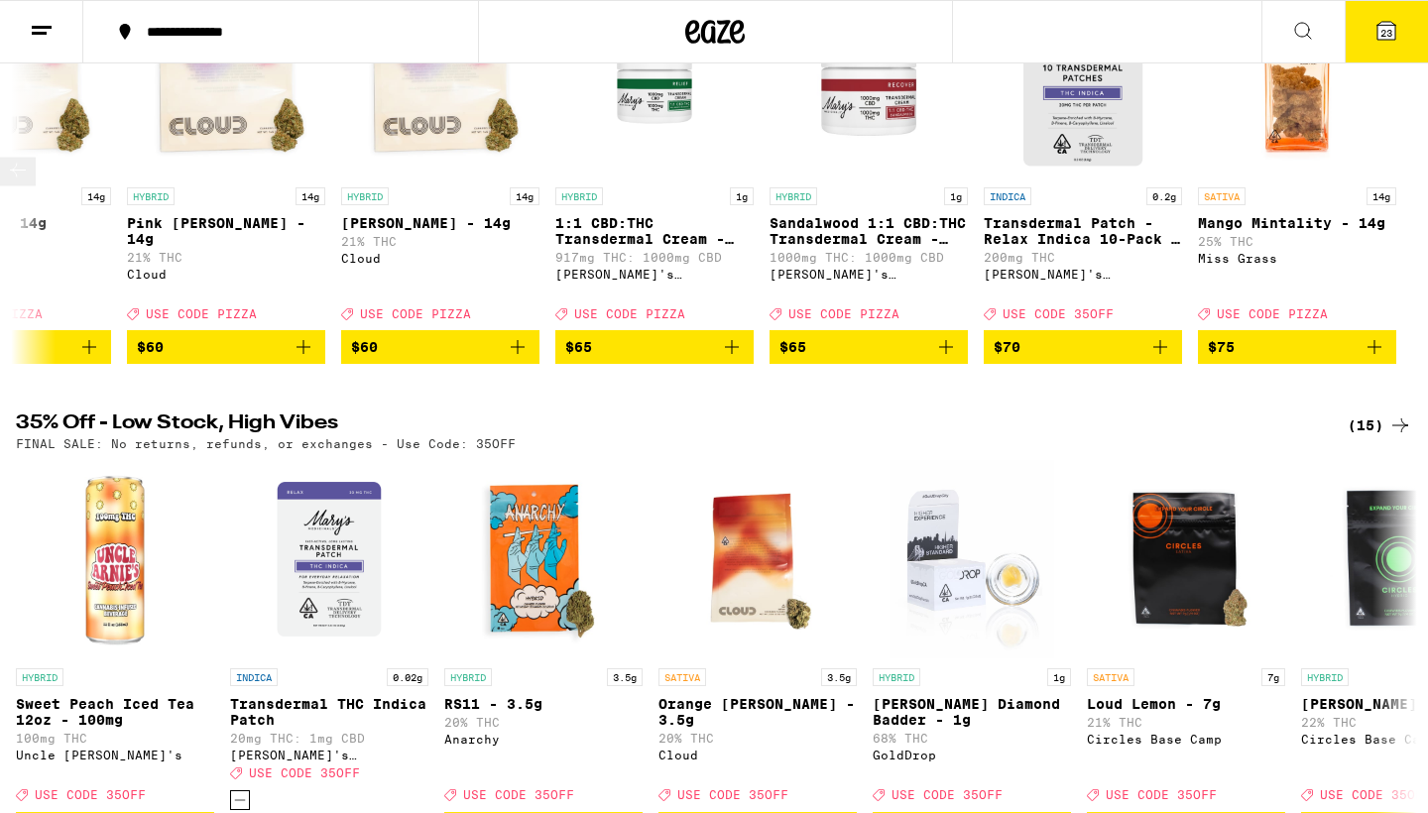
click at [1141, 359] on span "$70" at bounding box center [1082, 347] width 178 height 24
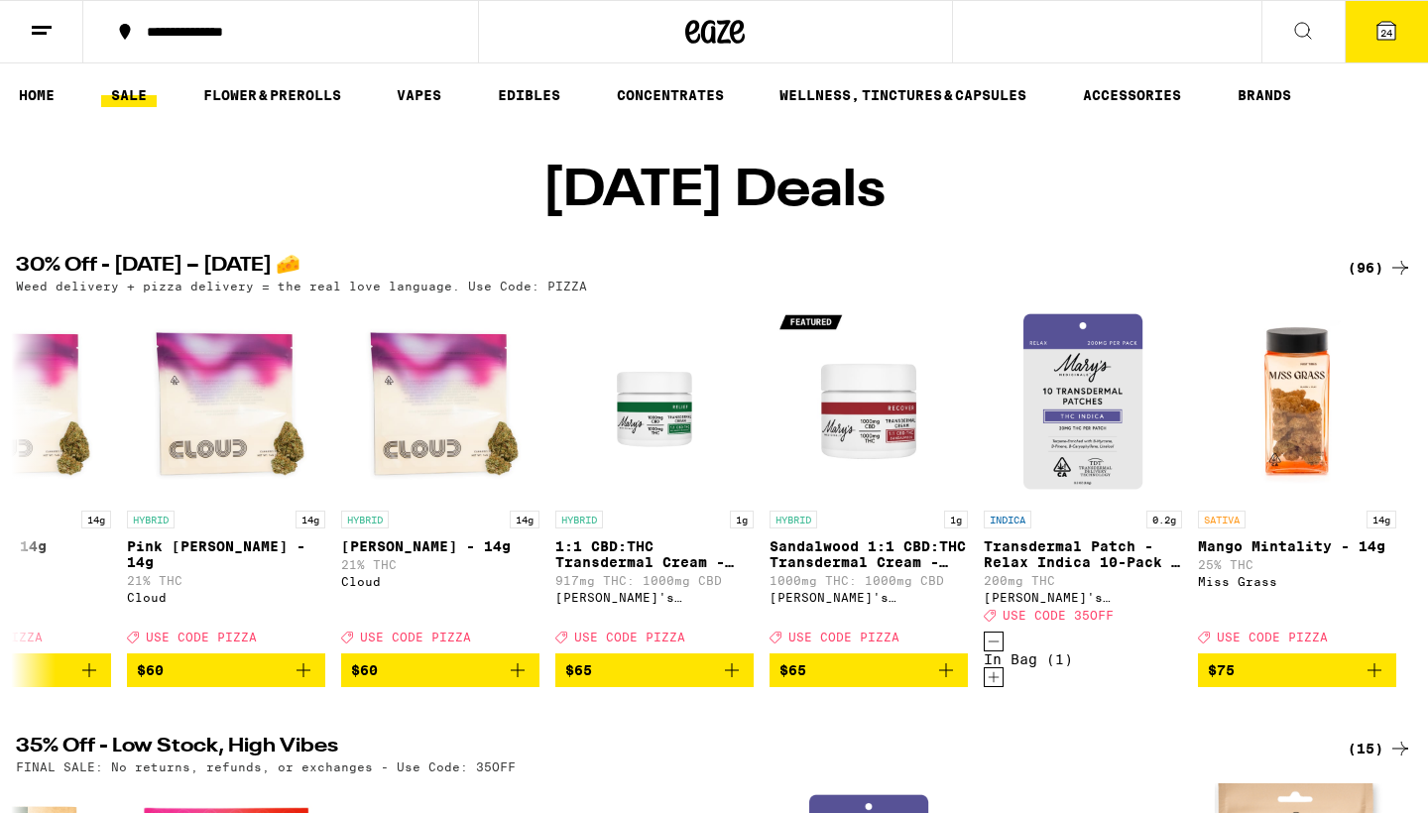
scroll to position [0, 0]
click at [843, 100] on link "WELLNESS, TINCTURES & CAPSULES" at bounding box center [902, 95] width 267 height 24
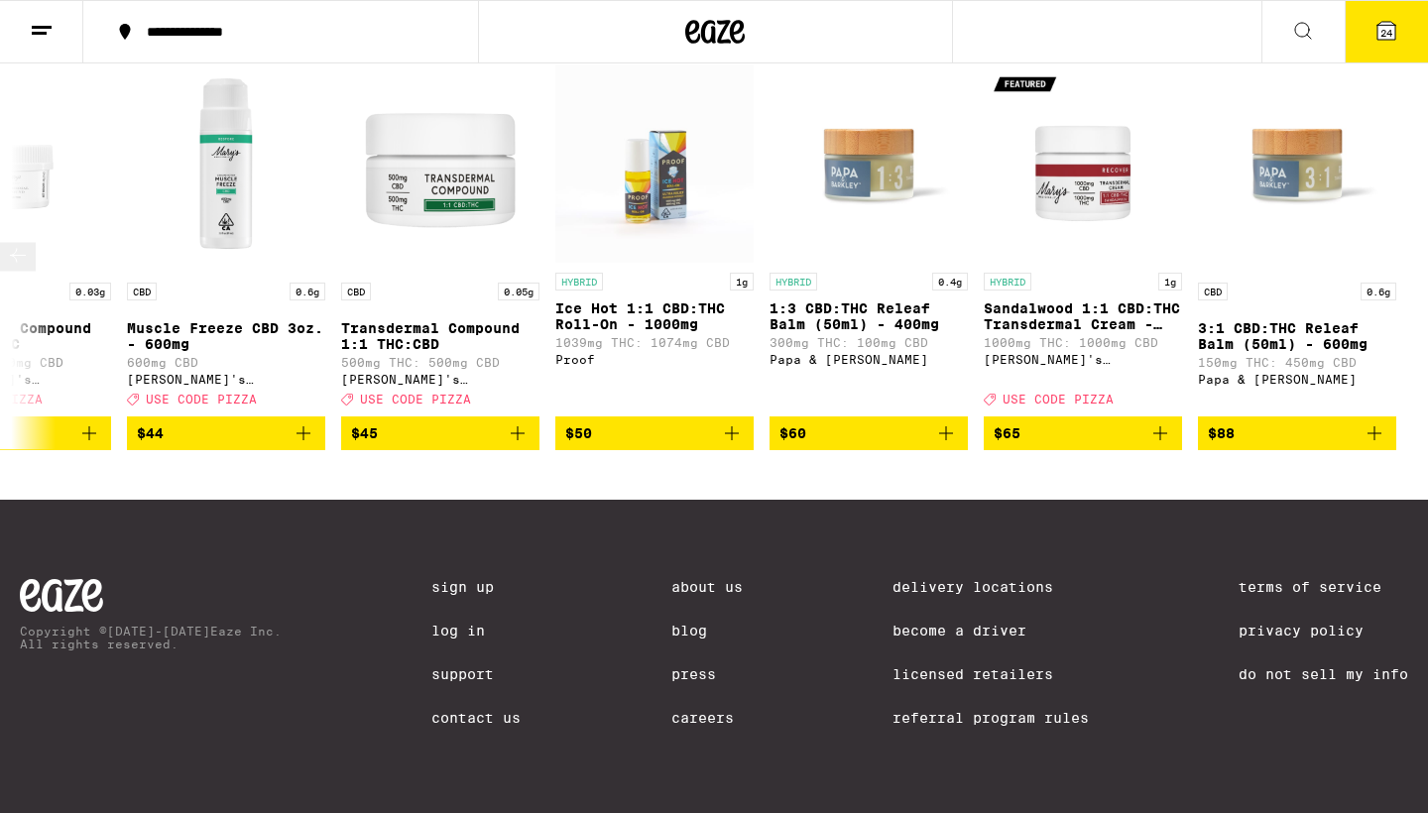
scroll to position [1614, 0]
click at [1393, 36] on icon at bounding box center [1386, 31] width 18 height 18
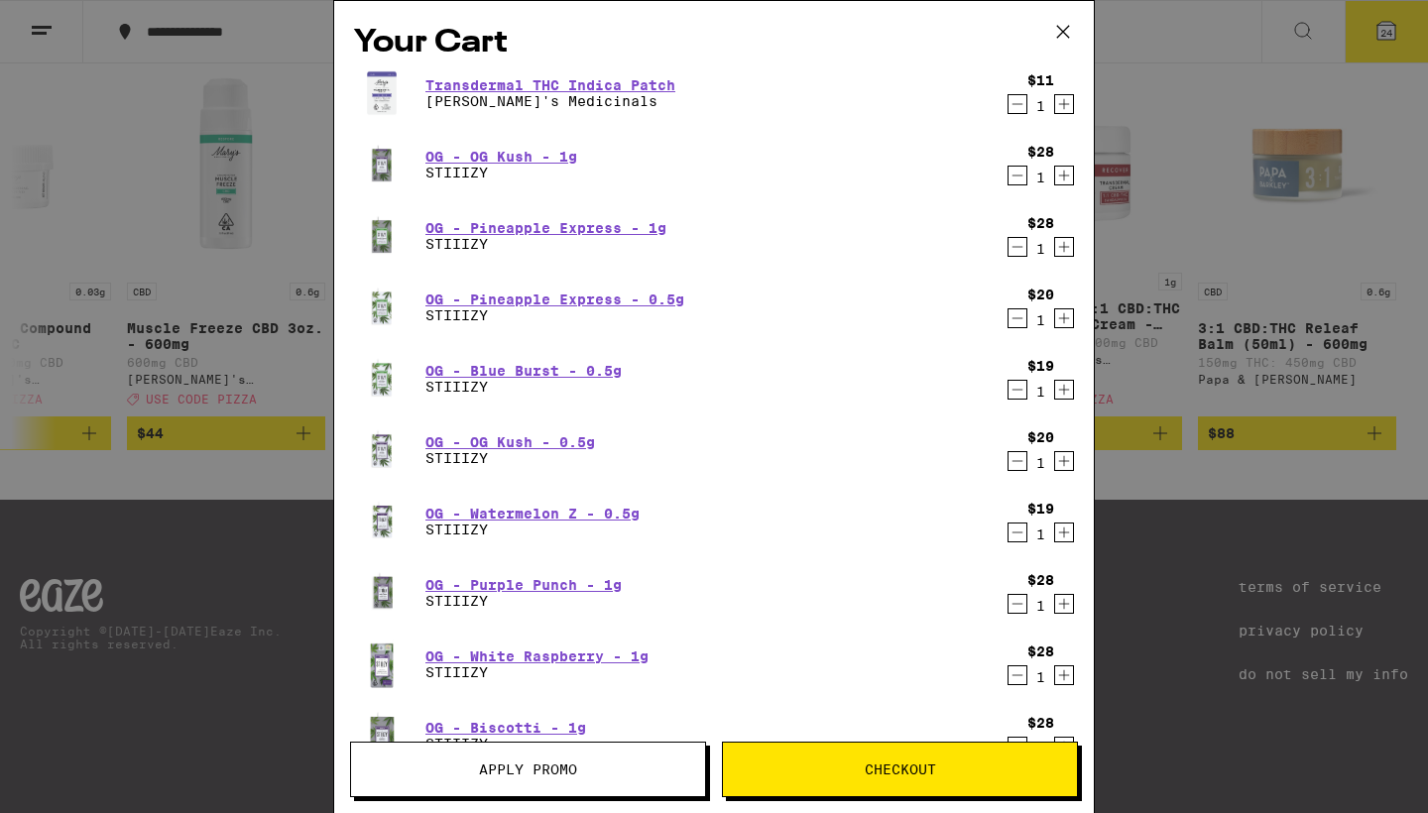
click at [1069, 109] on icon "Increment" at bounding box center [1064, 104] width 18 height 24
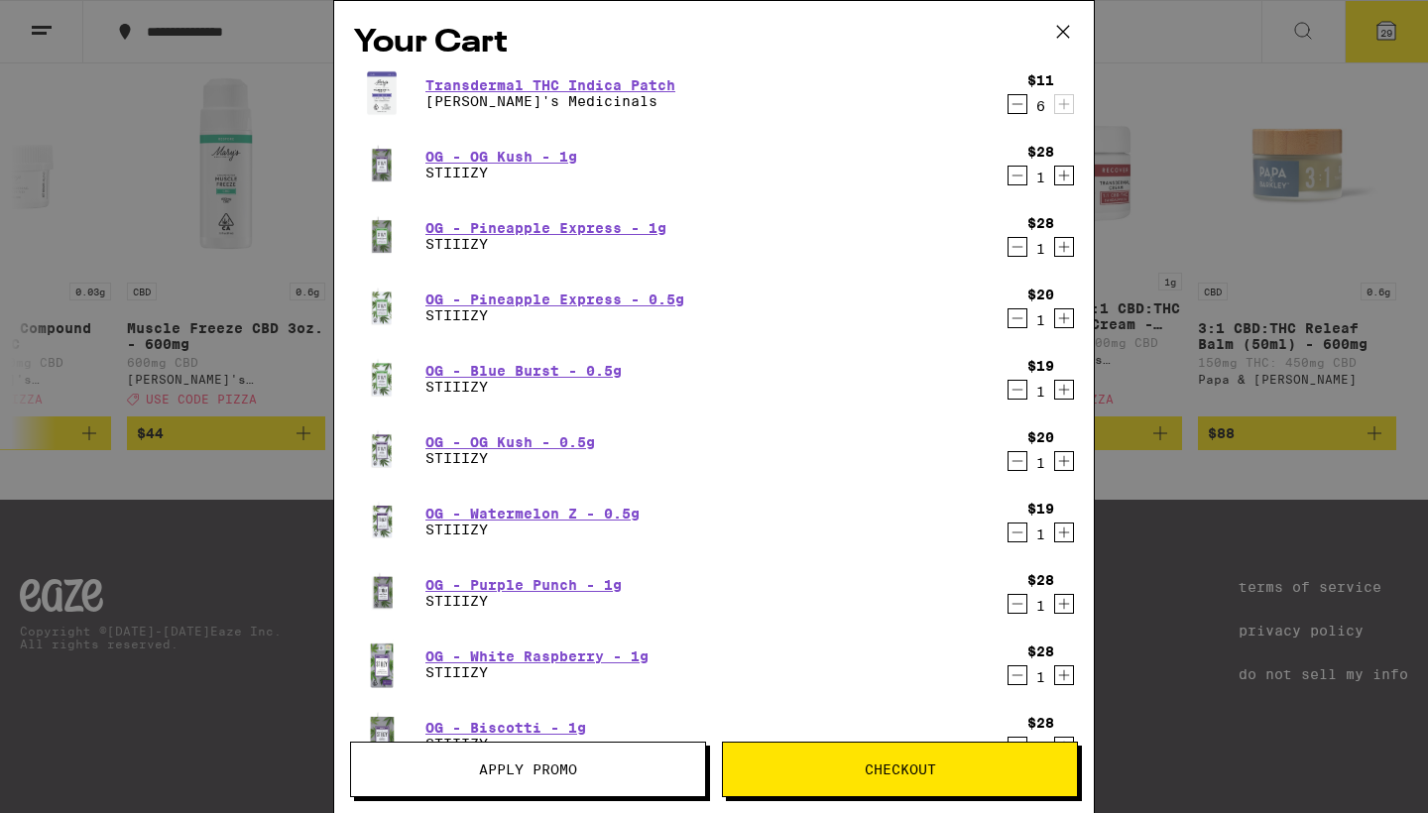
click at [1065, 177] on icon "Increment" at bounding box center [1064, 176] width 11 height 11
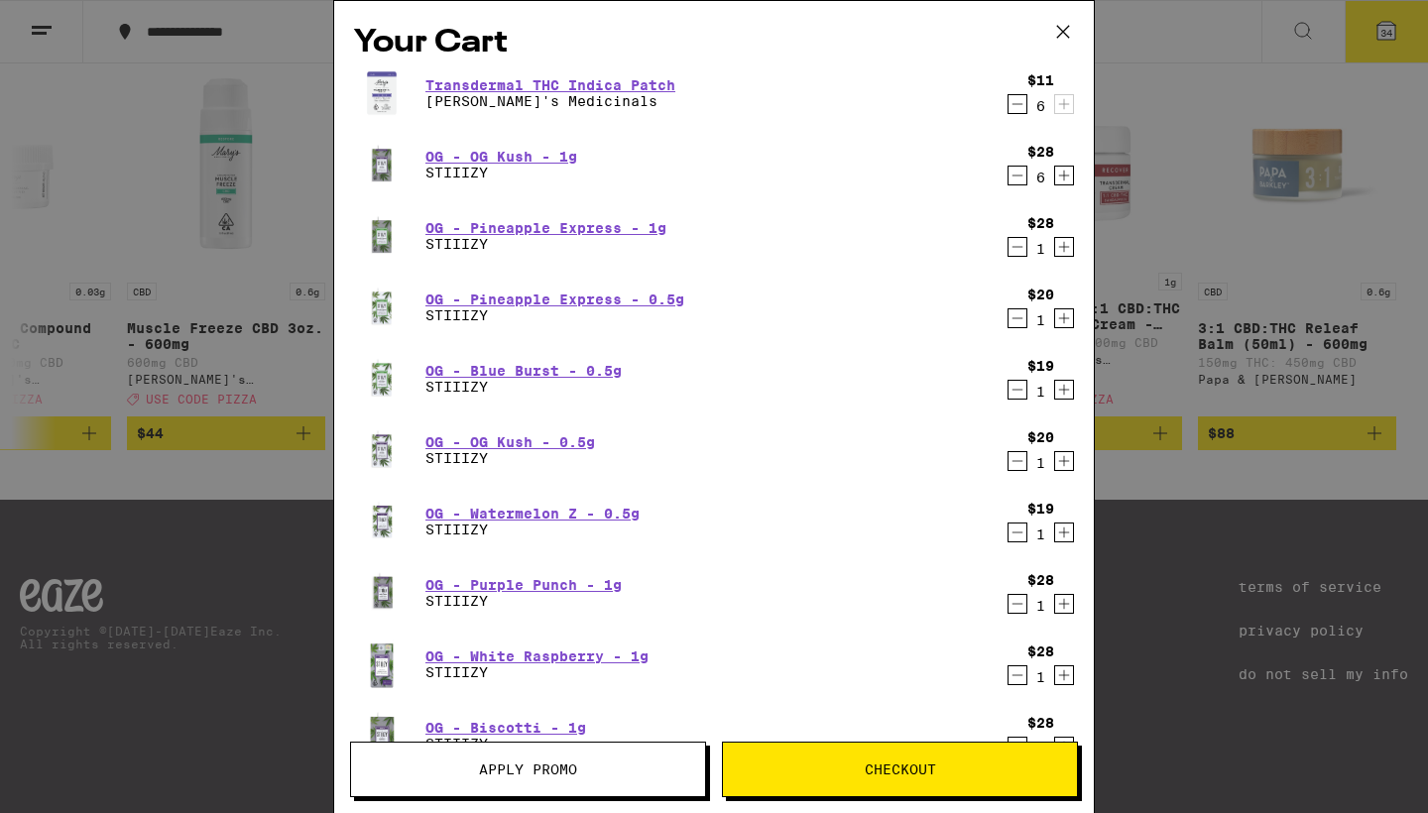
click at [1065, 177] on icon "Increment" at bounding box center [1064, 176] width 11 height 11
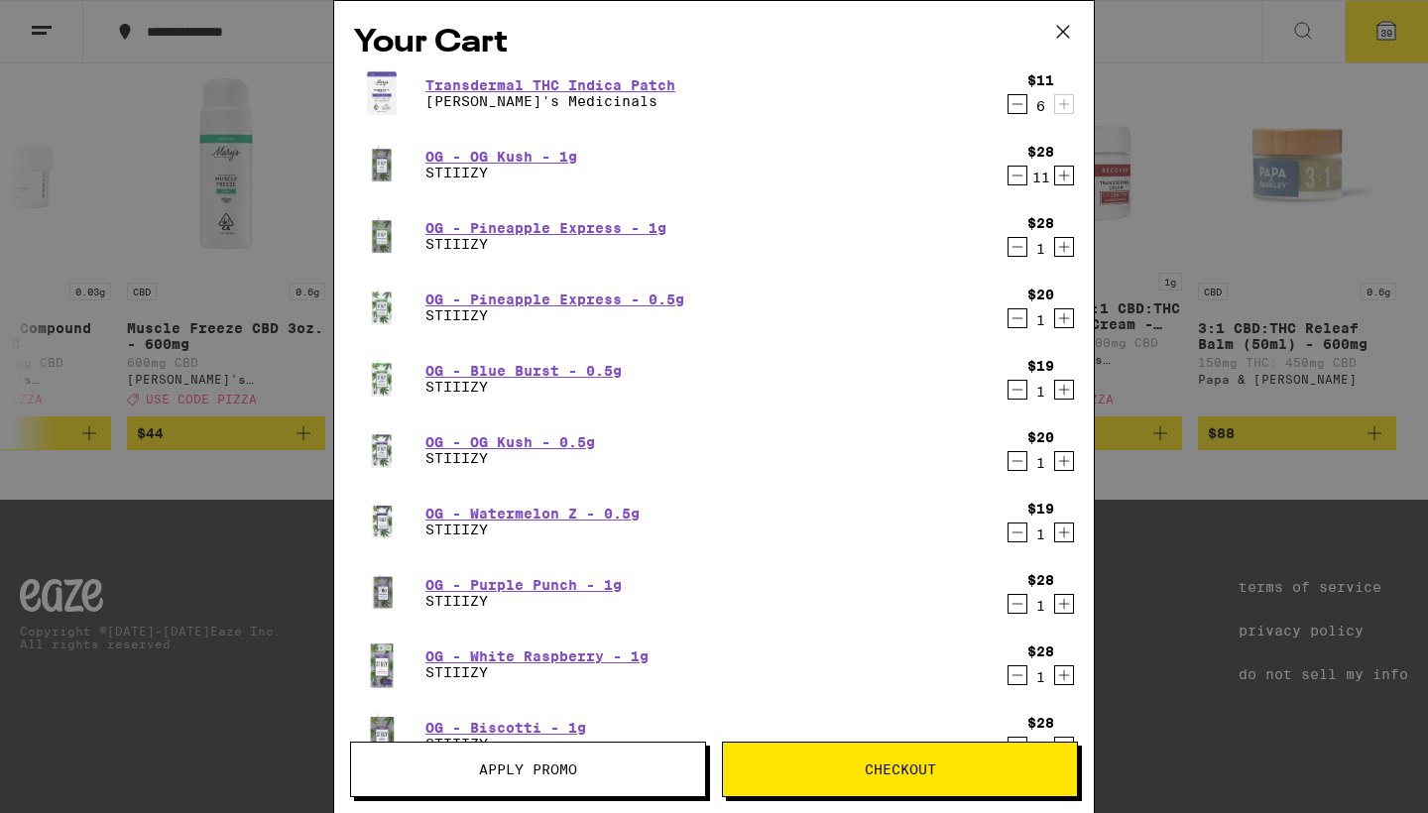
click at [1065, 177] on icon "Increment" at bounding box center [1064, 176] width 11 height 11
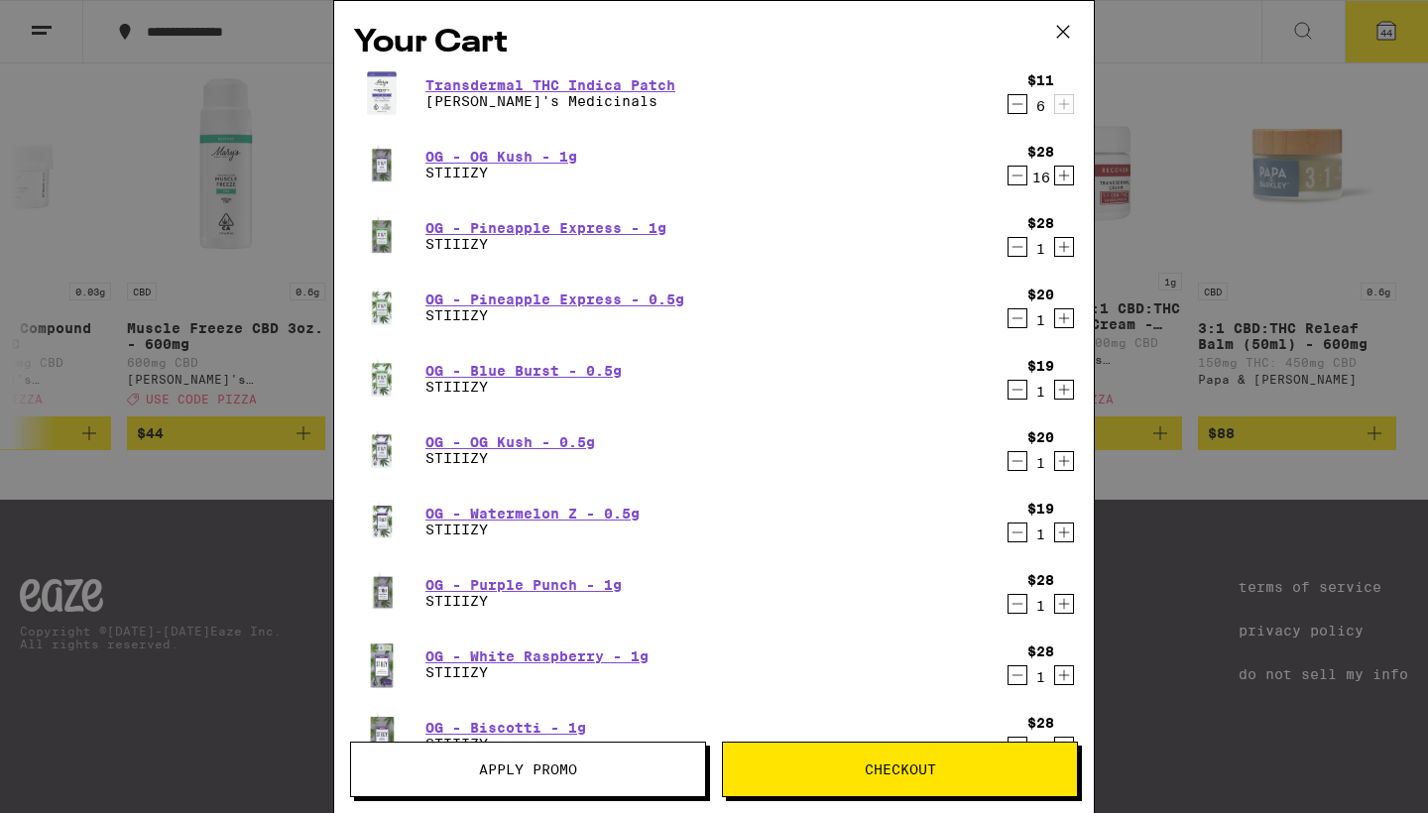
click at [1065, 177] on icon "Increment" at bounding box center [1064, 176] width 11 height 11
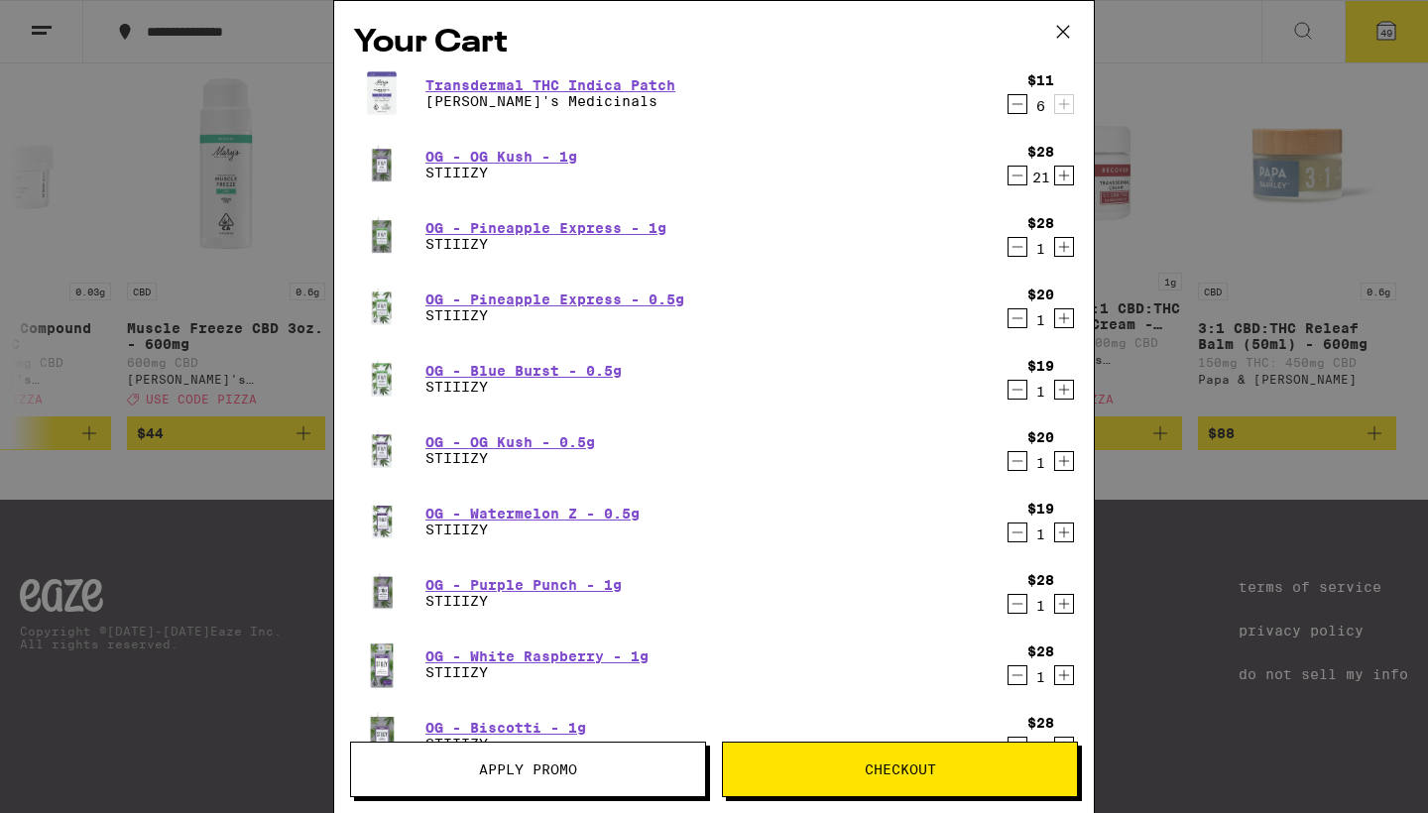
click at [1065, 177] on icon "Increment" at bounding box center [1064, 176] width 11 height 11
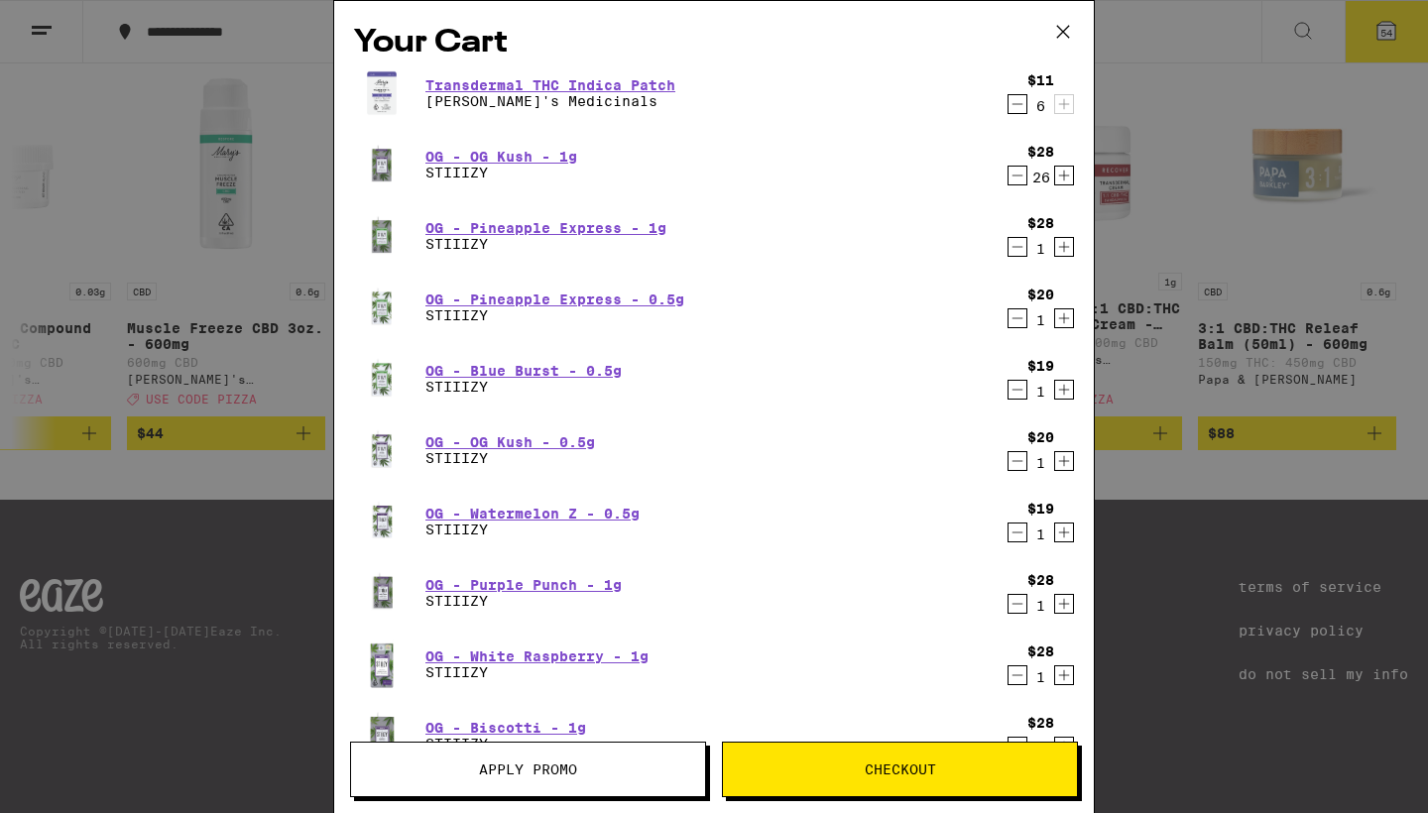
click at [1065, 177] on icon "Increment" at bounding box center [1064, 176] width 11 height 11
click at [1064, 246] on icon "Increment" at bounding box center [1064, 247] width 11 height 11
click at [1064, 248] on icon "Increment" at bounding box center [1064, 247] width 11 height 11
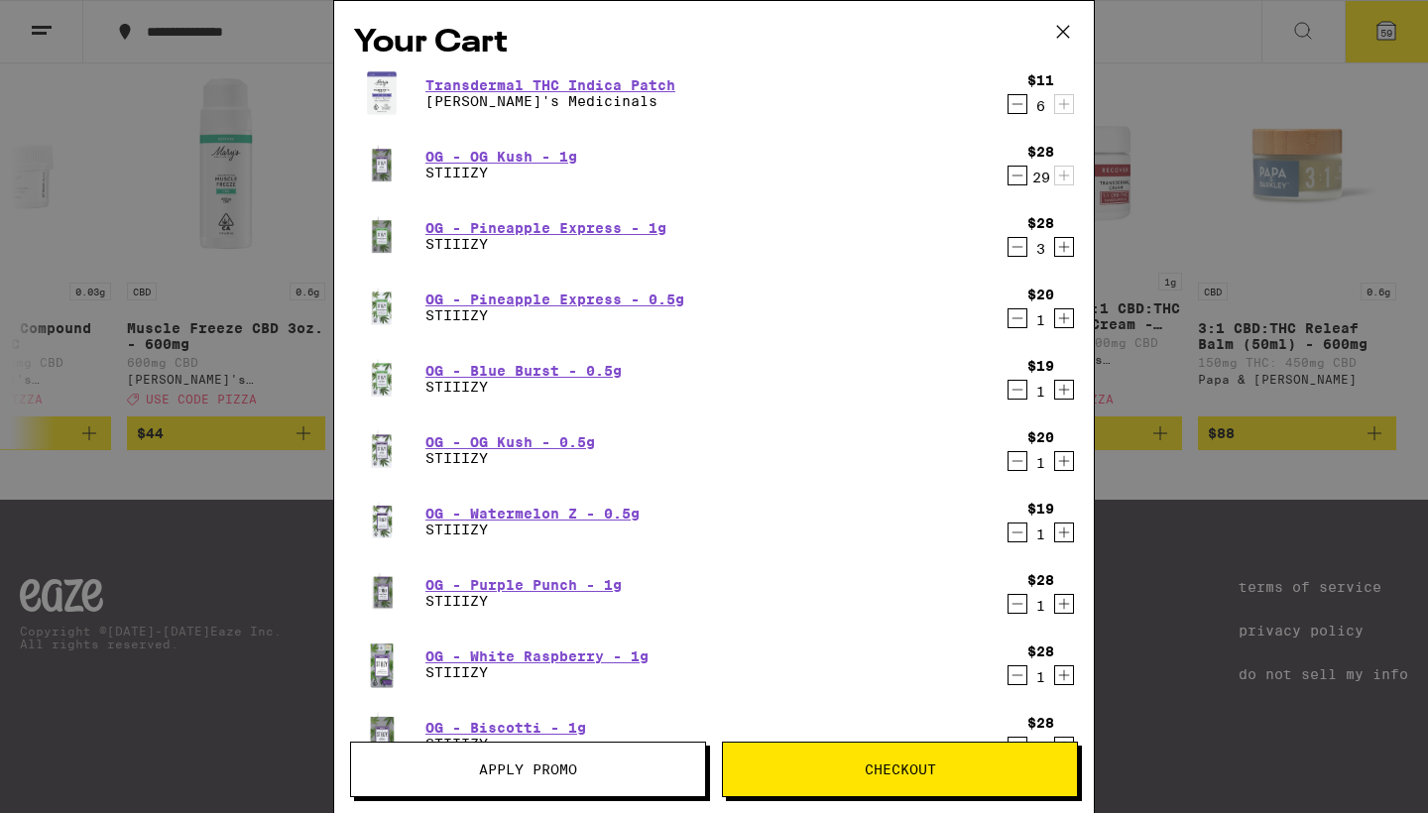
click at [1064, 248] on icon "Increment" at bounding box center [1064, 247] width 11 height 11
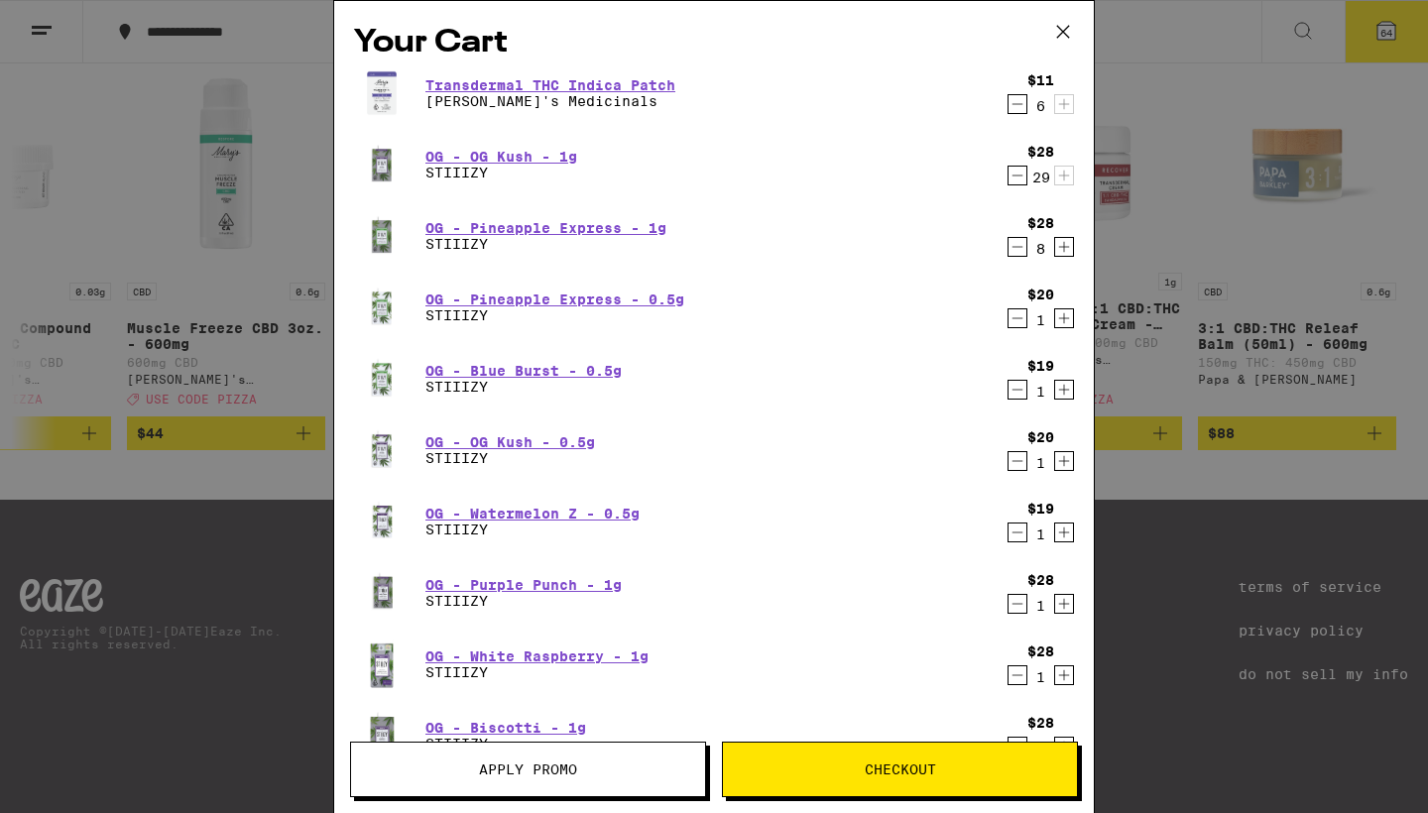
click at [1064, 248] on icon "Increment" at bounding box center [1064, 247] width 11 height 11
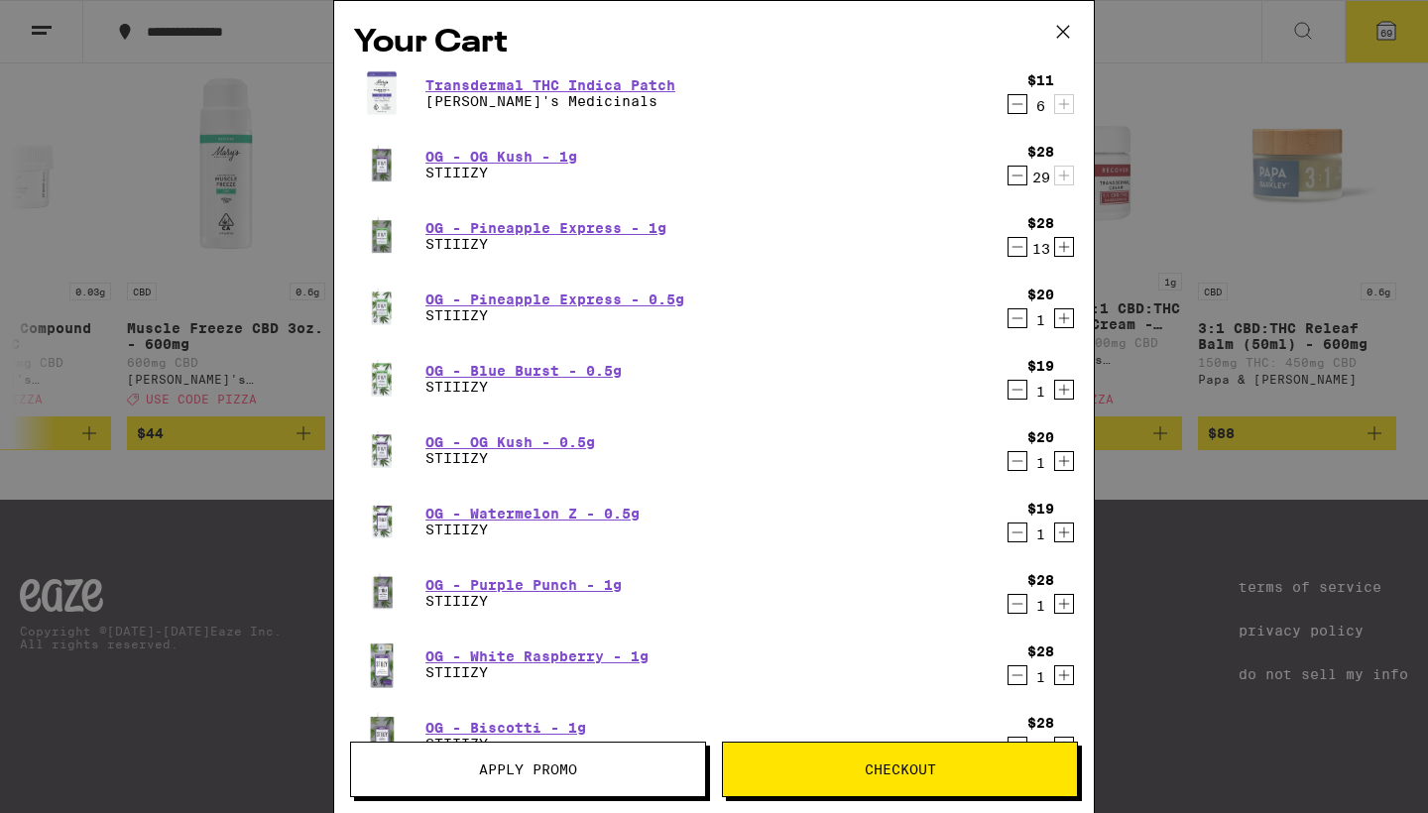
click at [1064, 248] on icon "Increment" at bounding box center [1064, 247] width 11 height 11
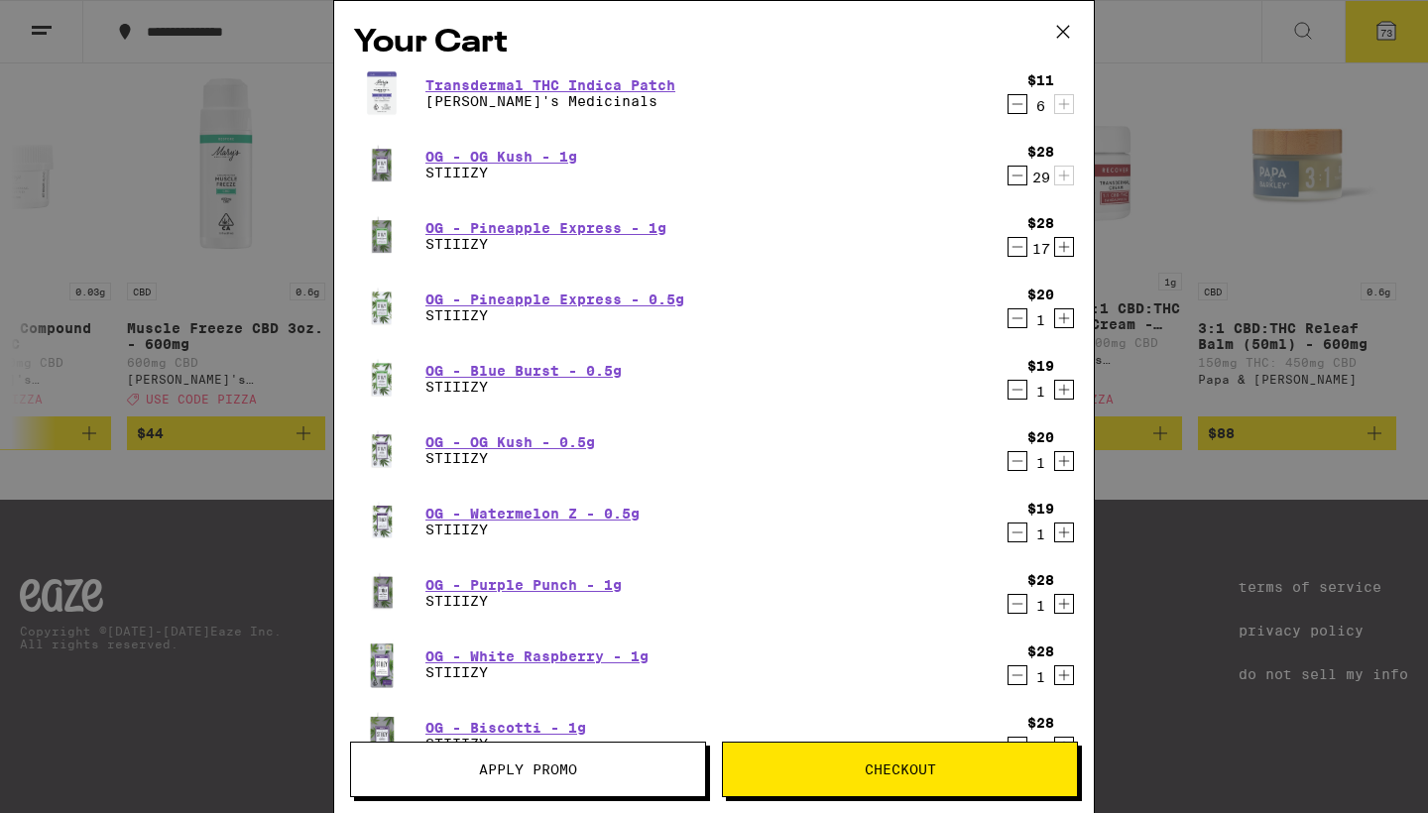
click at [1064, 248] on icon "Increment" at bounding box center [1064, 247] width 11 height 11
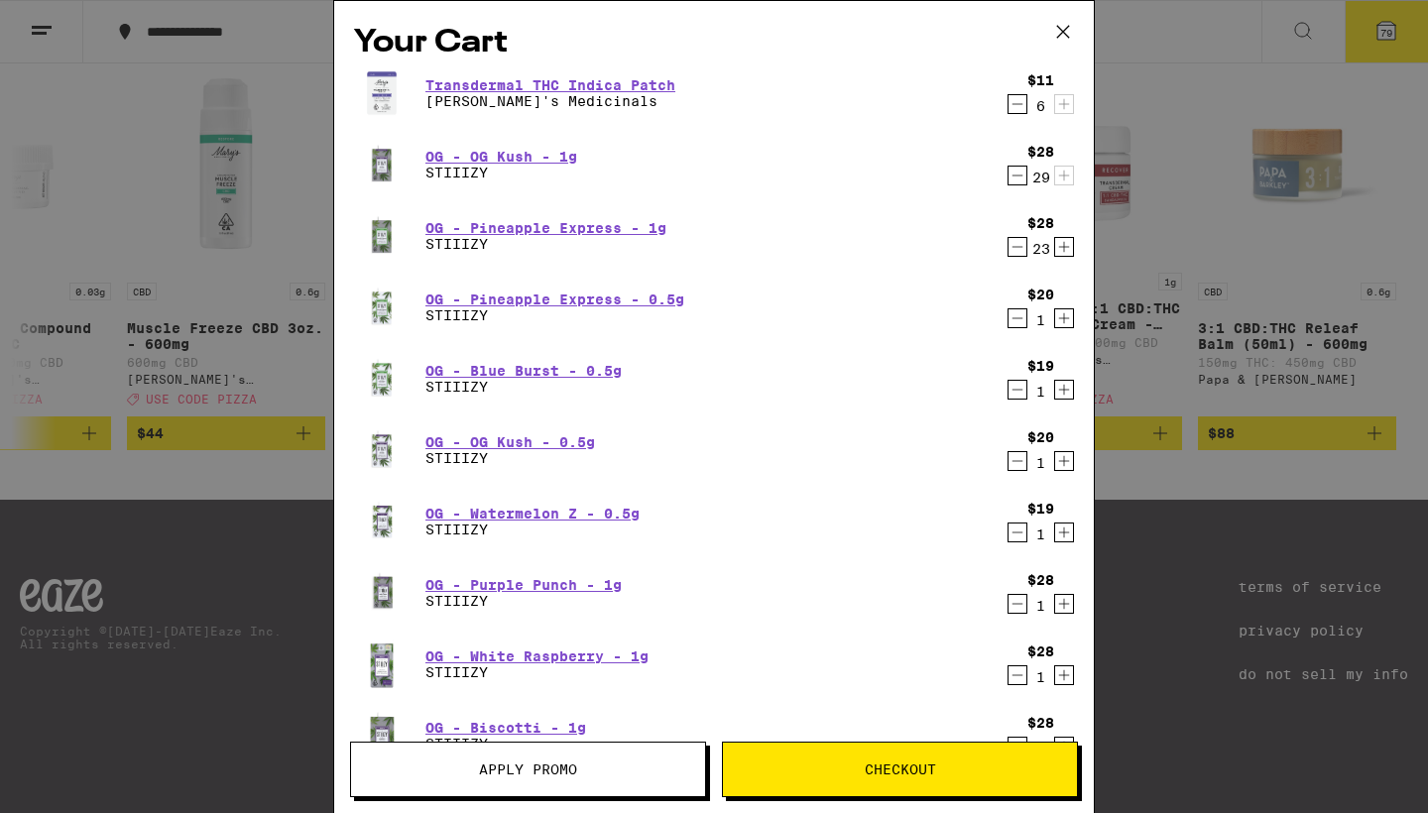
click at [1064, 248] on icon "Increment" at bounding box center [1064, 247] width 11 height 11
click at [1067, 325] on icon "Increment" at bounding box center [1064, 318] width 18 height 24
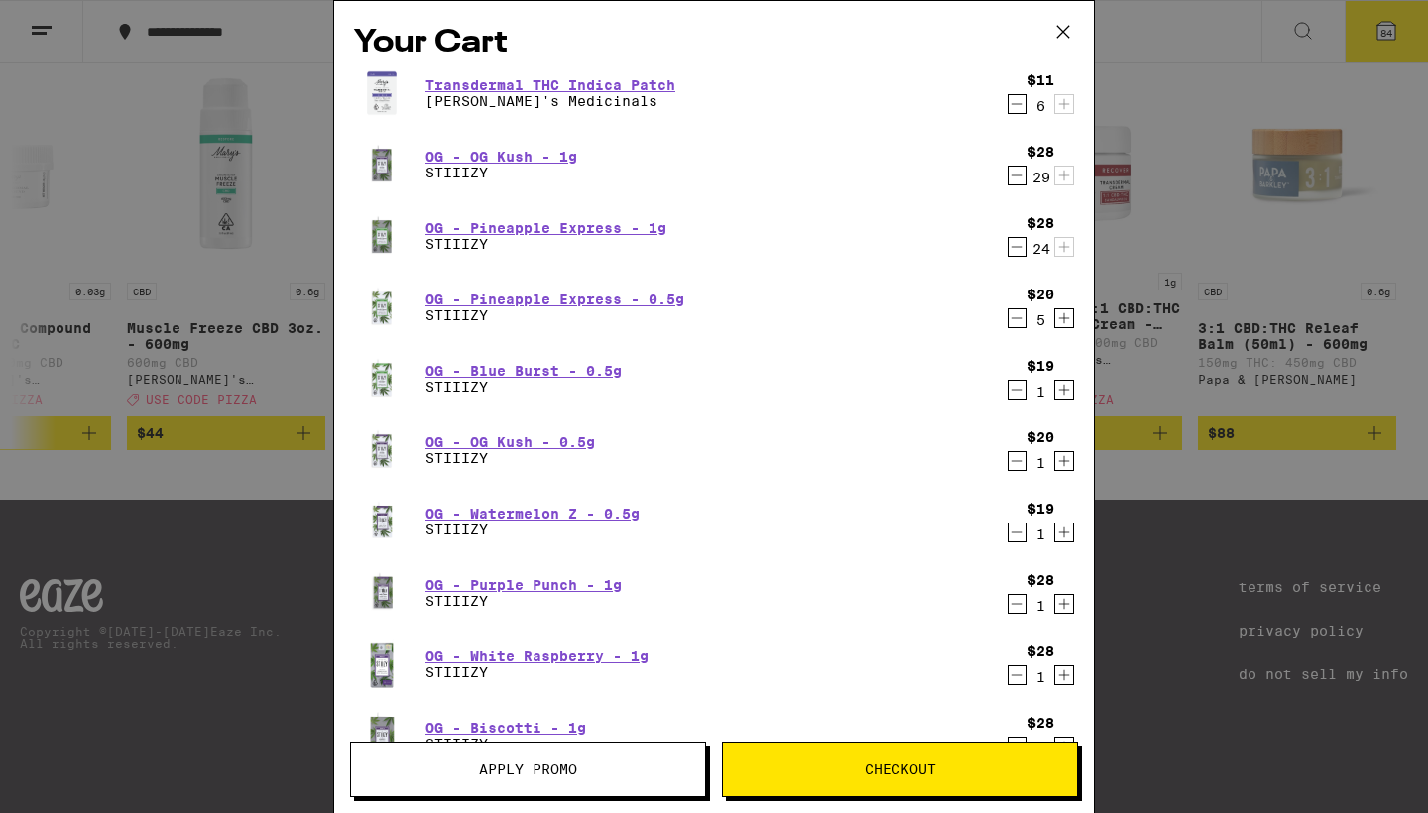
click at [1067, 325] on icon "Increment" at bounding box center [1064, 318] width 18 height 24
click at [1068, 393] on icon "Increment" at bounding box center [1064, 390] width 18 height 24
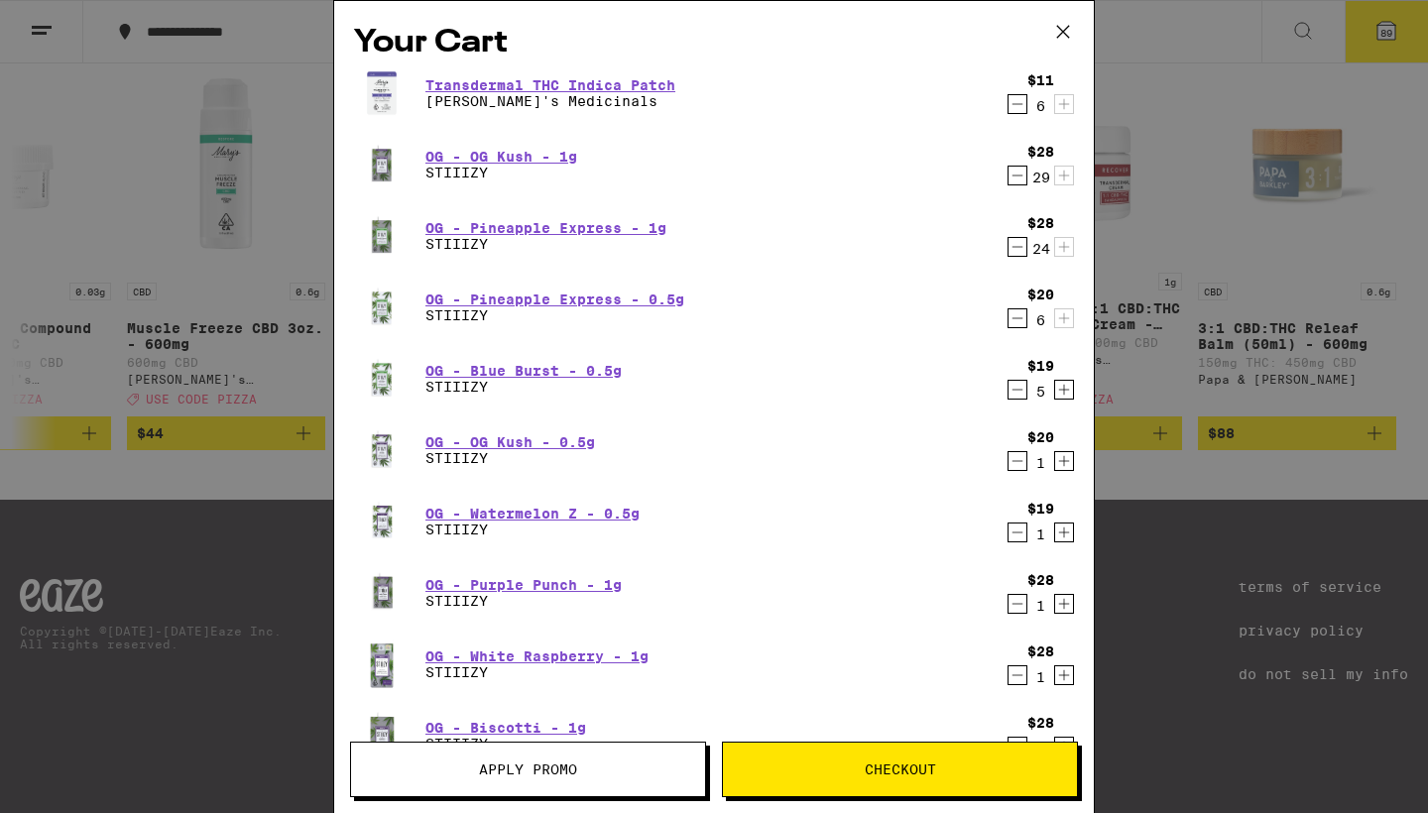
click at [1068, 393] on icon "Increment" at bounding box center [1064, 390] width 18 height 24
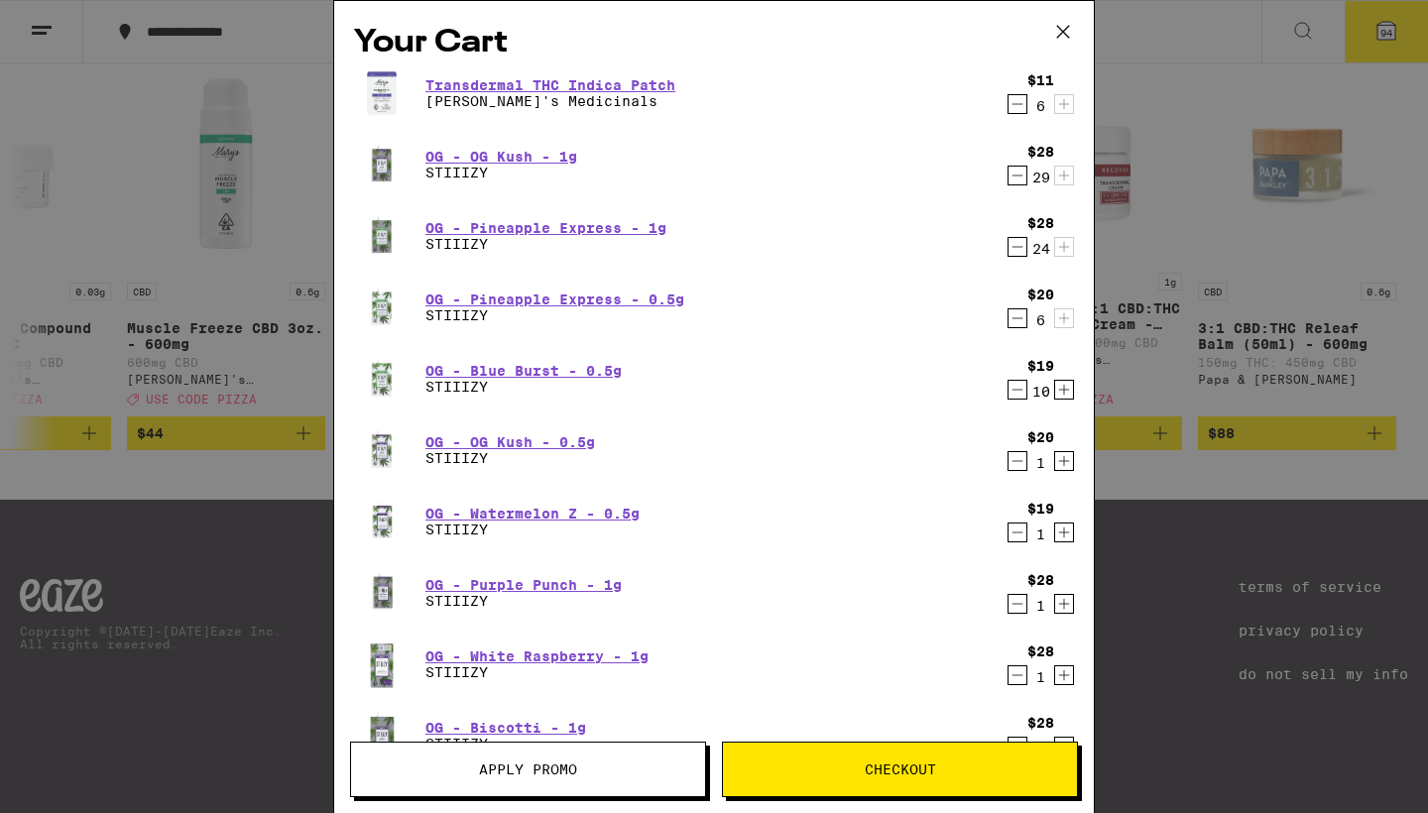
click at [1068, 393] on icon "Increment" at bounding box center [1064, 390] width 18 height 24
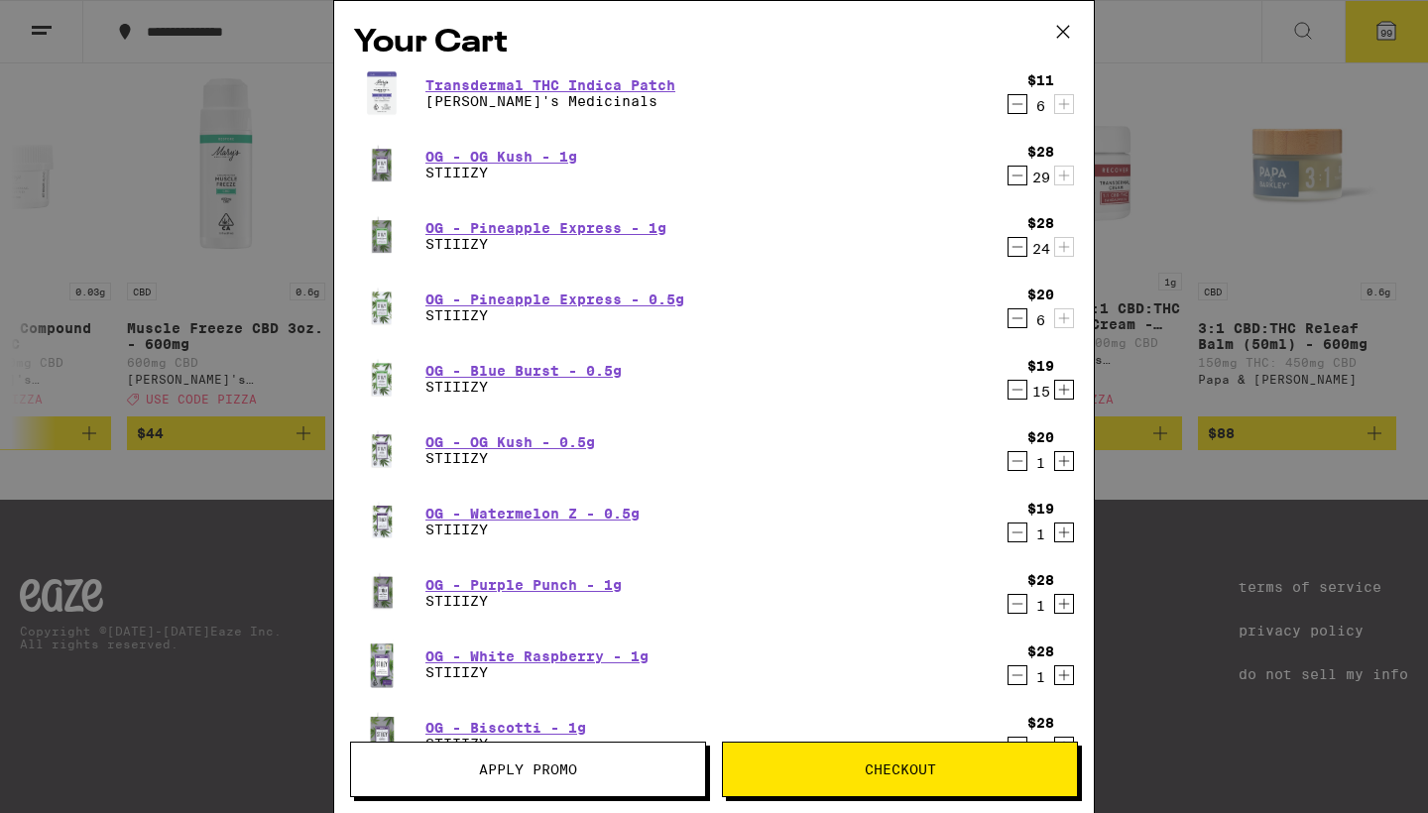
click at [1068, 392] on icon "Increment" at bounding box center [1064, 390] width 18 height 24
click at [1068, 392] on icon "Increment" at bounding box center [1064, 390] width 11 height 11
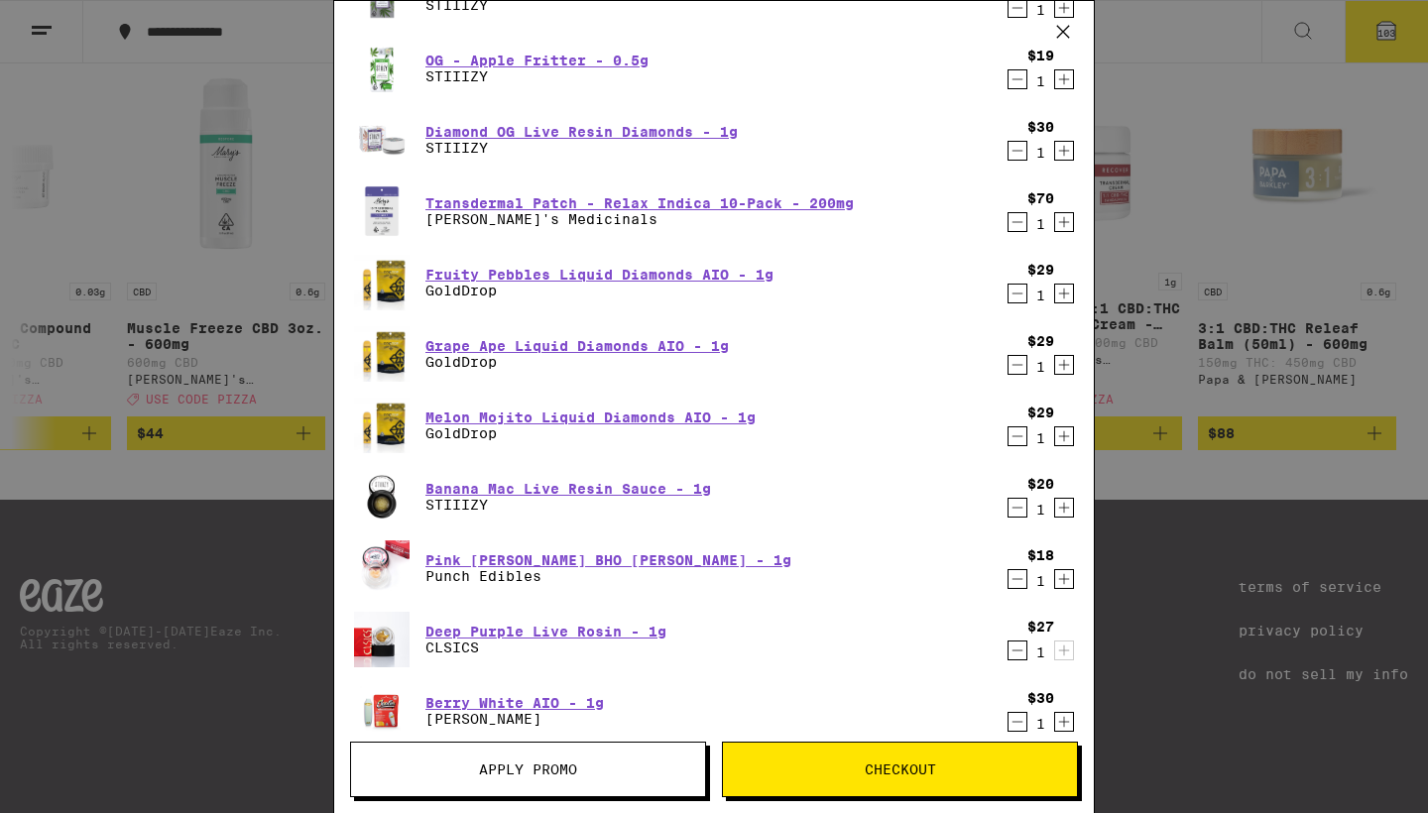
scroll to position [740, 0]
click at [1064, 151] on icon "Increment" at bounding box center [1064, 150] width 11 height 11
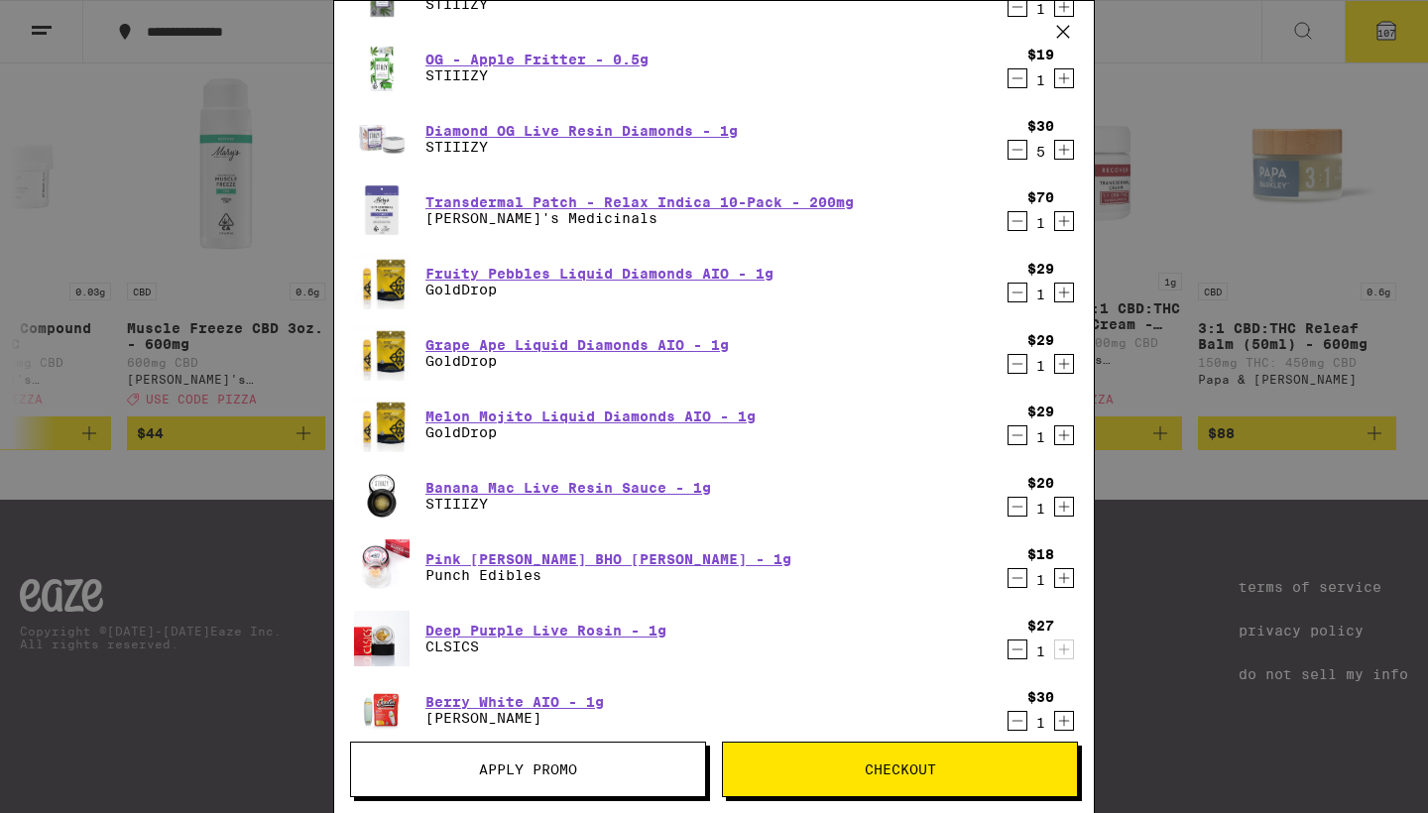
click at [1064, 151] on icon "Increment" at bounding box center [1064, 150] width 11 height 11
click at [1055, 297] on icon "Increment" at bounding box center [1064, 293] width 18 height 24
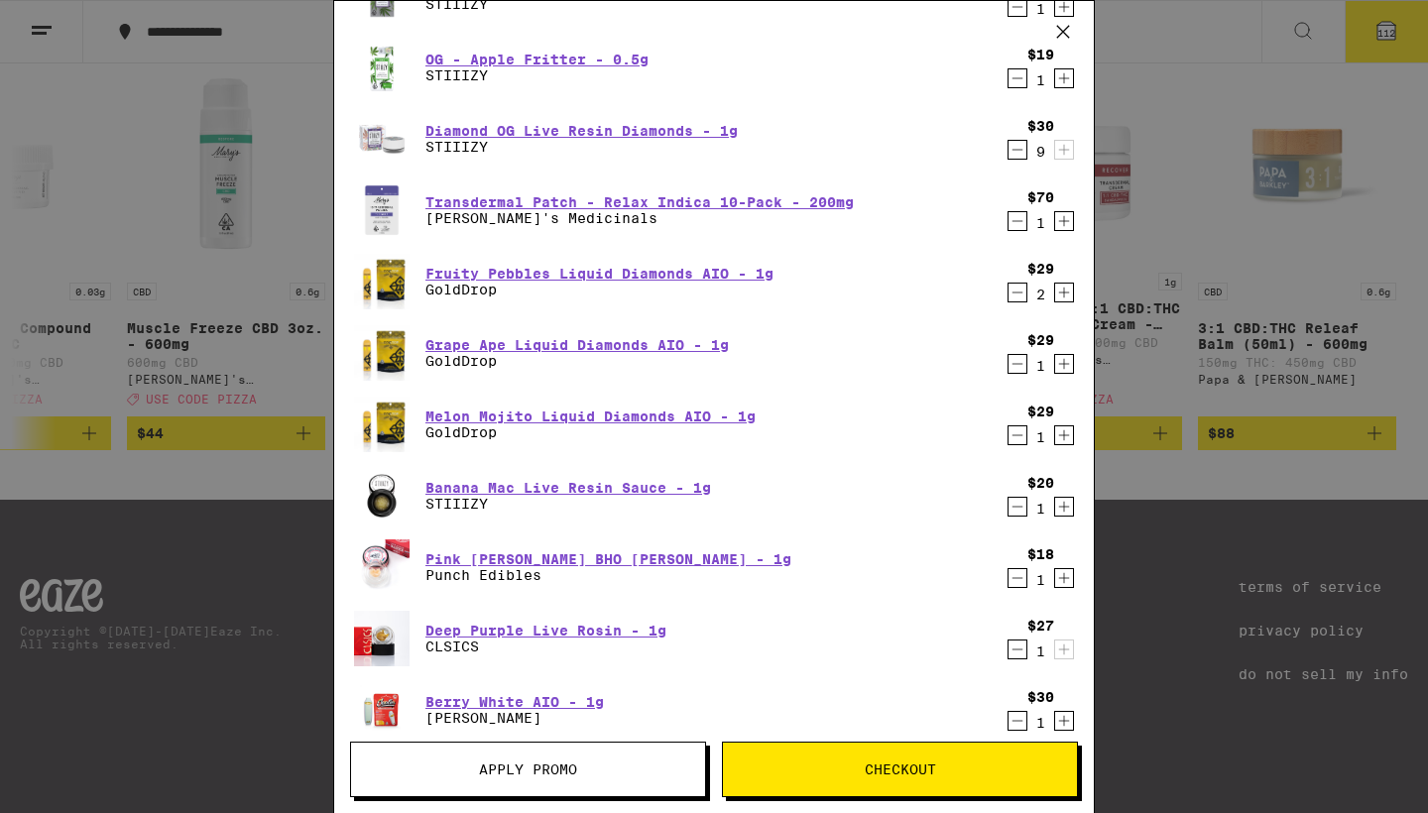
click at [1069, 378] on div "Grape Ape Liquid Diamonds AIO - 1g GoldDrop $29 1" at bounding box center [714, 353] width 720 height 56
click at [1070, 365] on icon "Increment" at bounding box center [1064, 364] width 18 height 24
click at [1070, 451] on div "Melon Mojito Liquid Diamonds AIO - 1g GoldDrop $29 1" at bounding box center [714, 425] width 720 height 56
click at [1064, 505] on icon "Increment" at bounding box center [1064, 507] width 11 height 11
click at [1063, 585] on icon "Increment" at bounding box center [1064, 578] width 18 height 24
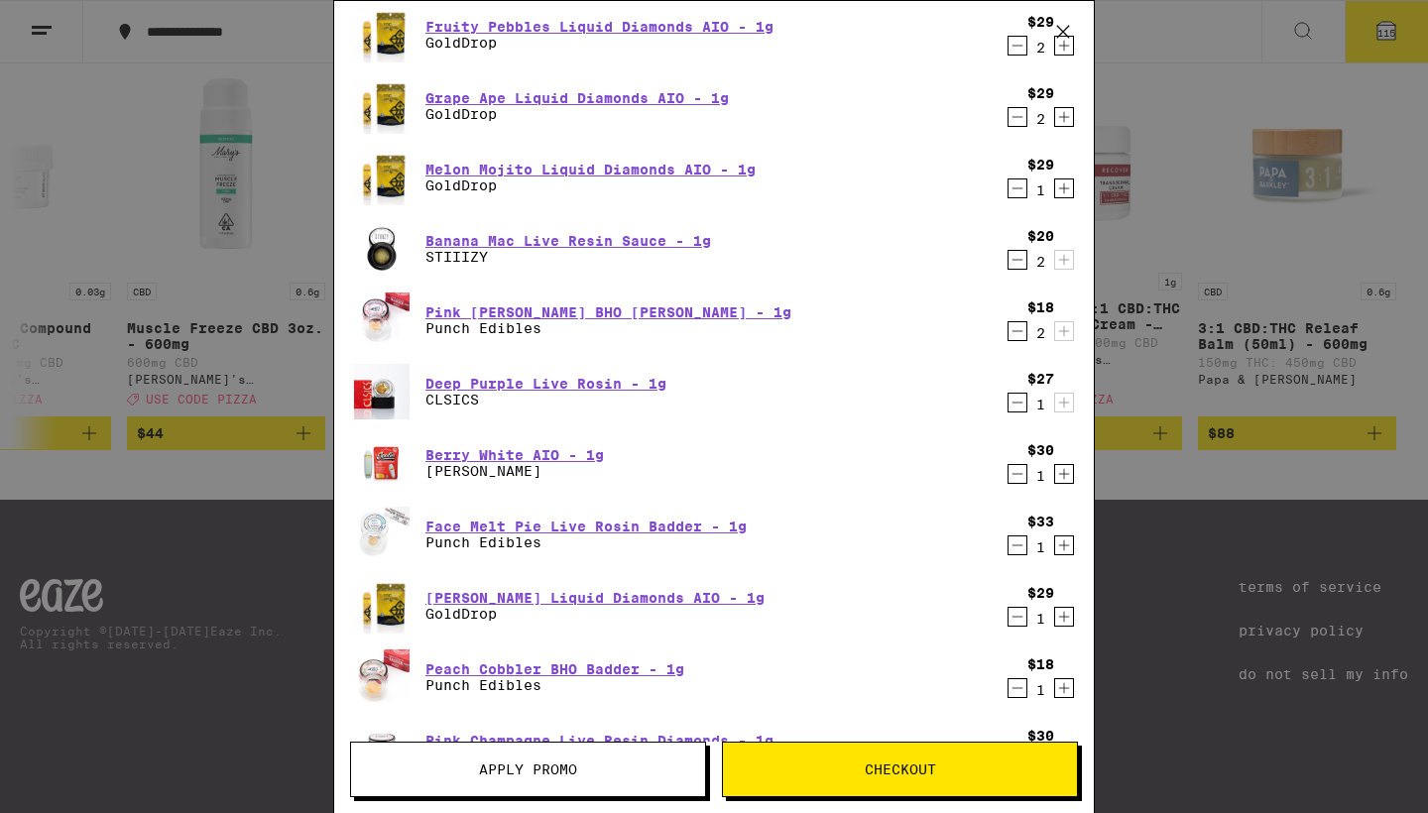
scroll to position [989, 0]
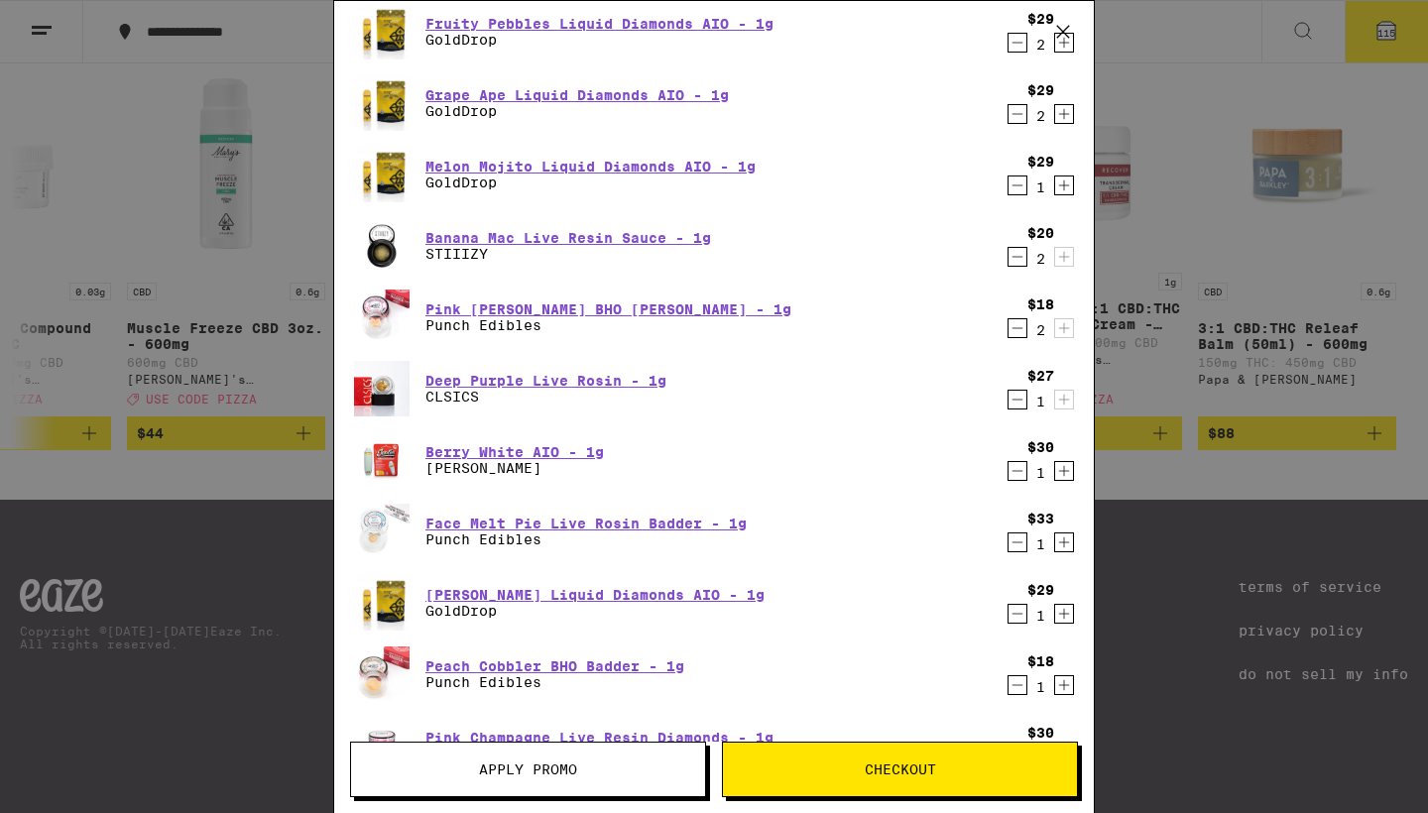
click at [1063, 550] on icon "Increment" at bounding box center [1064, 542] width 18 height 24
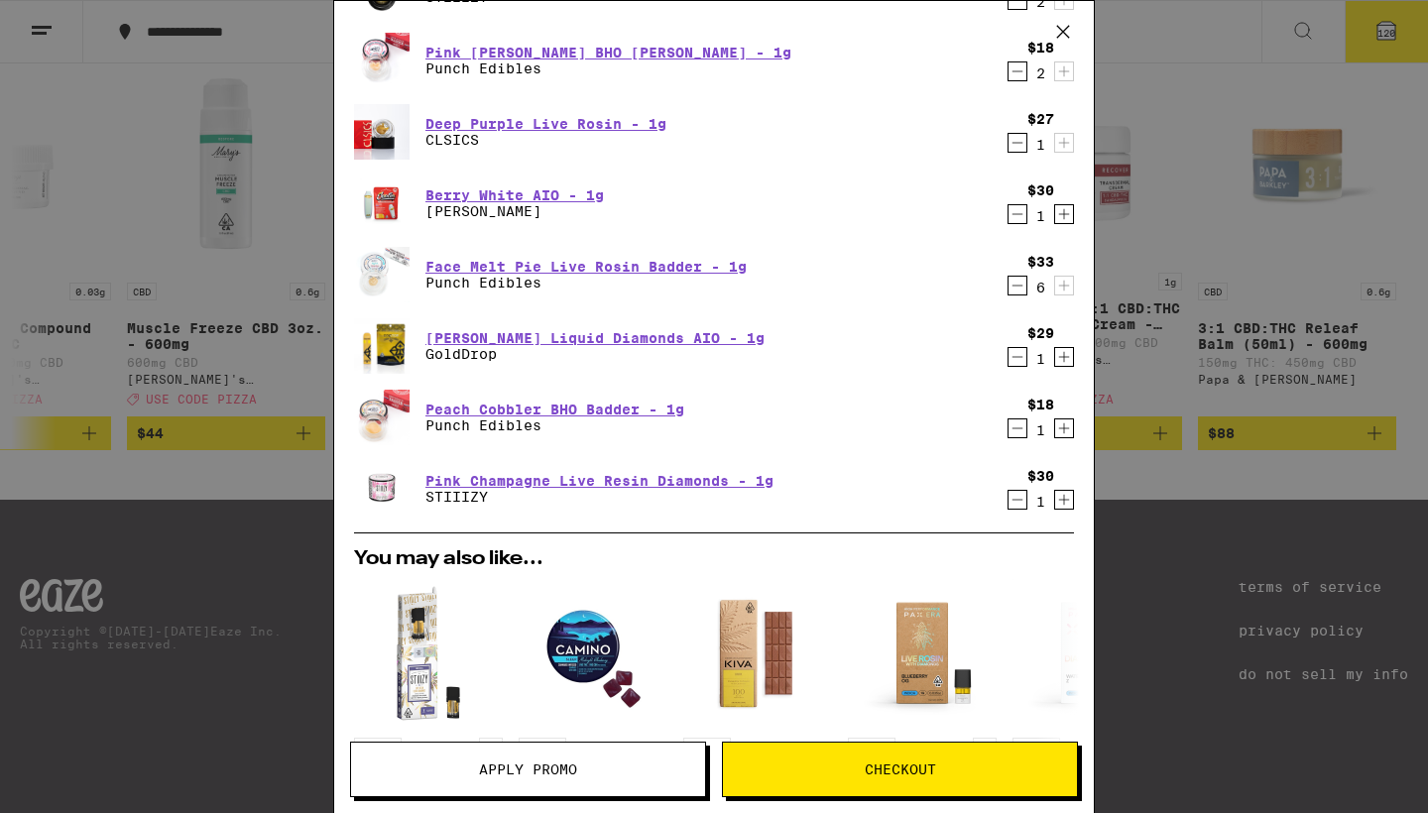
scroll to position [1249, 0]
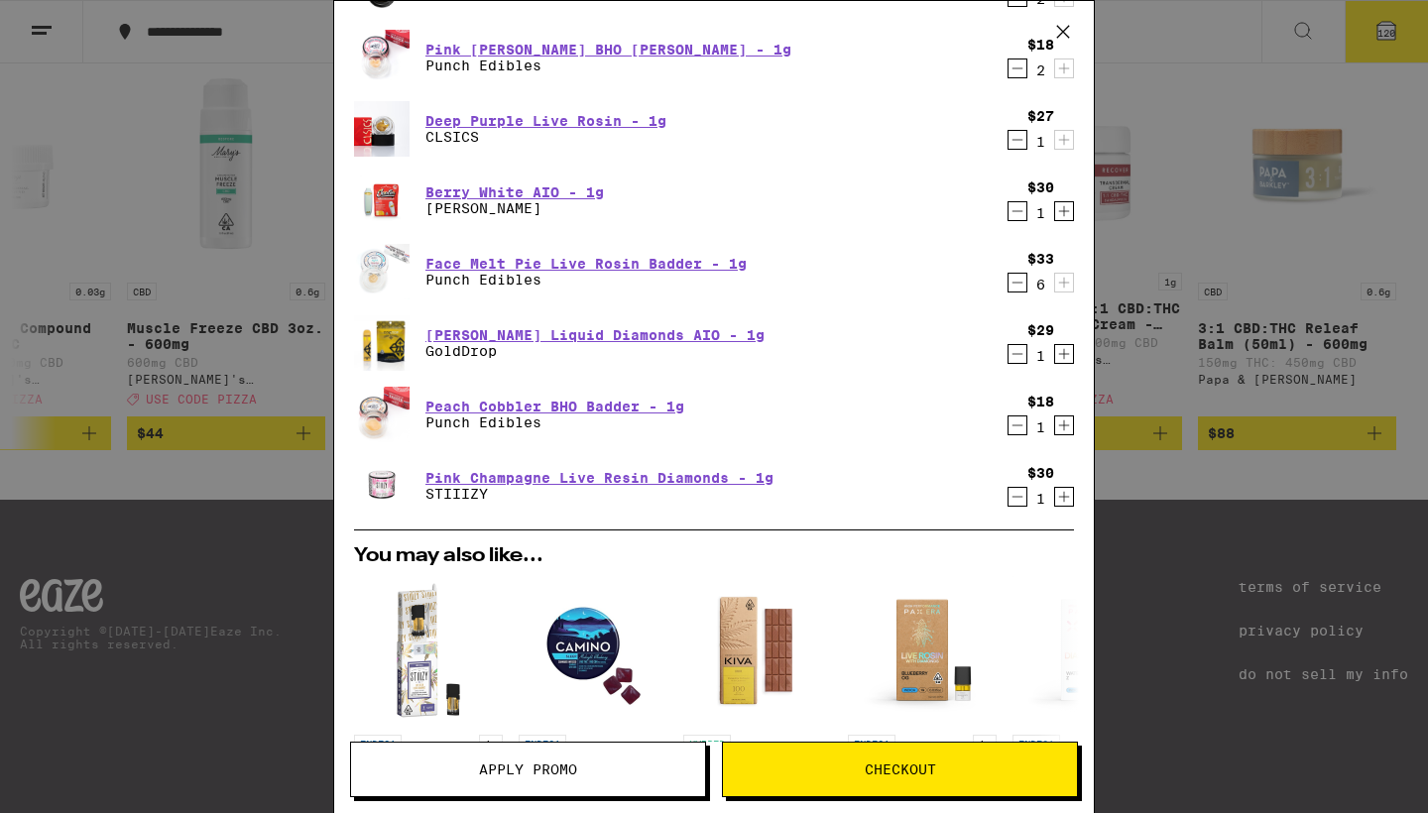
click at [1060, 437] on icon "Increment" at bounding box center [1064, 425] width 18 height 24
click at [1065, 432] on icon "Increment" at bounding box center [1064, 425] width 18 height 24
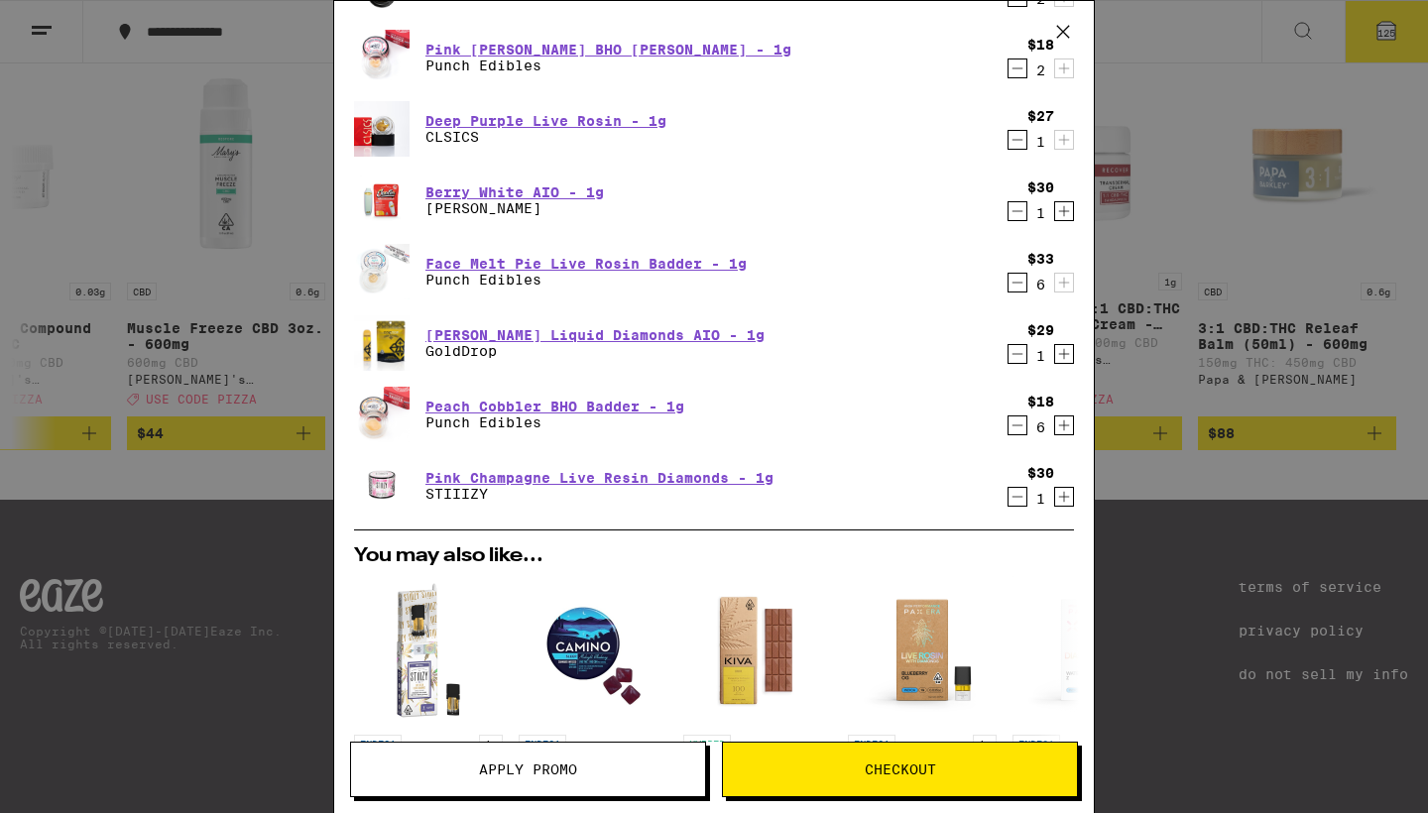
click at [1065, 432] on icon "Increment" at bounding box center [1064, 425] width 18 height 24
click at [1063, 504] on icon "Increment" at bounding box center [1064, 497] width 18 height 24
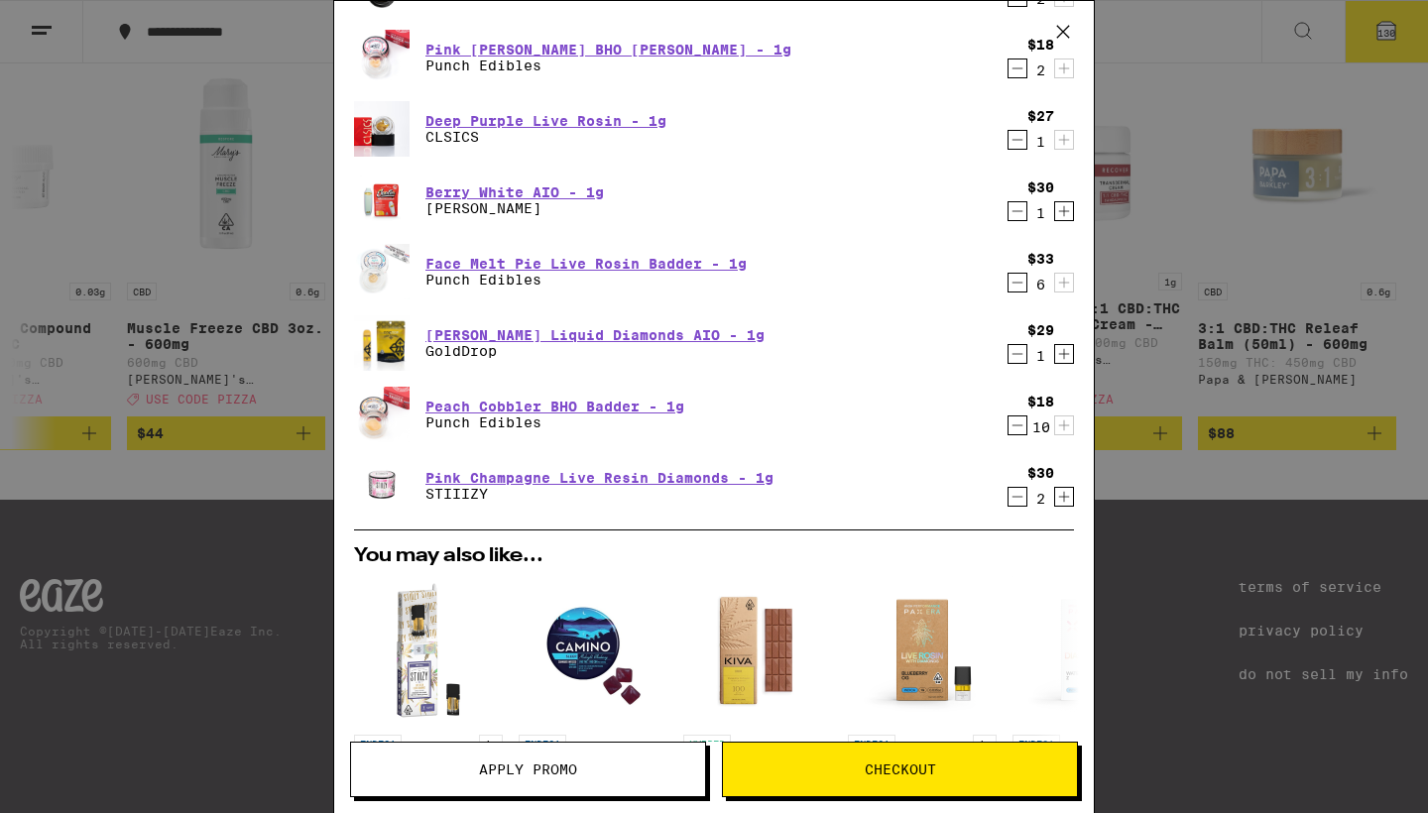
click at [1063, 504] on icon "Increment" at bounding box center [1064, 497] width 18 height 24
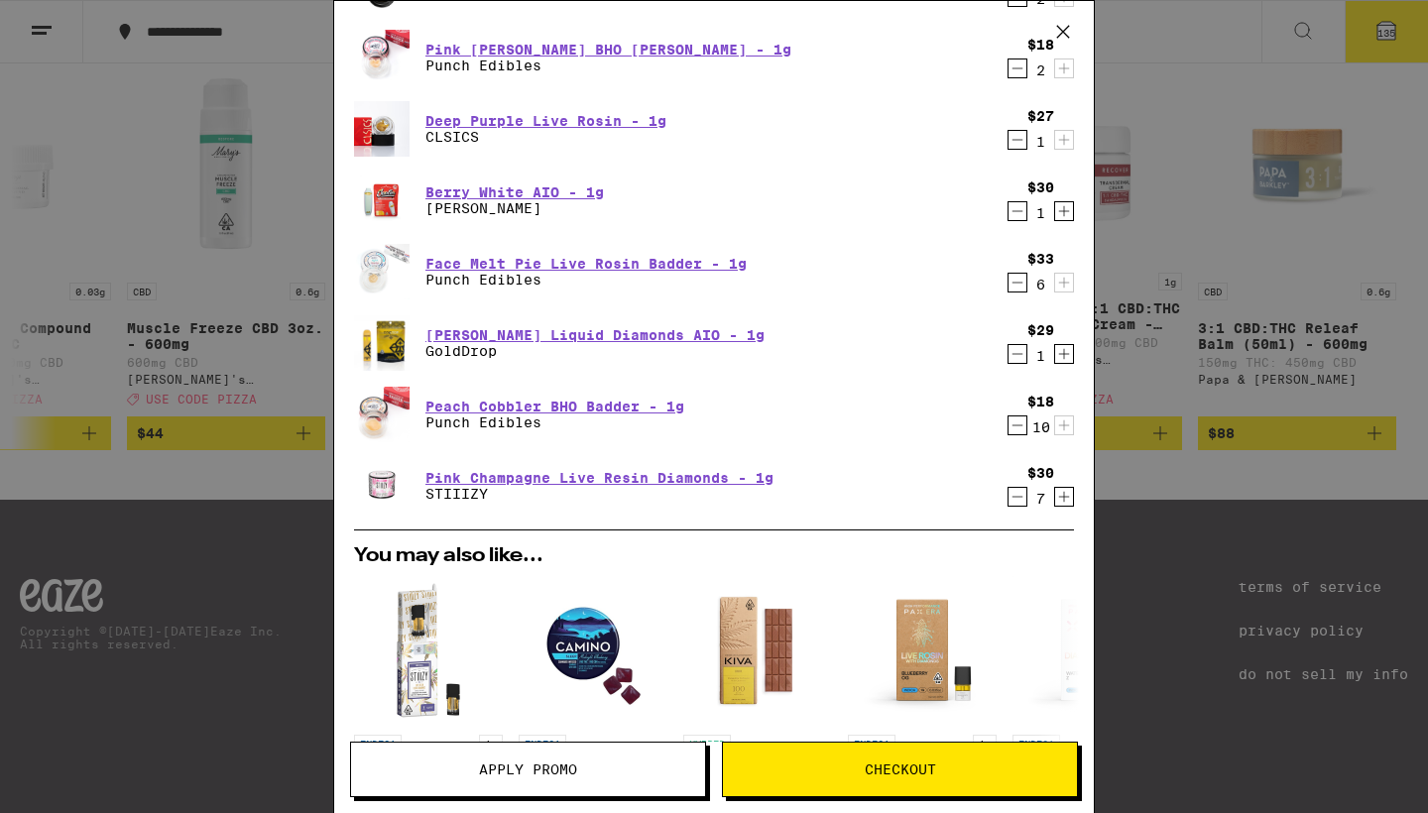
click at [1063, 504] on icon "Increment" at bounding box center [1064, 497] width 18 height 24
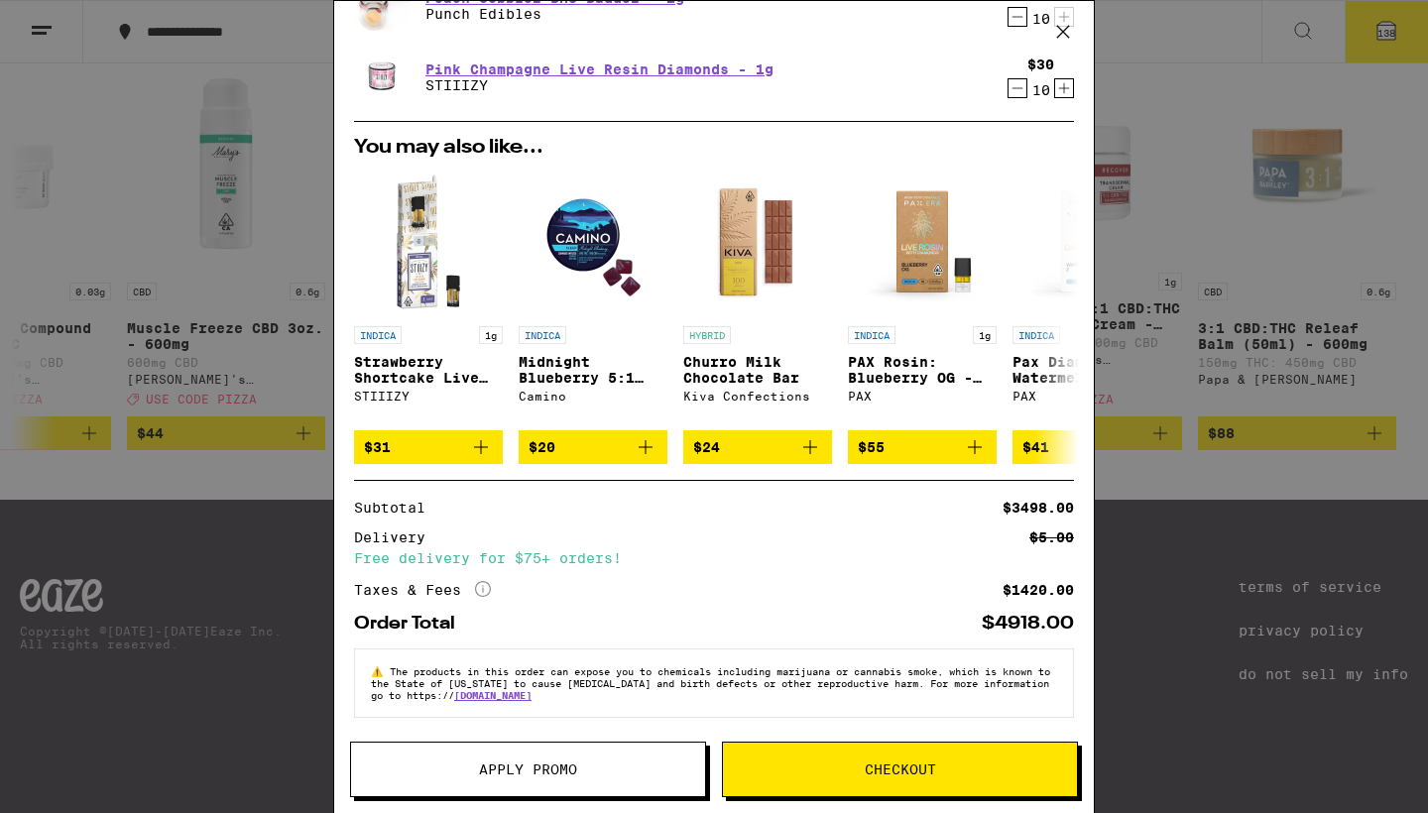
scroll to position [1661, 0]
click at [592, 771] on span "Apply Promo" at bounding box center [528, 769] width 354 height 14
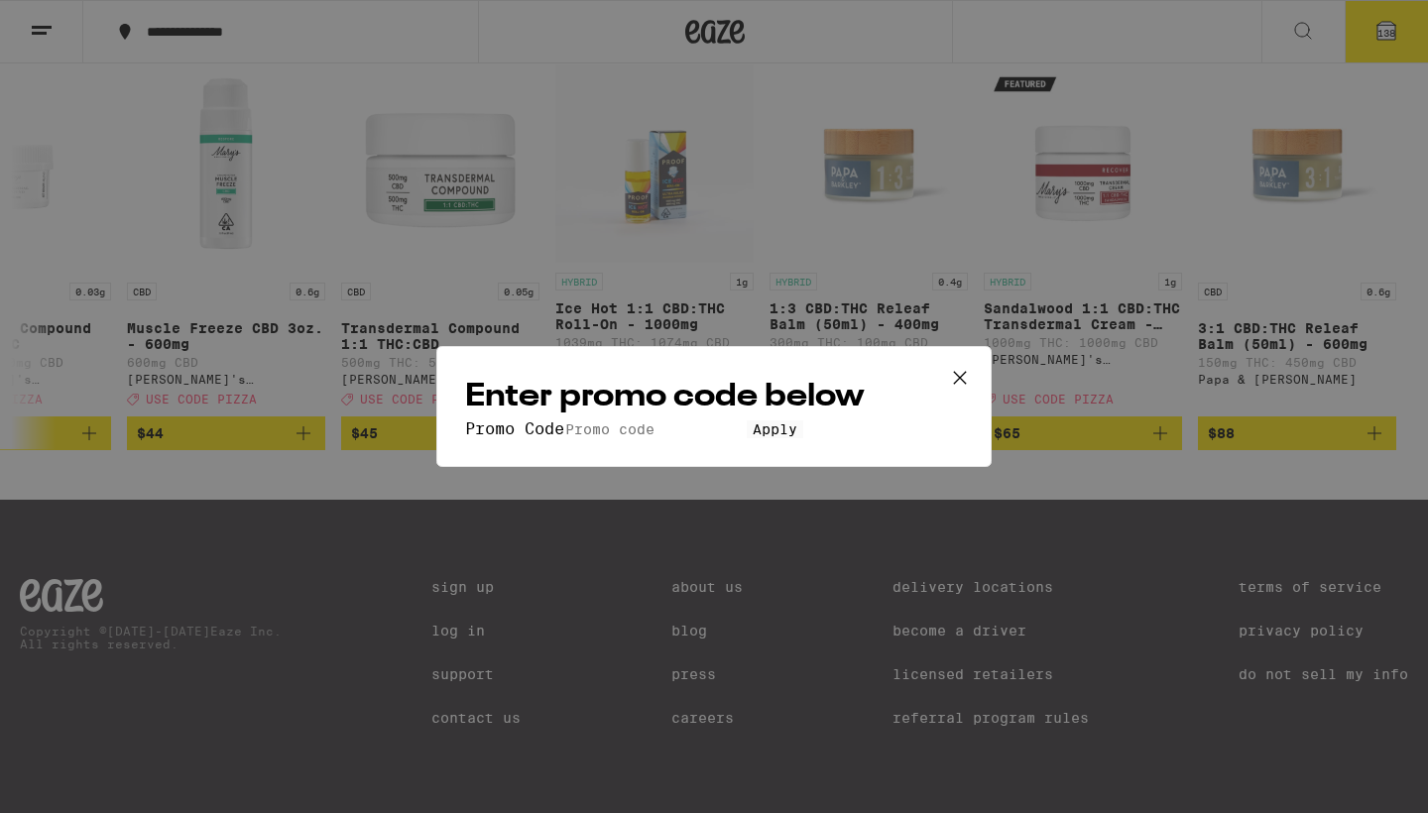
click at [609, 420] on input "Promo Code" at bounding box center [655, 429] width 182 height 18
type input "pizza"
click at [747, 438] on button "Apply" at bounding box center [775, 429] width 57 height 18
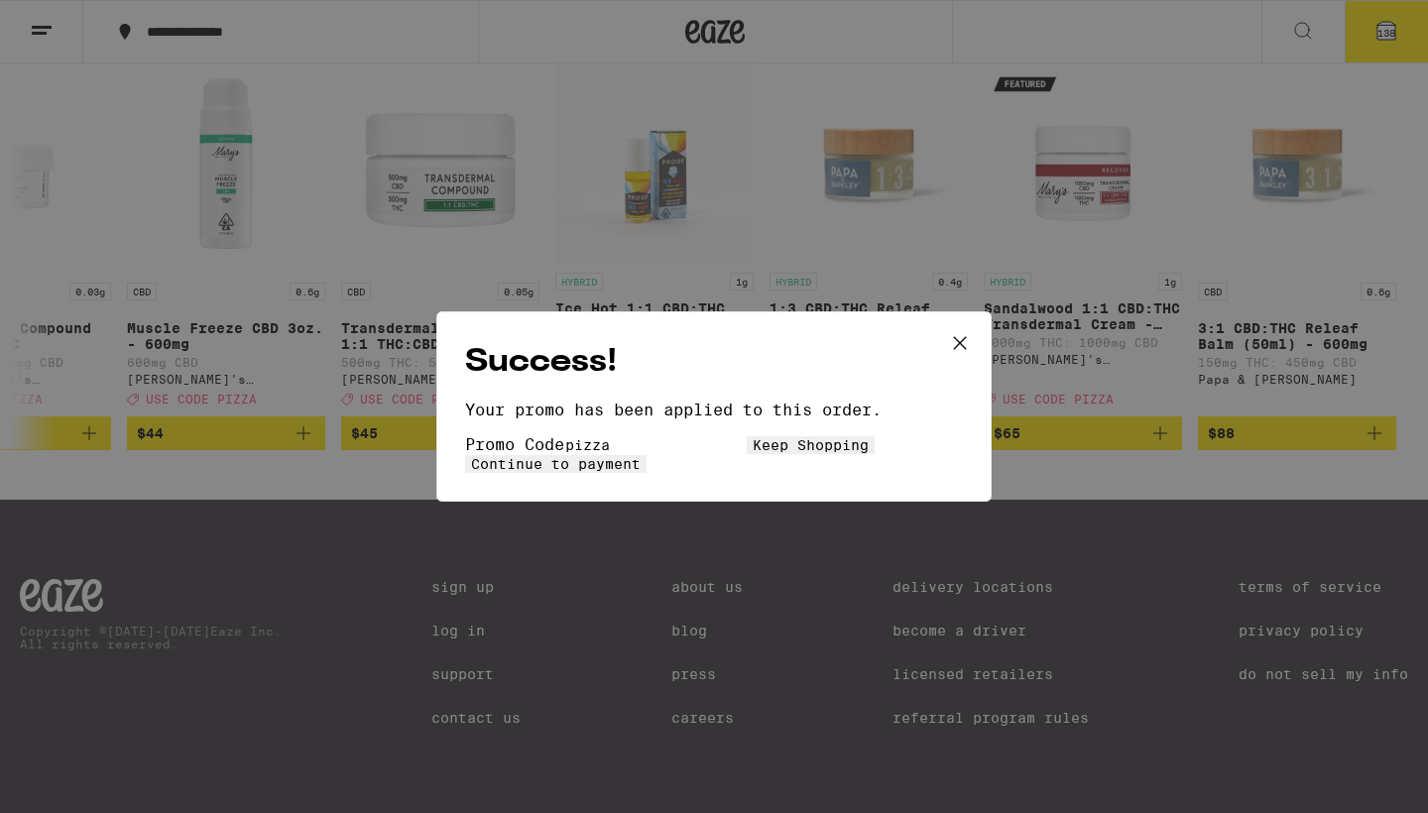
click at [640, 456] on span "Continue to payment" at bounding box center [556, 464] width 170 height 16
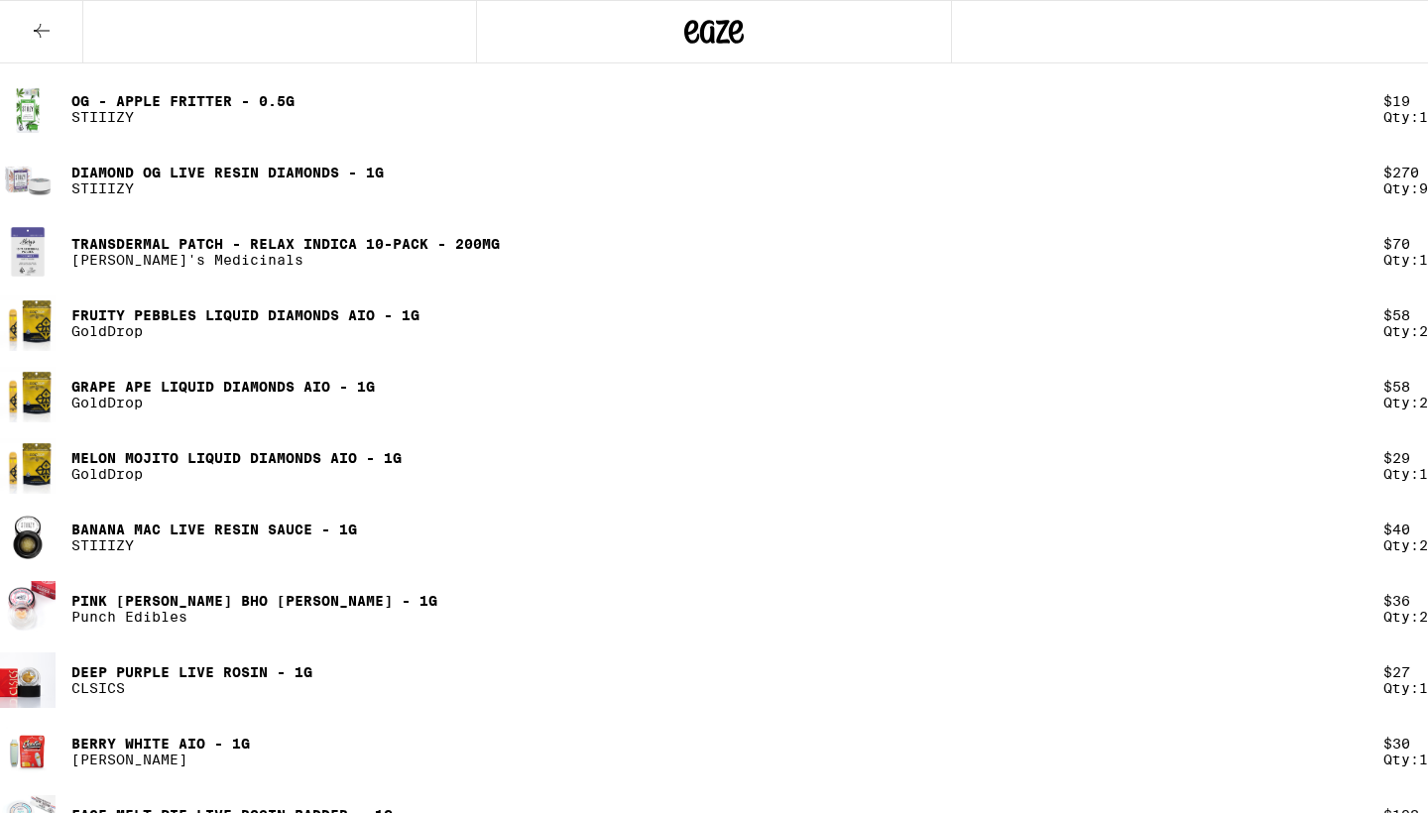
scroll to position [2085, 0]
